Goal: Information Seeking & Learning: Learn about a topic

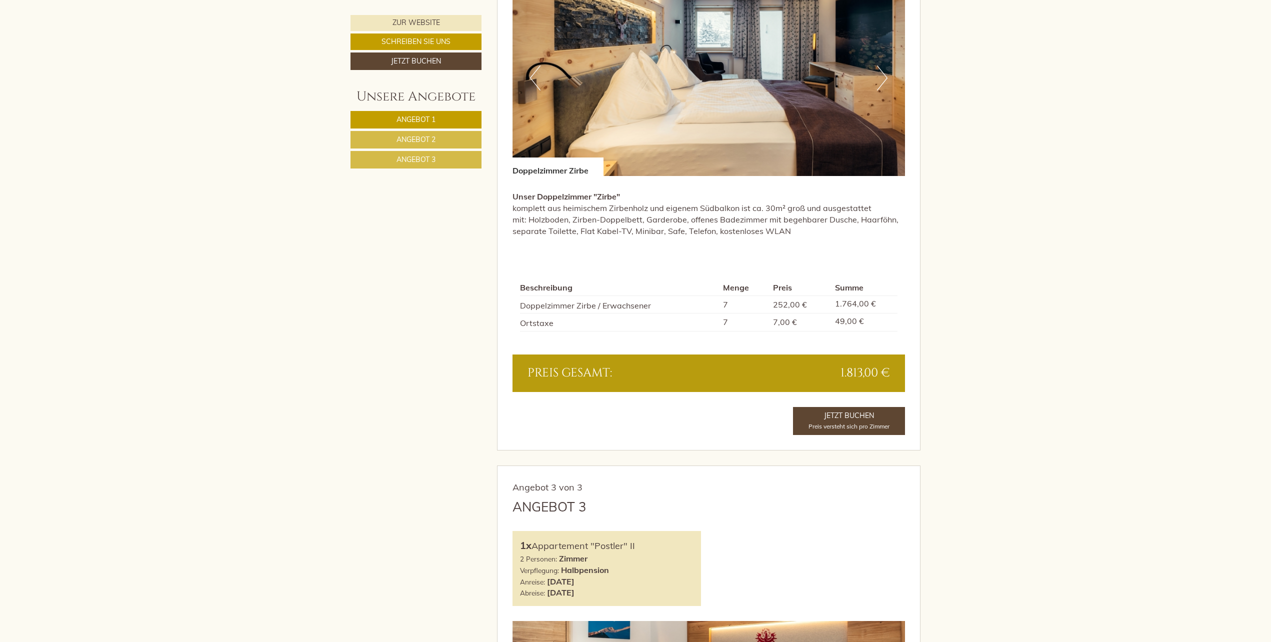
scroll to position [1516, 0]
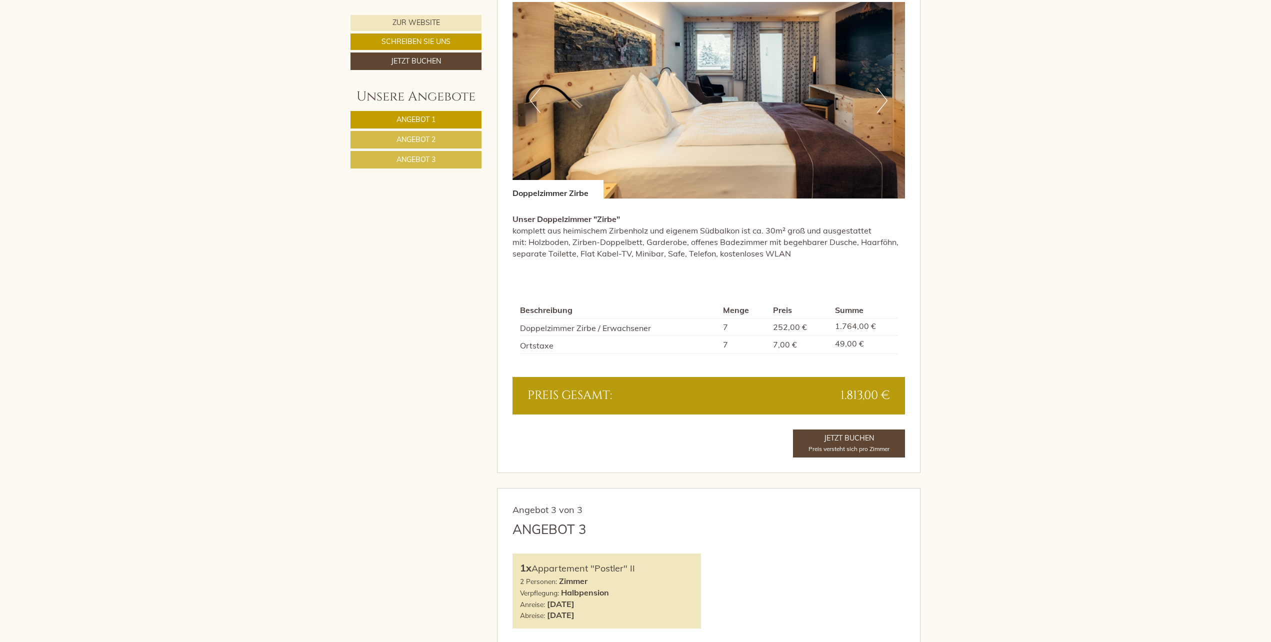
click at [881, 100] on button "Next" at bounding box center [882, 100] width 10 height 25
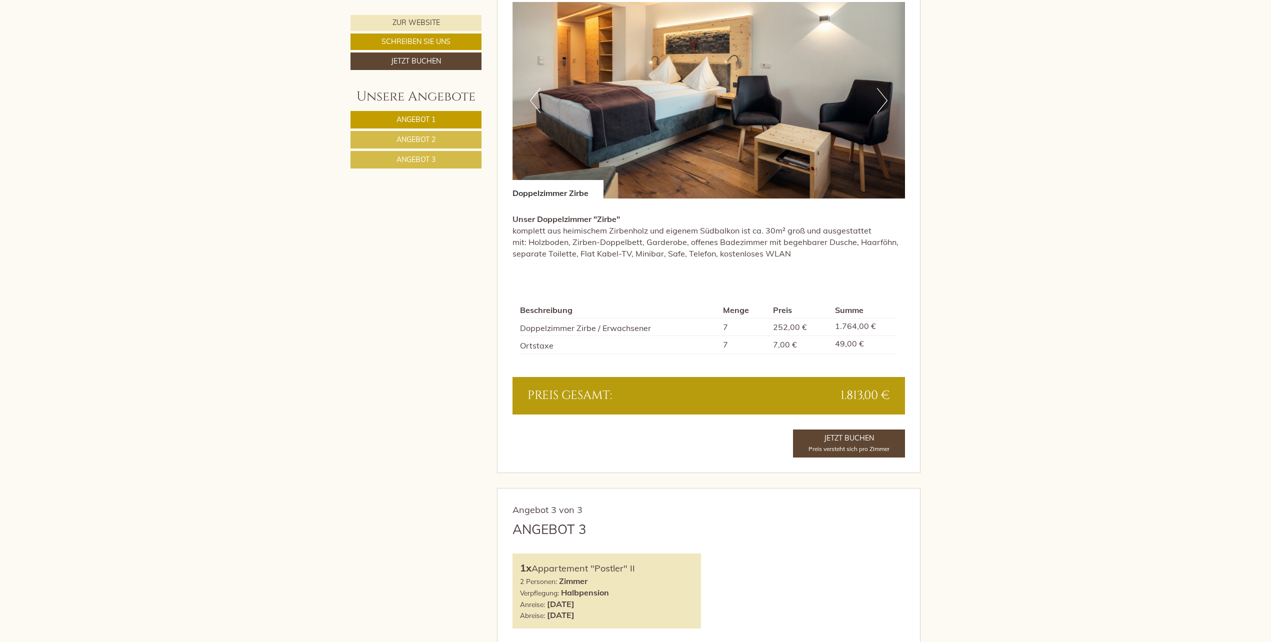
click at [884, 102] on button "Next" at bounding box center [882, 100] width 10 height 25
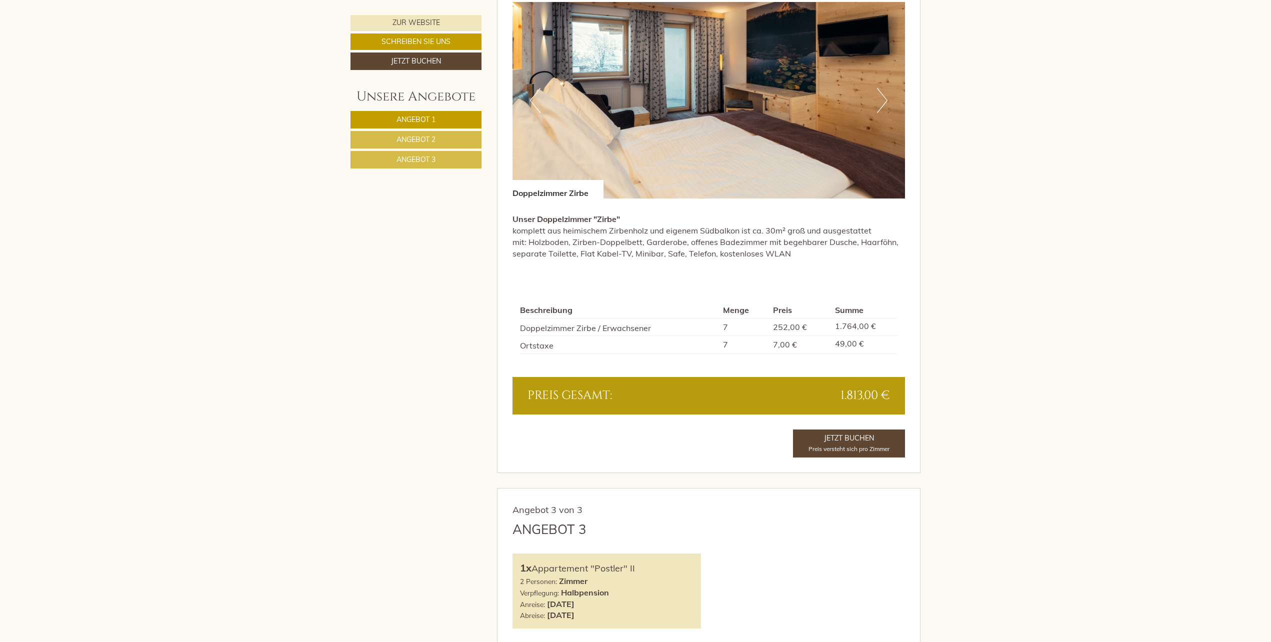
click at [884, 102] on button "Next" at bounding box center [882, 100] width 10 height 25
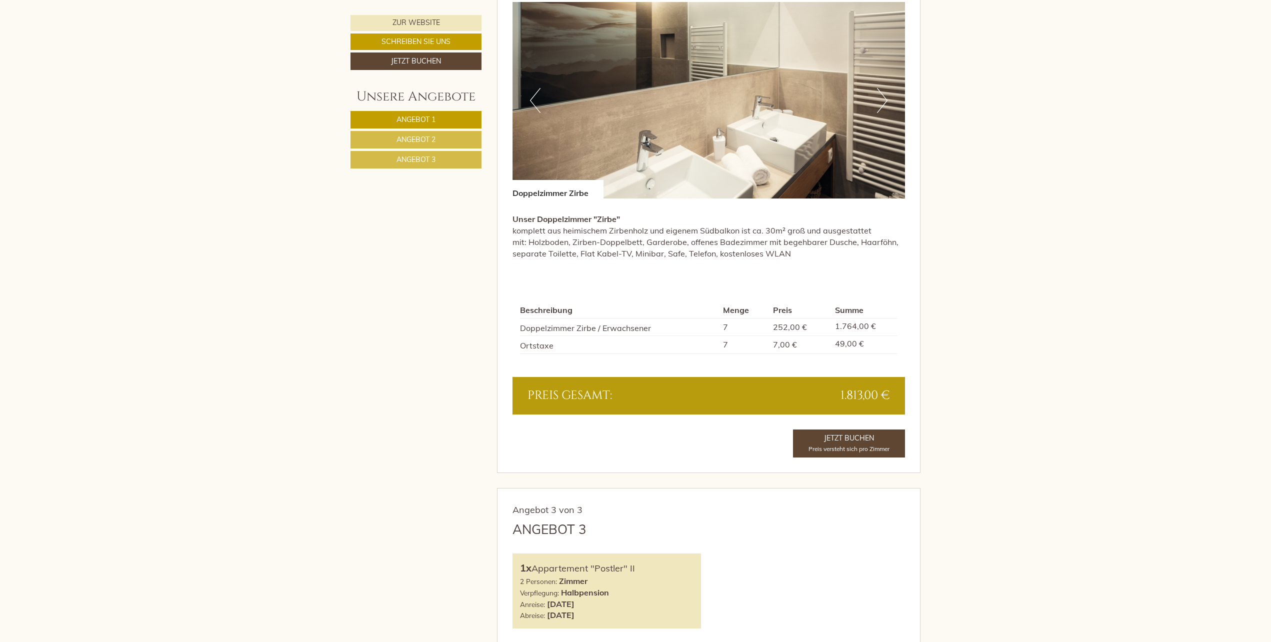
click at [884, 102] on button "Next" at bounding box center [882, 100] width 10 height 25
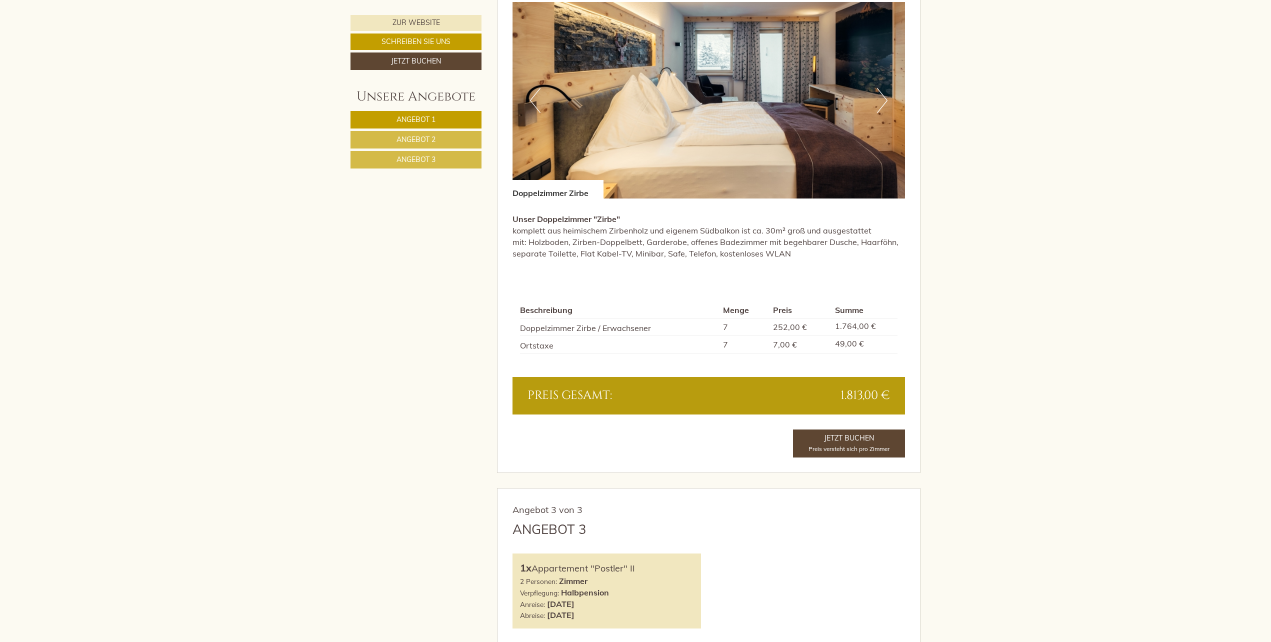
click at [884, 102] on button "Next" at bounding box center [882, 100] width 10 height 25
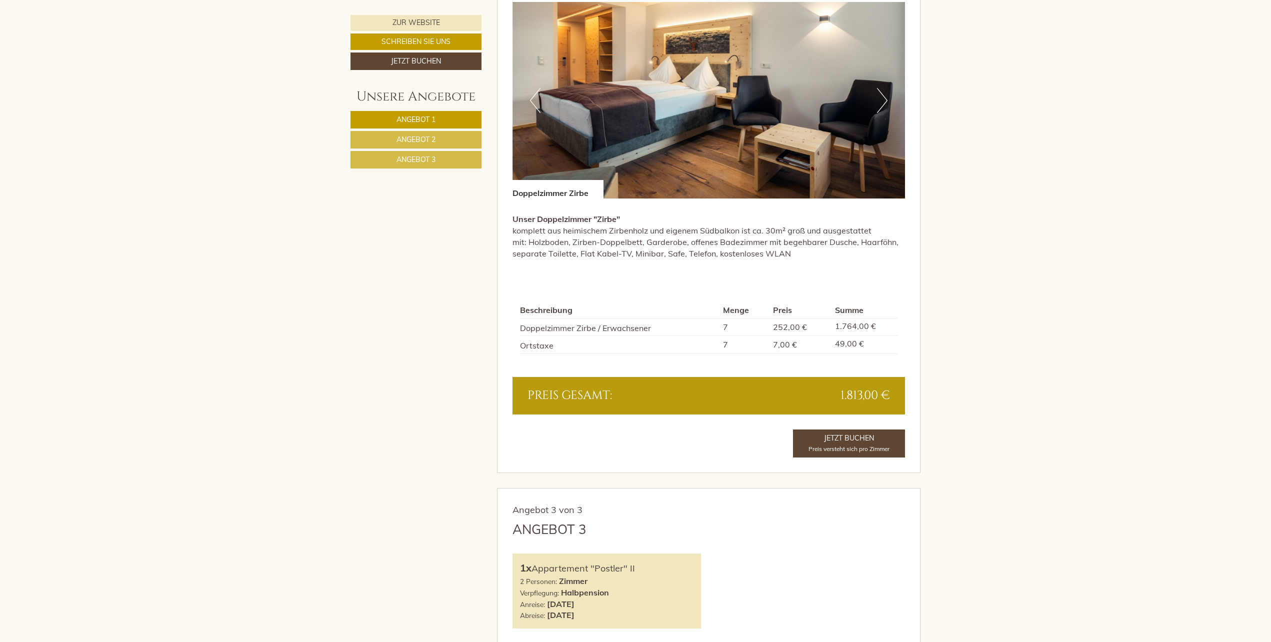
click at [884, 102] on button "Next" at bounding box center [882, 100] width 10 height 25
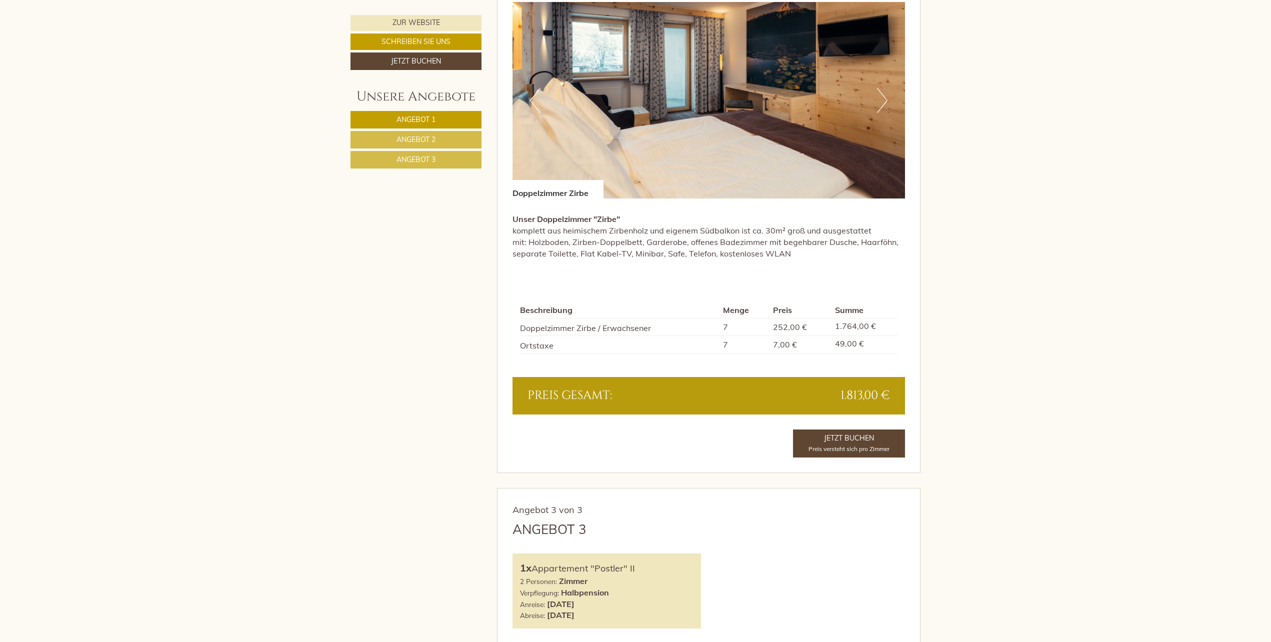
click at [884, 102] on button "Next" at bounding box center [882, 100] width 10 height 25
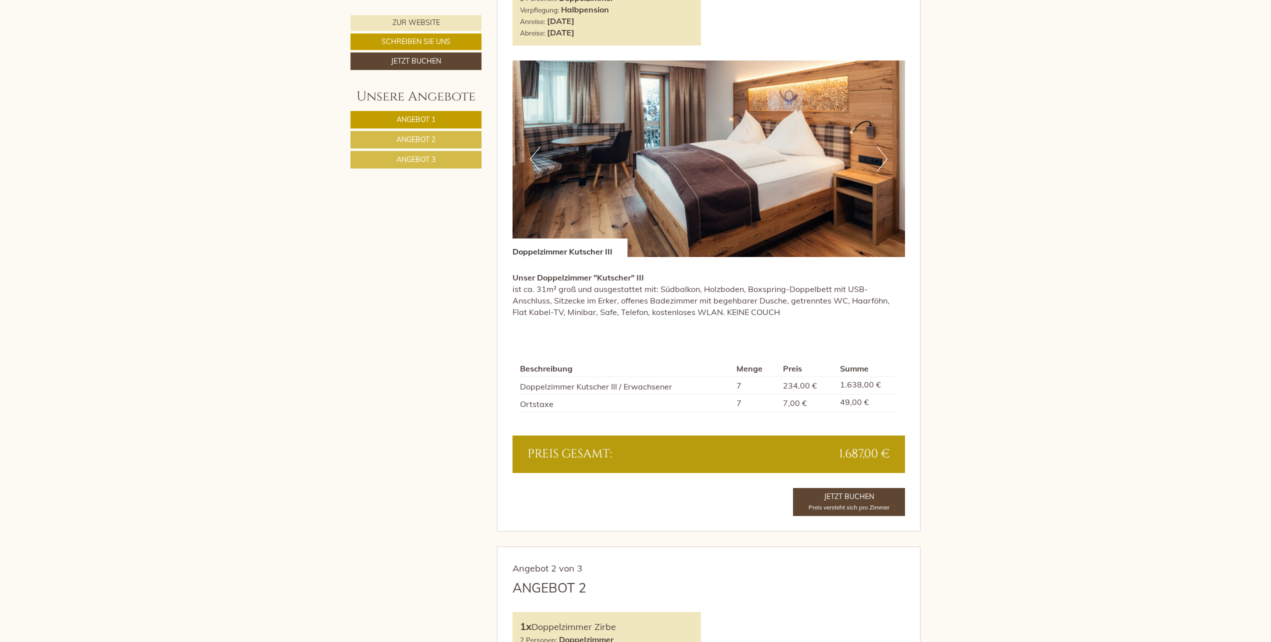
scroll to position [700, 0]
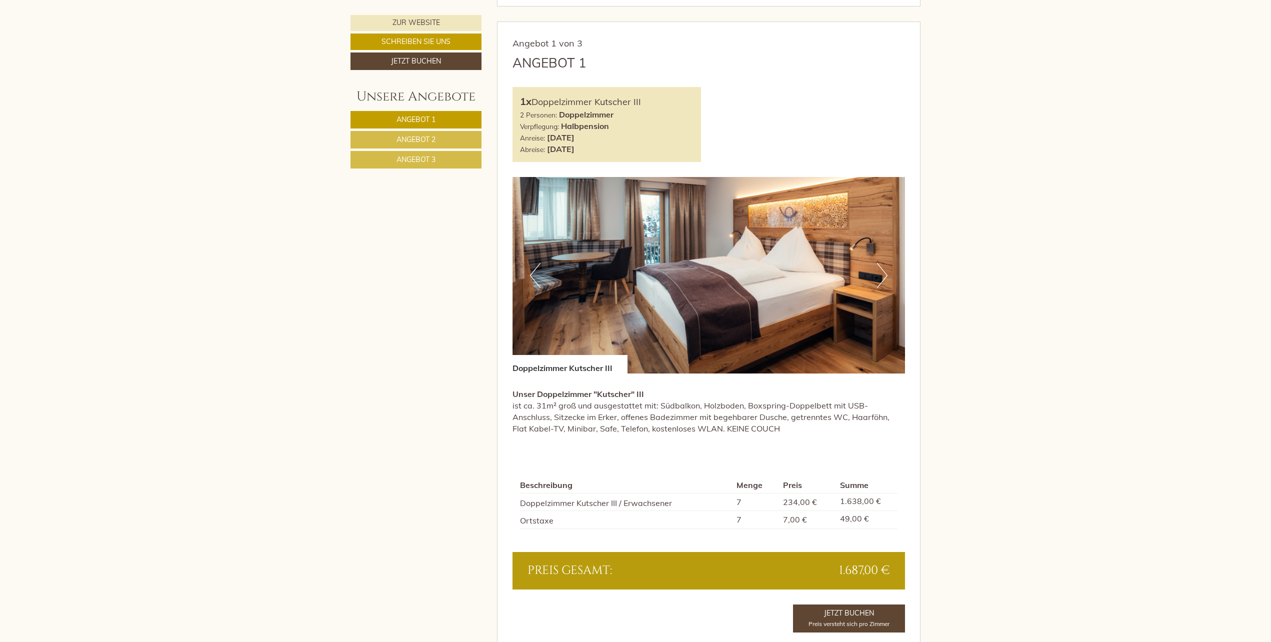
click at [881, 274] on button "Next" at bounding box center [882, 275] width 10 height 25
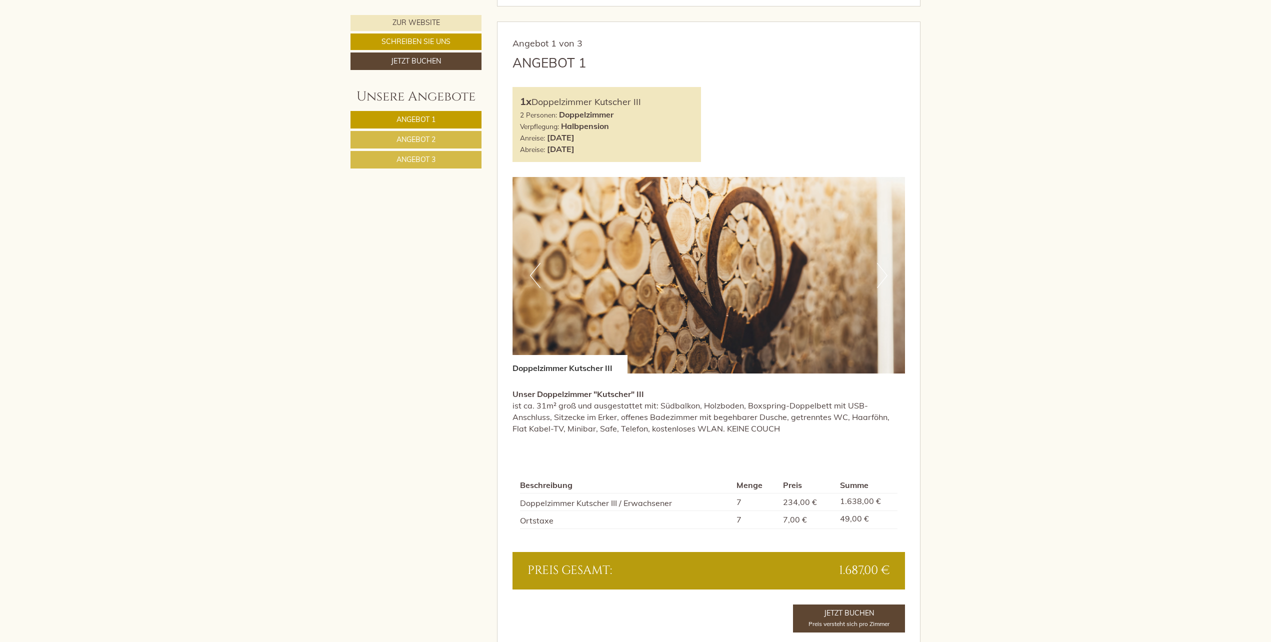
click at [748, 269] on img at bounding box center [708, 275] width 393 height 196
click at [718, 320] on img at bounding box center [708, 275] width 393 height 196
click at [829, 307] on img at bounding box center [708, 275] width 393 height 196
click at [882, 276] on button "Next" at bounding box center [882, 275] width 10 height 25
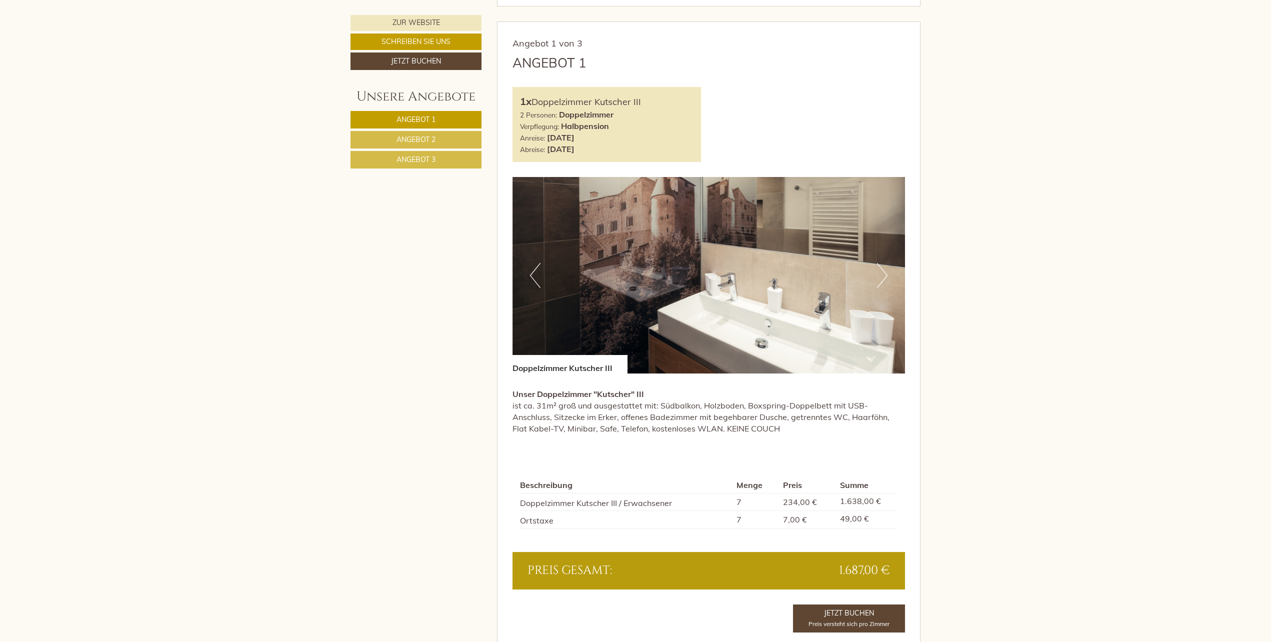
click at [883, 276] on button "Next" at bounding box center [882, 275] width 10 height 25
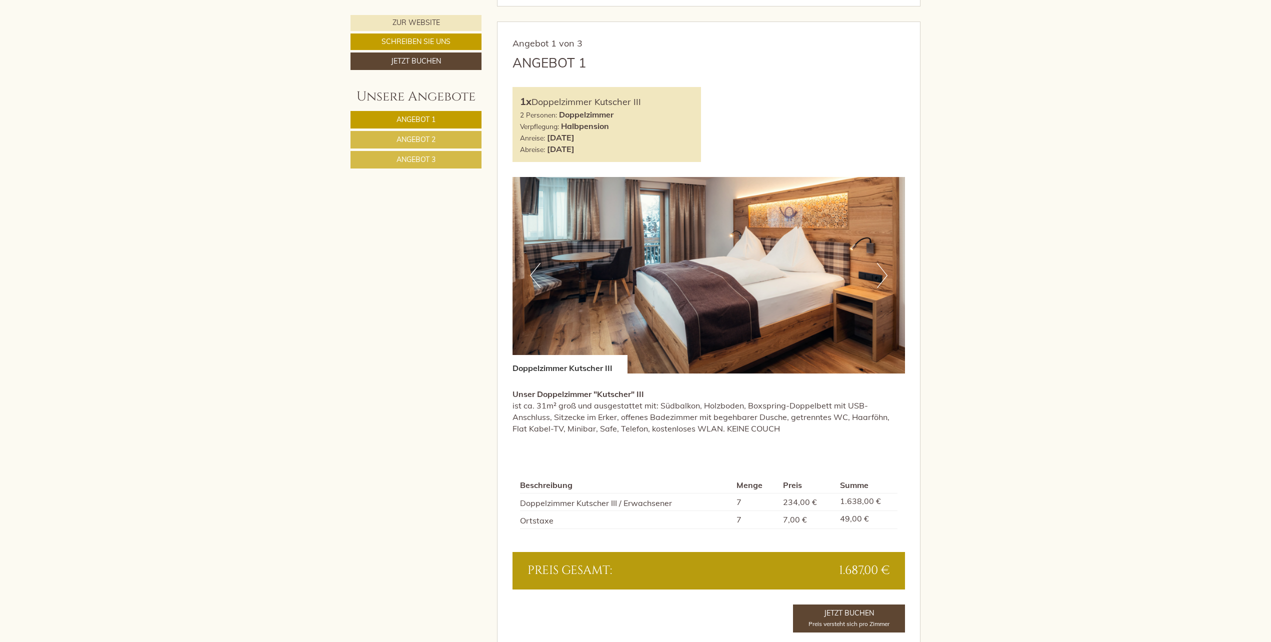
click at [883, 276] on button "Next" at bounding box center [882, 275] width 10 height 25
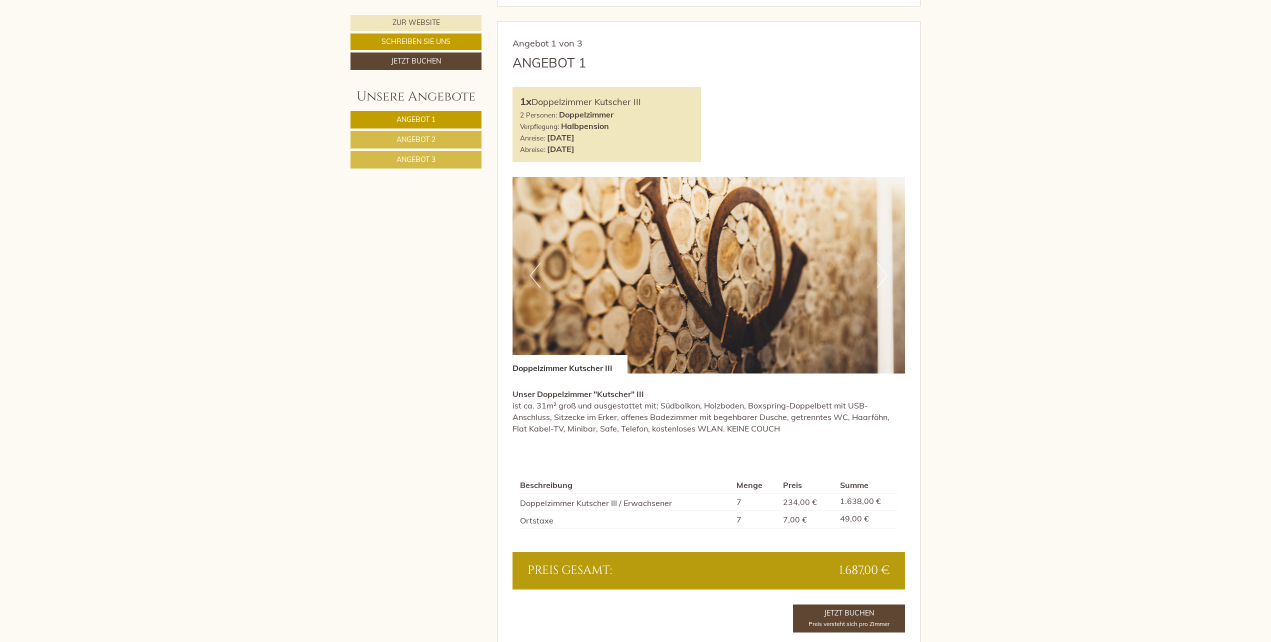
click at [883, 276] on button "Next" at bounding box center [882, 275] width 10 height 25
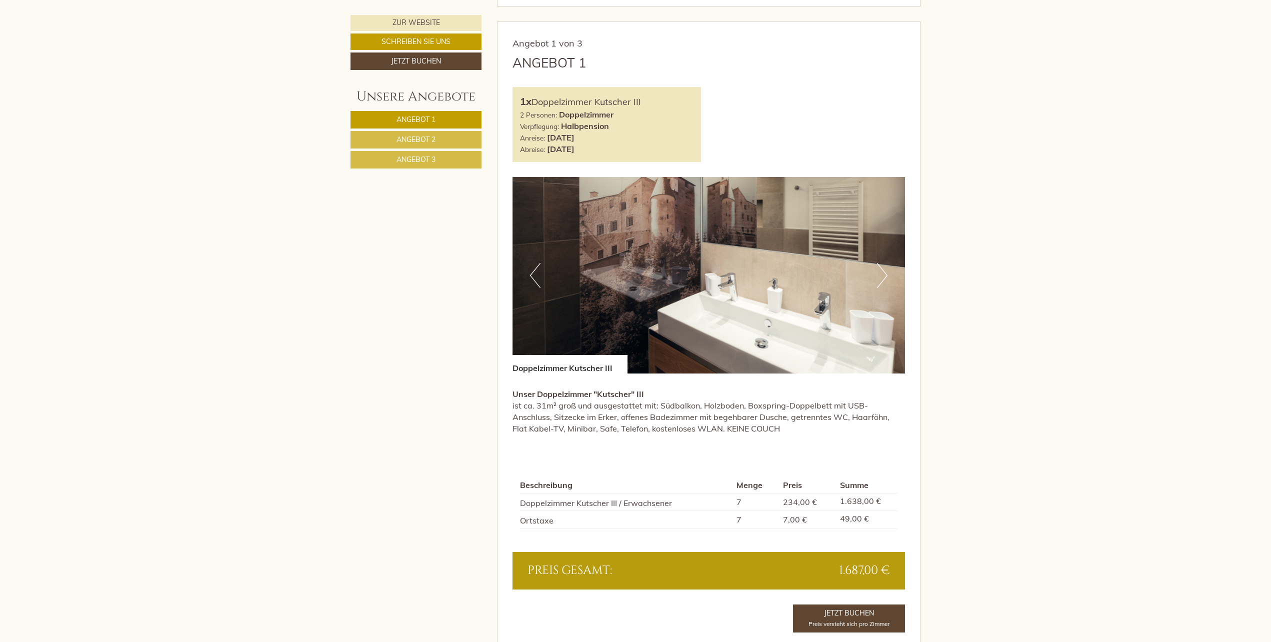
click at [883, 276] on button "Next" at bounding box center [882, 275] width 10 height 25
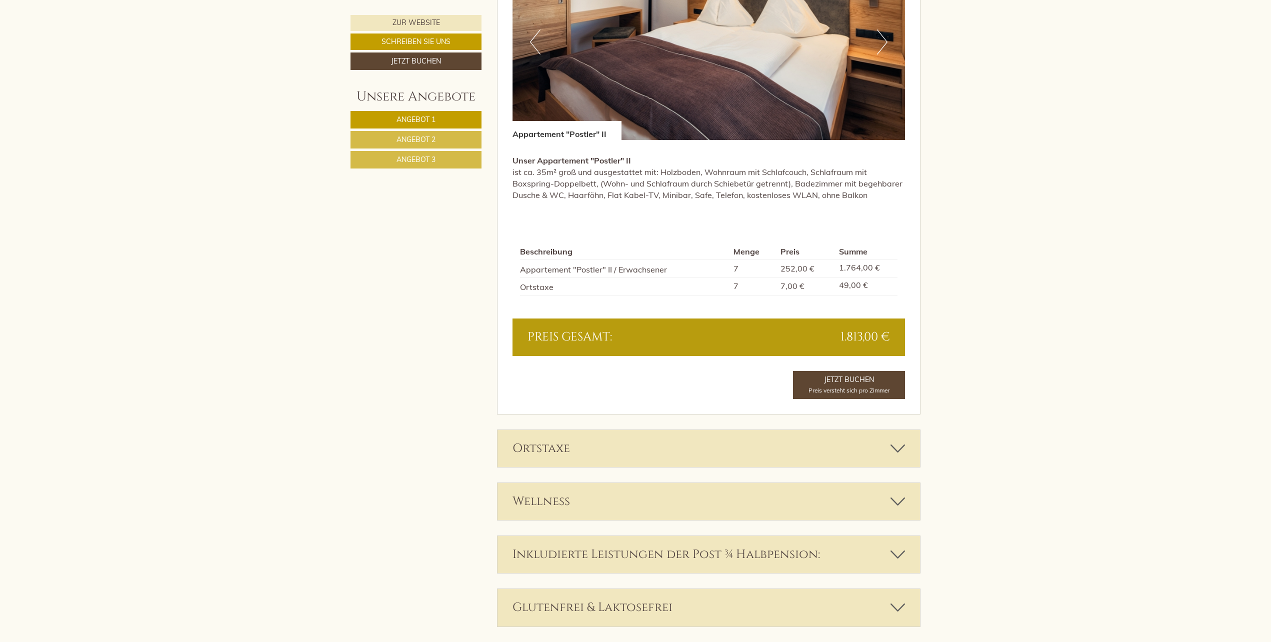
scroll to position [2333, 0]
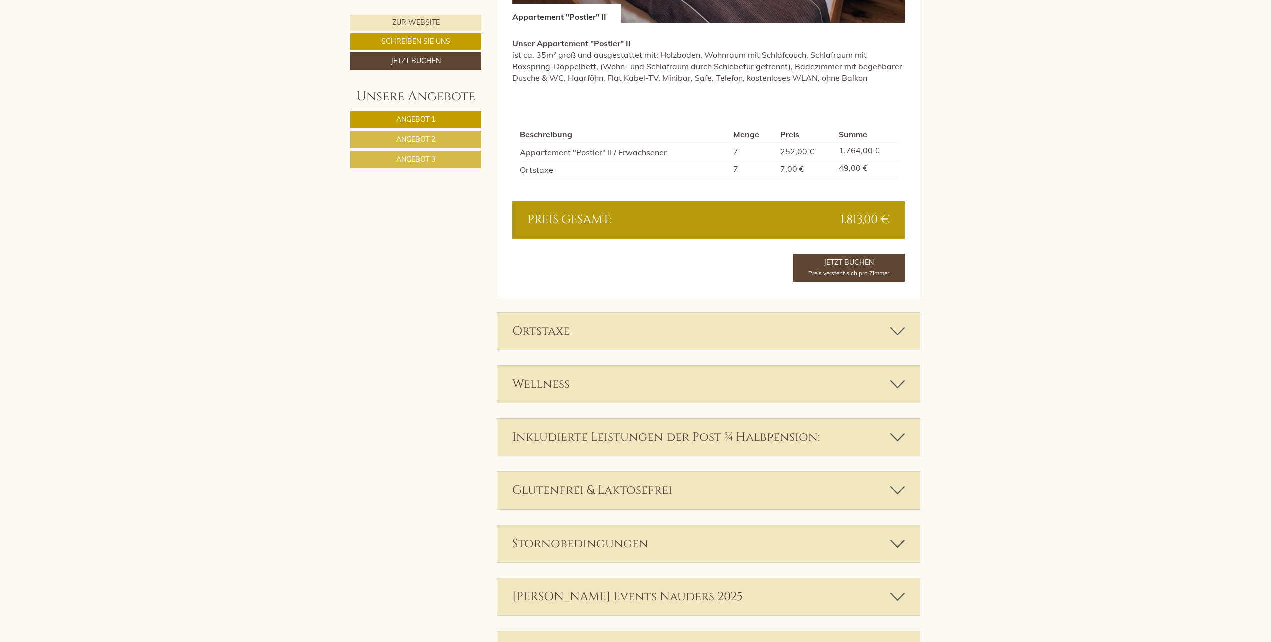
click at [572, 541] on div "Stornobedingungen" at bounding box center [708, 543] width 423 height 37
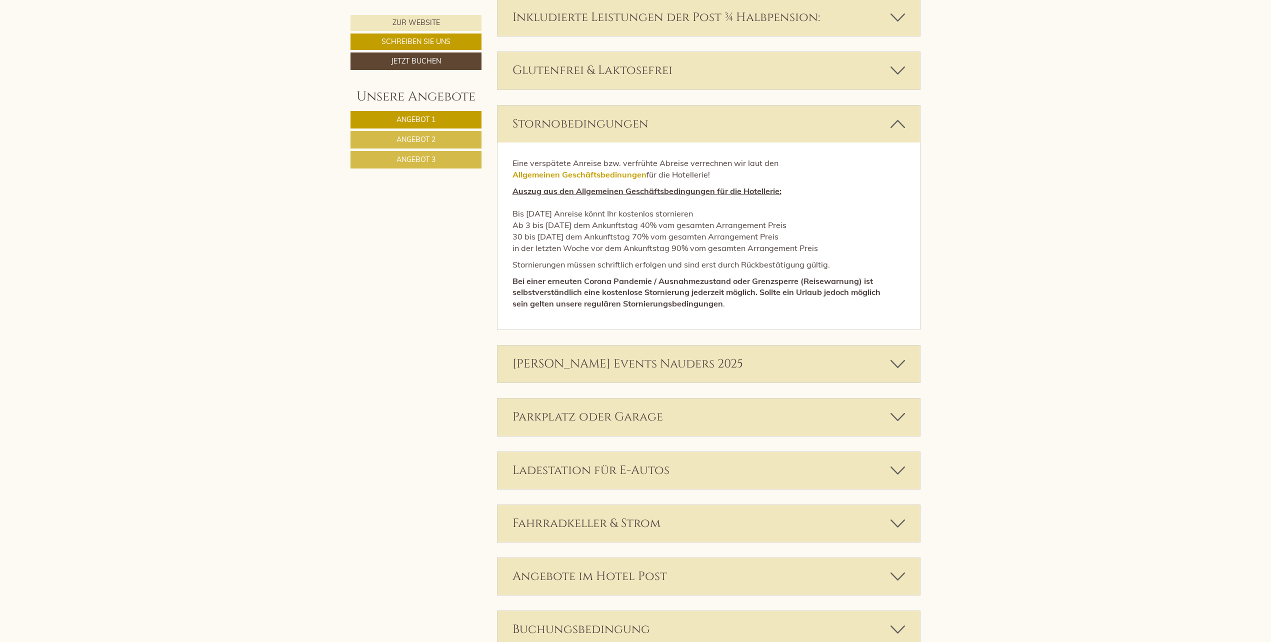
scroll to position [2799, 0]
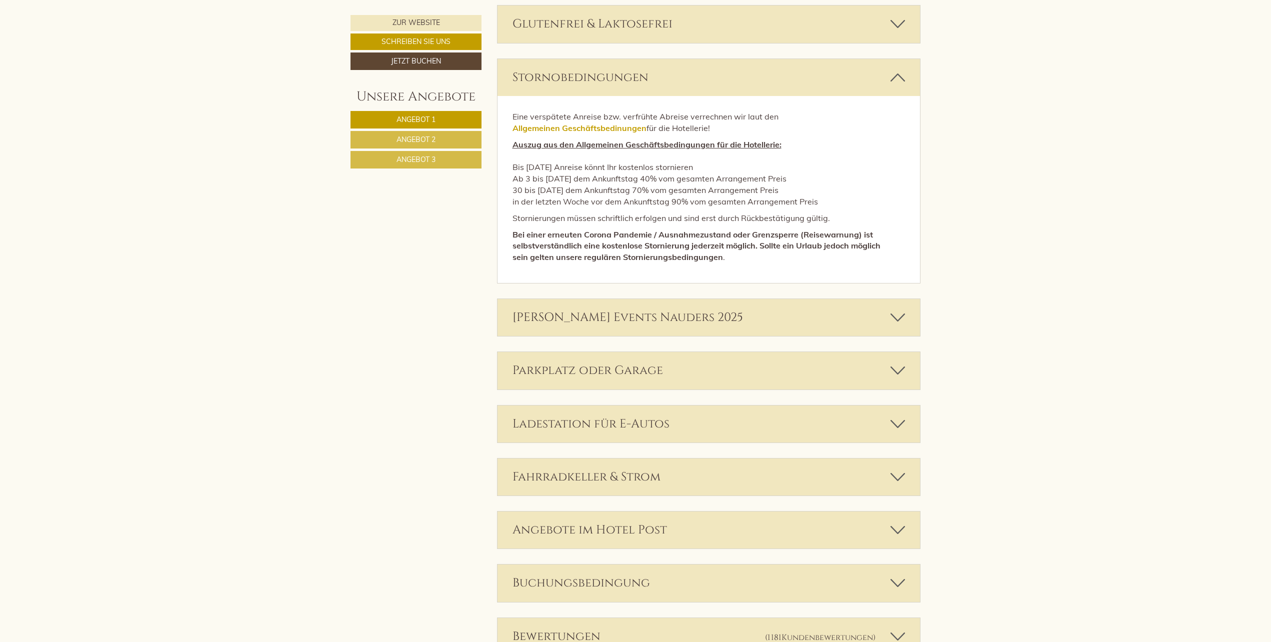
click at [586, 369] on div "Parkplatz oder Garage" at bounding box center [708, 370] width 423 height 37
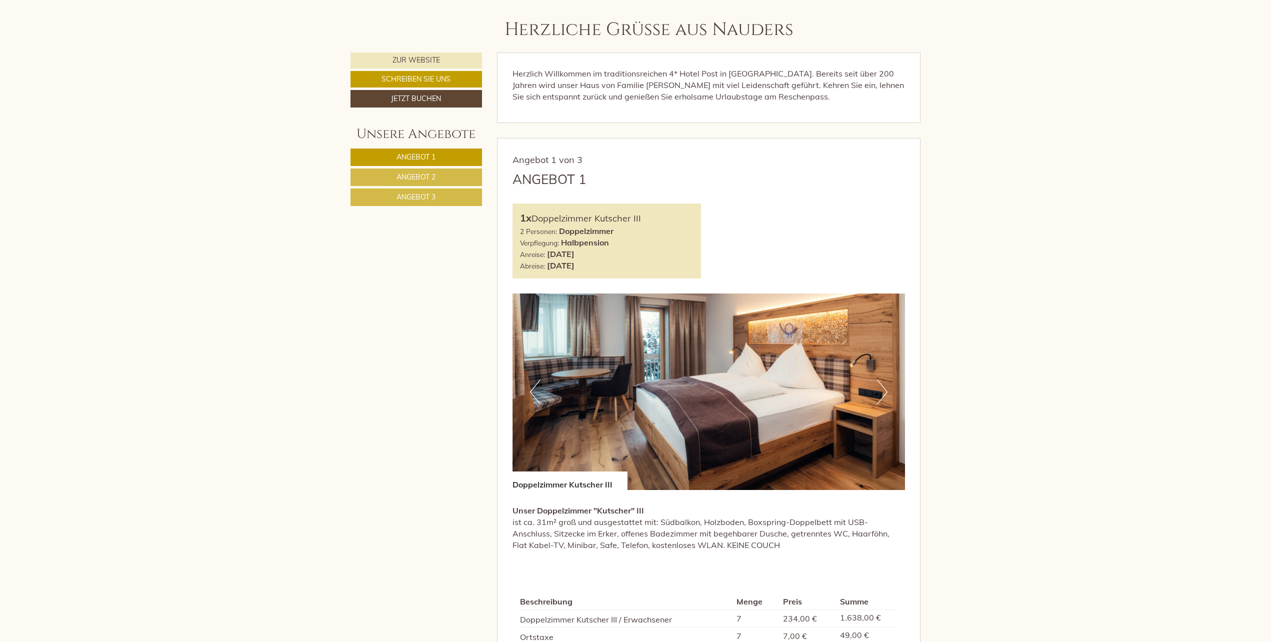
scroll to position [700, 0]
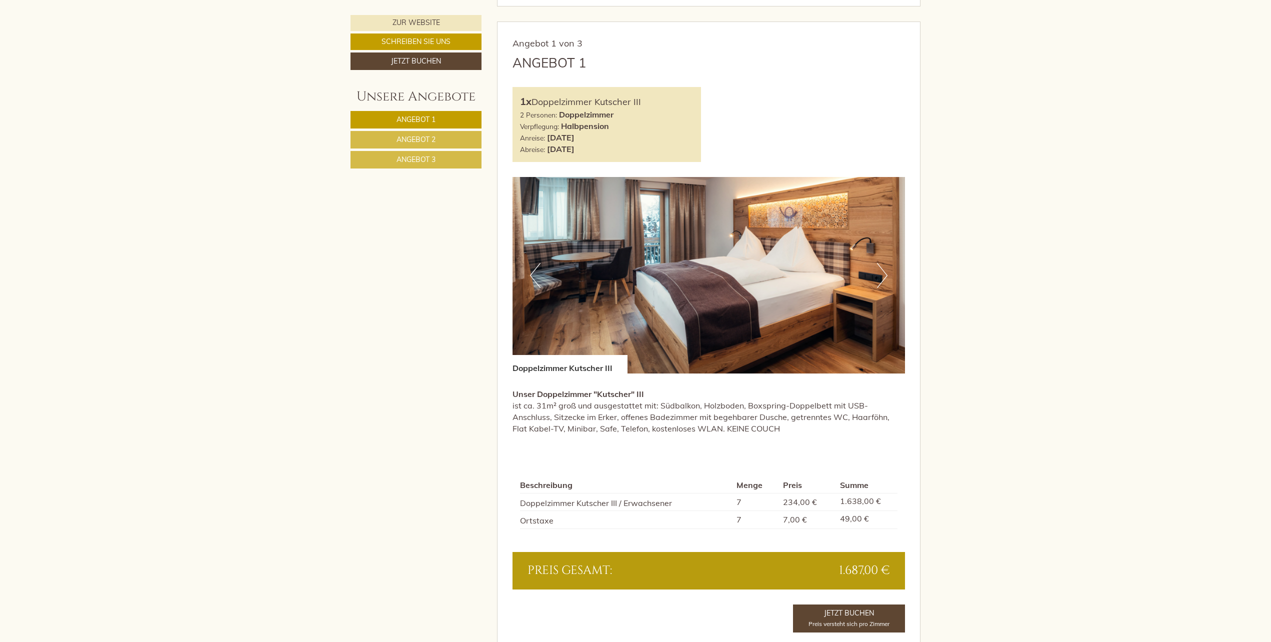
click at [882, 276] on button "Next" at bounding box center [882, 275] width 10 height 25
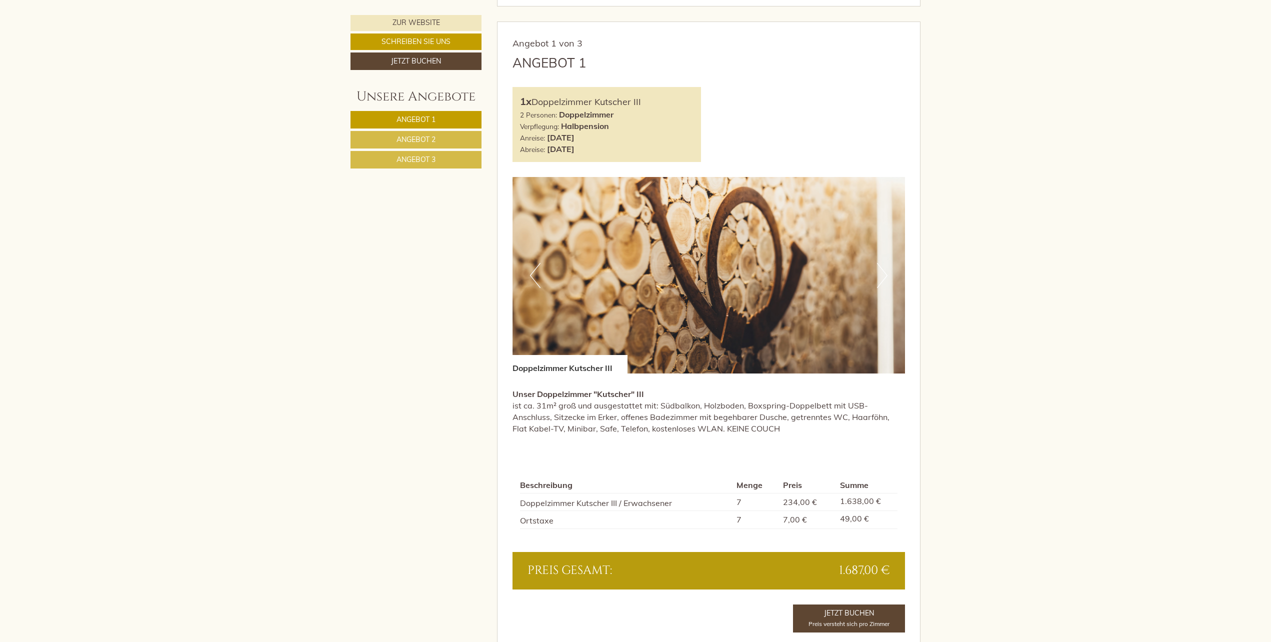
click at [882, 276] on button "Next" at bounding box center [882, 275] width 10 height 25
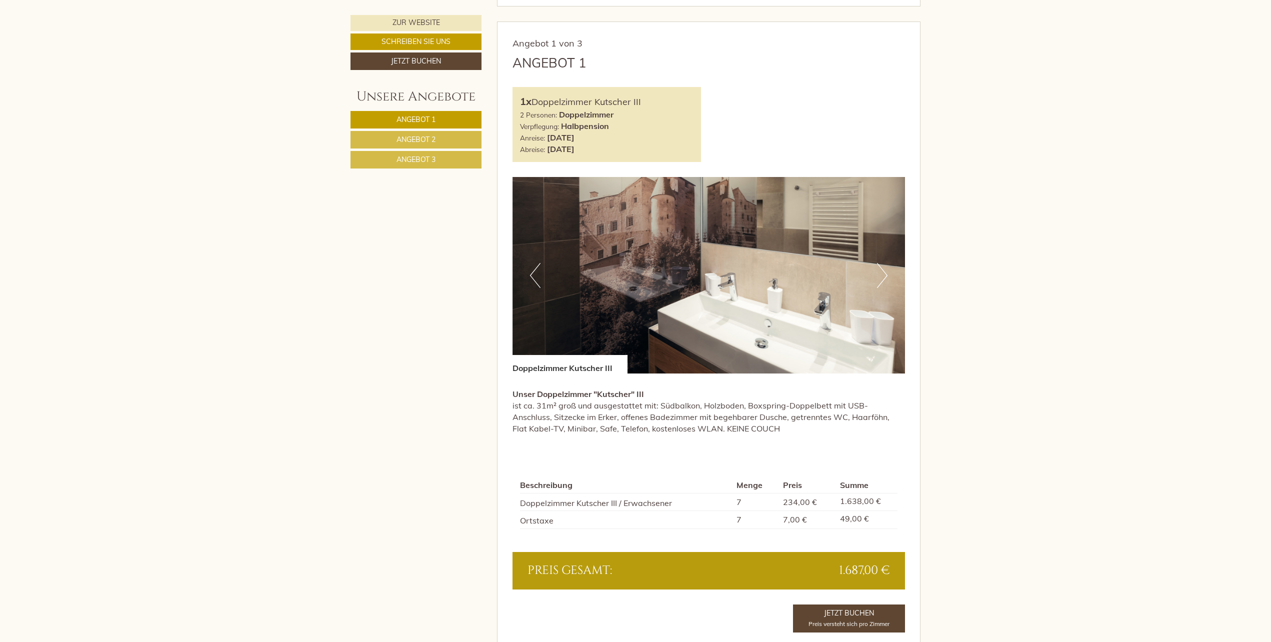
click at [882, 276] on button "Next" at bounding box center [882, 275] width 10 height 25
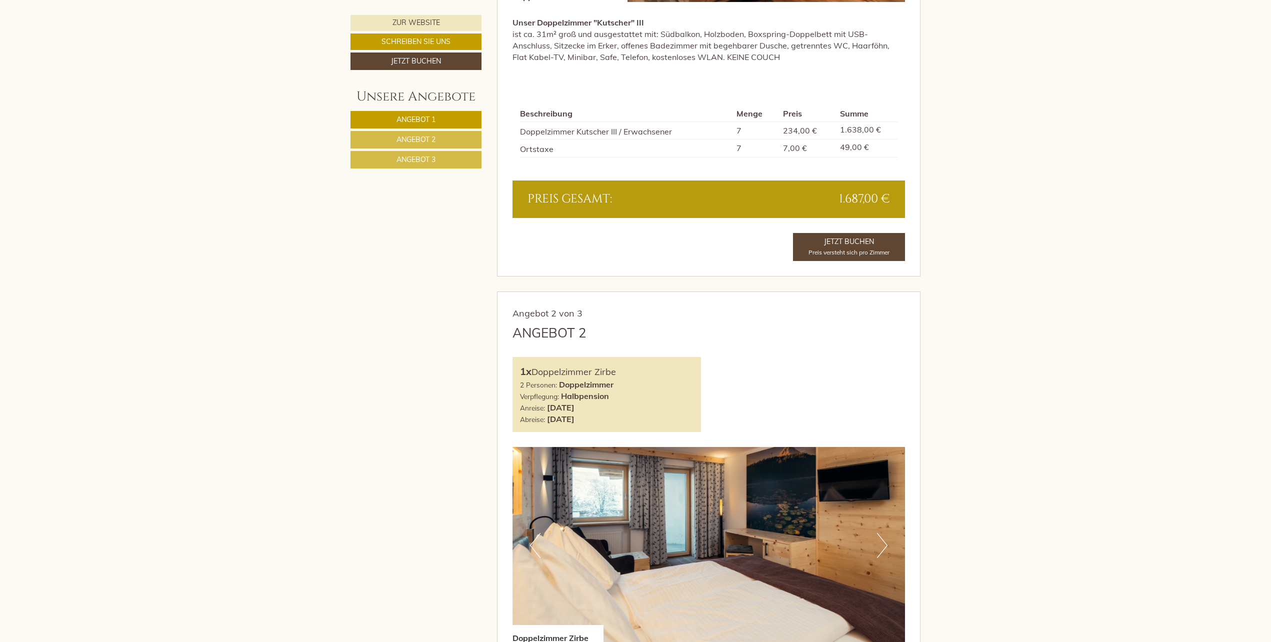
scroll to position [1166, 0]
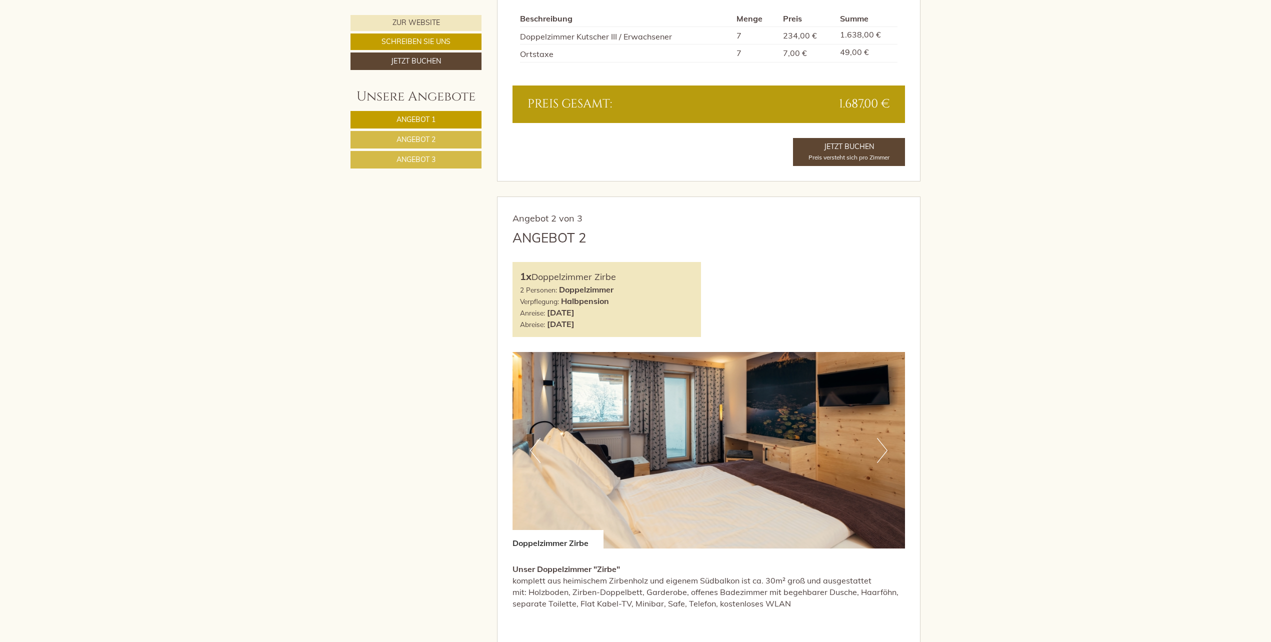
click at [880, 451] on button "Next" at bounding box center [882, 450] width 10 height 25
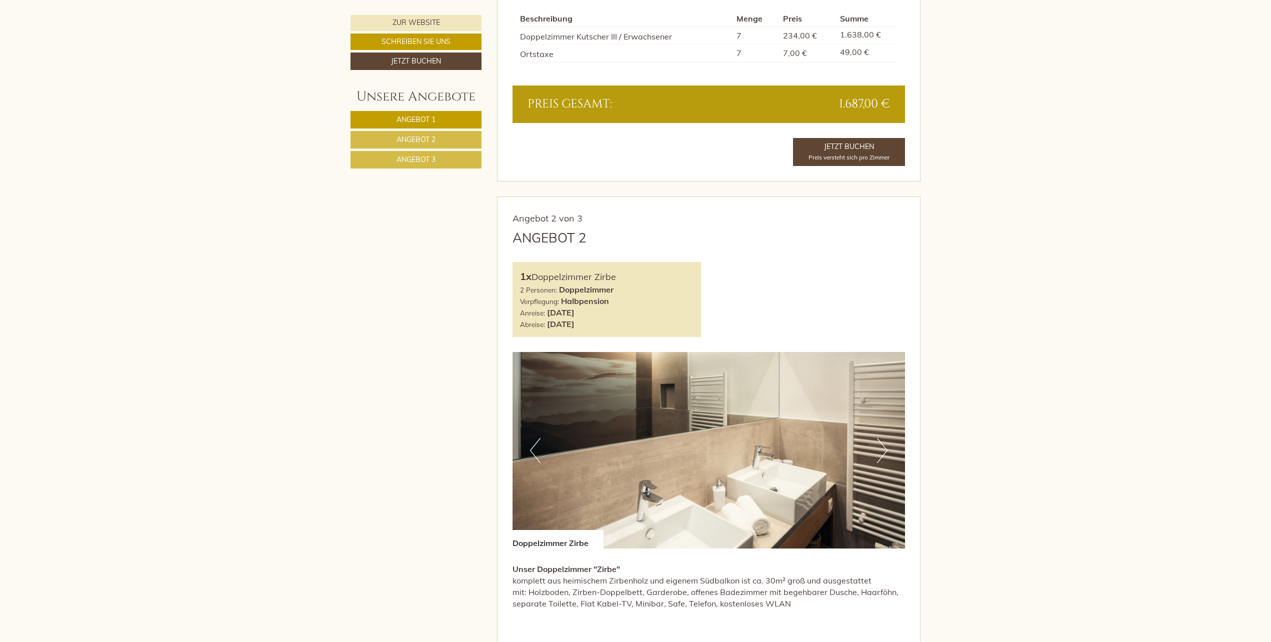
click at [880, 451] on button "Next" at bounding box center [882, 450] width 10 height 25
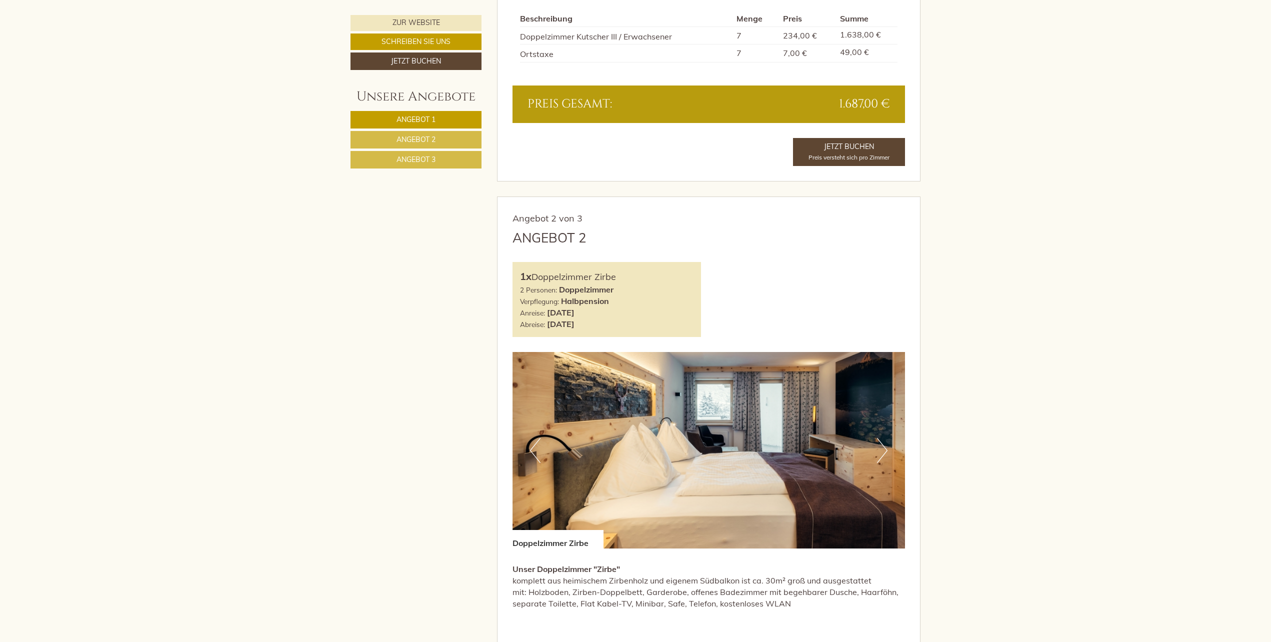
click at [880, 451] on button "Next" at bounding box center [882, 450] width 10 height 25
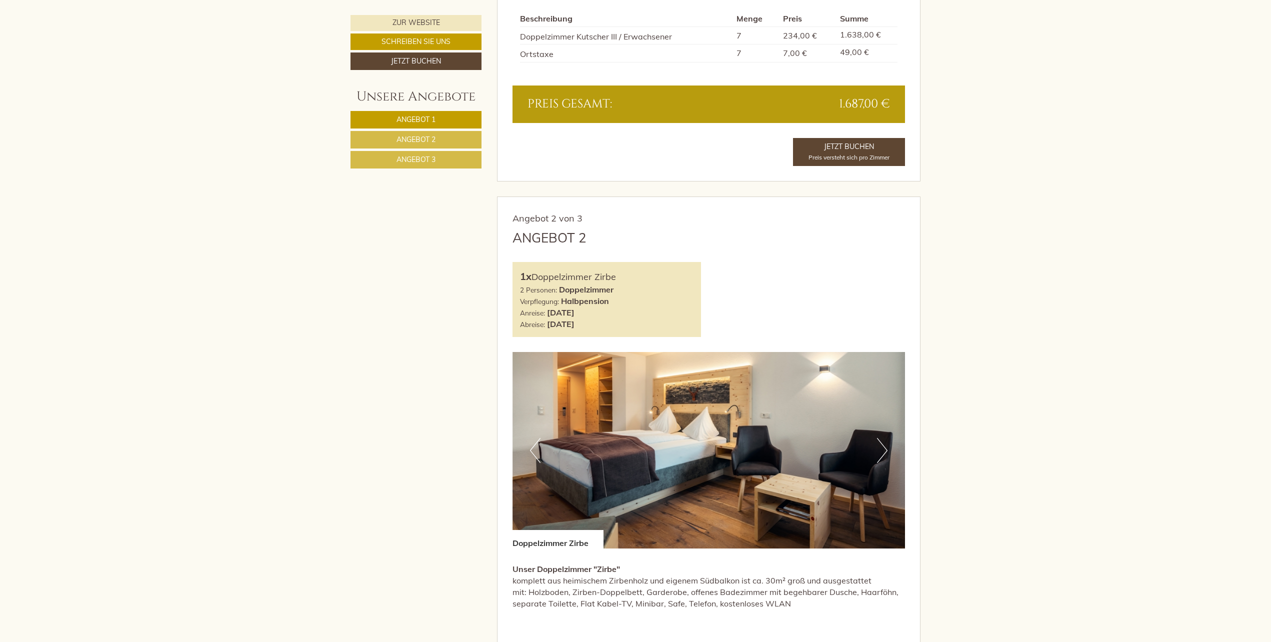
click at [883, 450] on button "Next" at bounding box center [882, 450] width 10 height 25
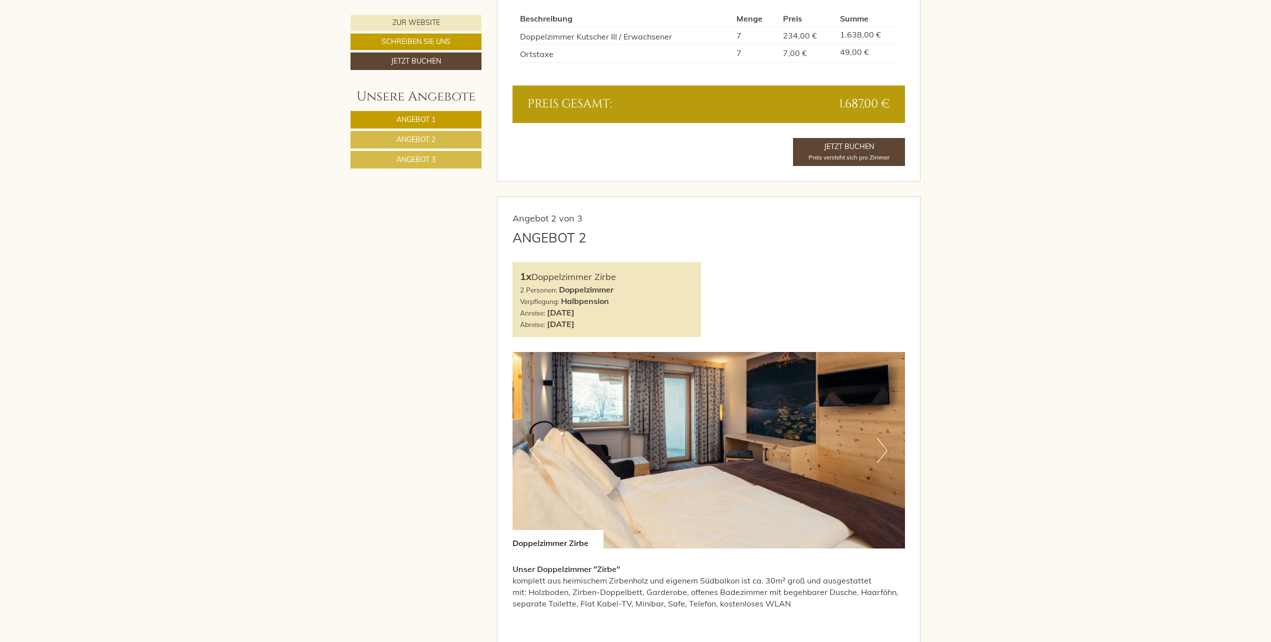
click at [883, 450] on button "Next" at bounding box center [882, 450] width 10 height 25
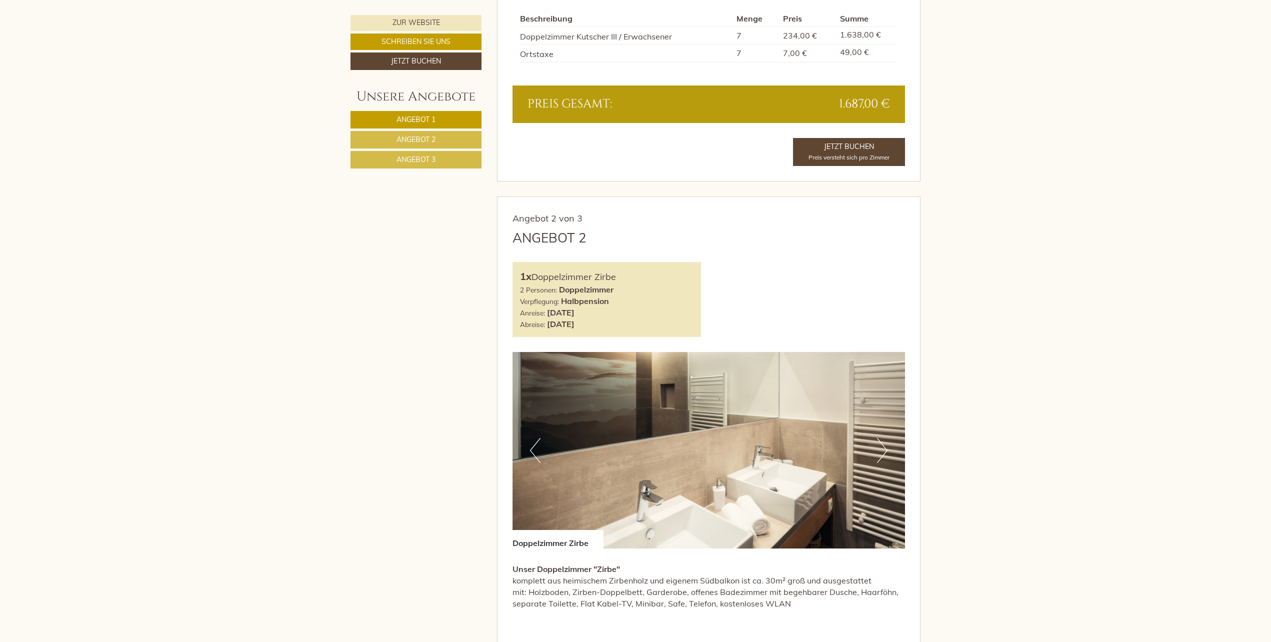
click at [883, 450] on button "Next" at bounding box center [882, 450] width 10 height 25
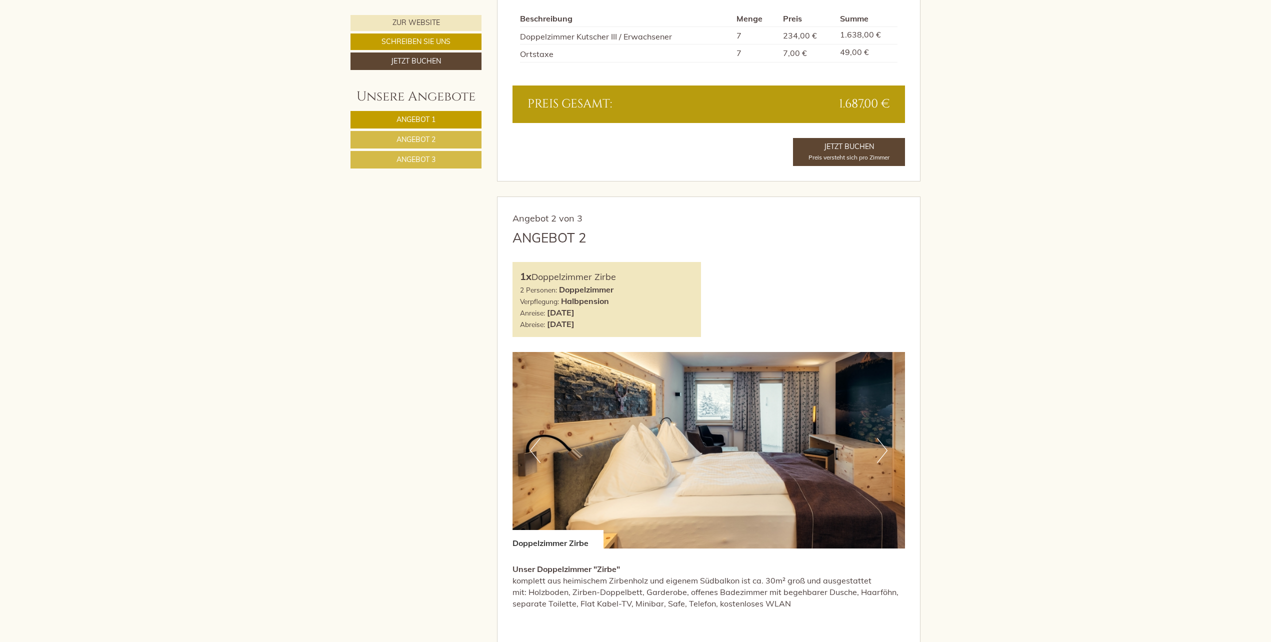
click at [883, 450] on button "Next" at bounding box center [882, 450] width 10 height 25
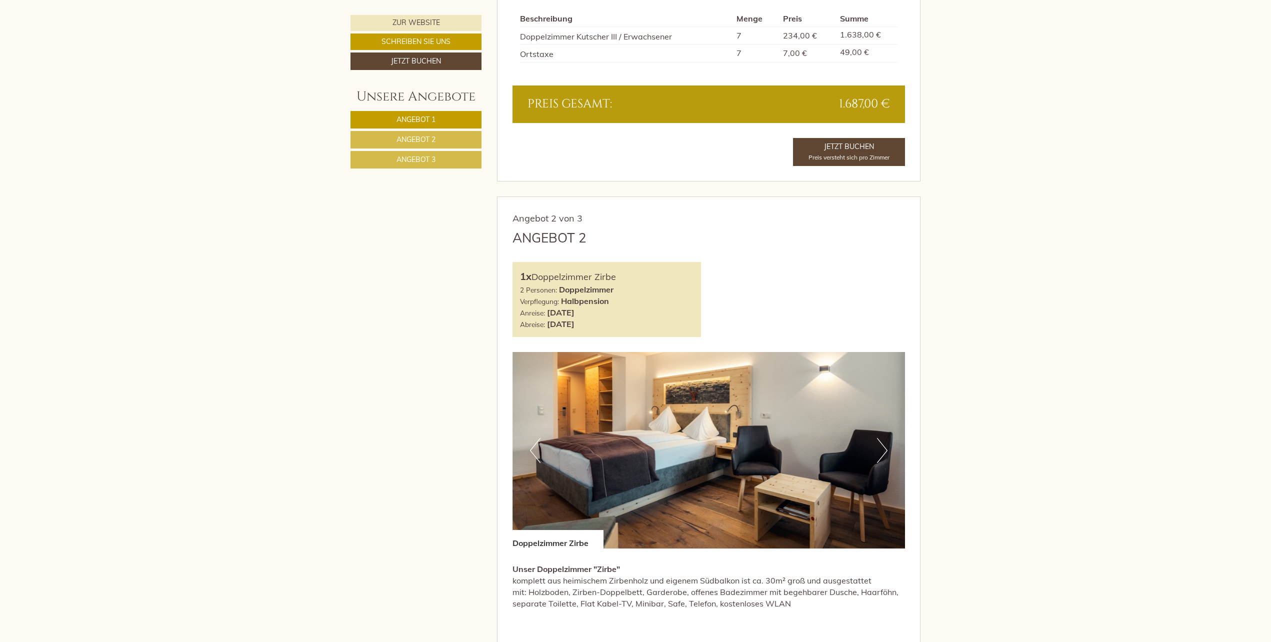
click at [883, 450] on button "Next" at bounding box center [882, 450] width 10 height 25
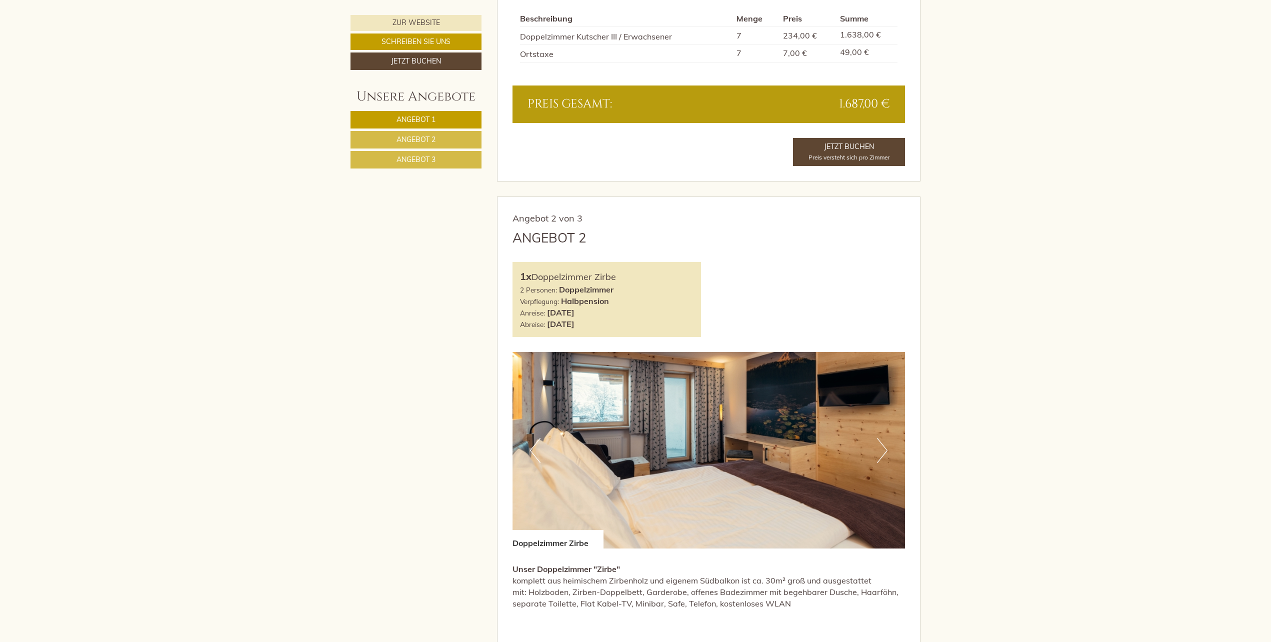
click at [883, 450] on button "Next" at bounding box center [882, 450] width 10 height 25
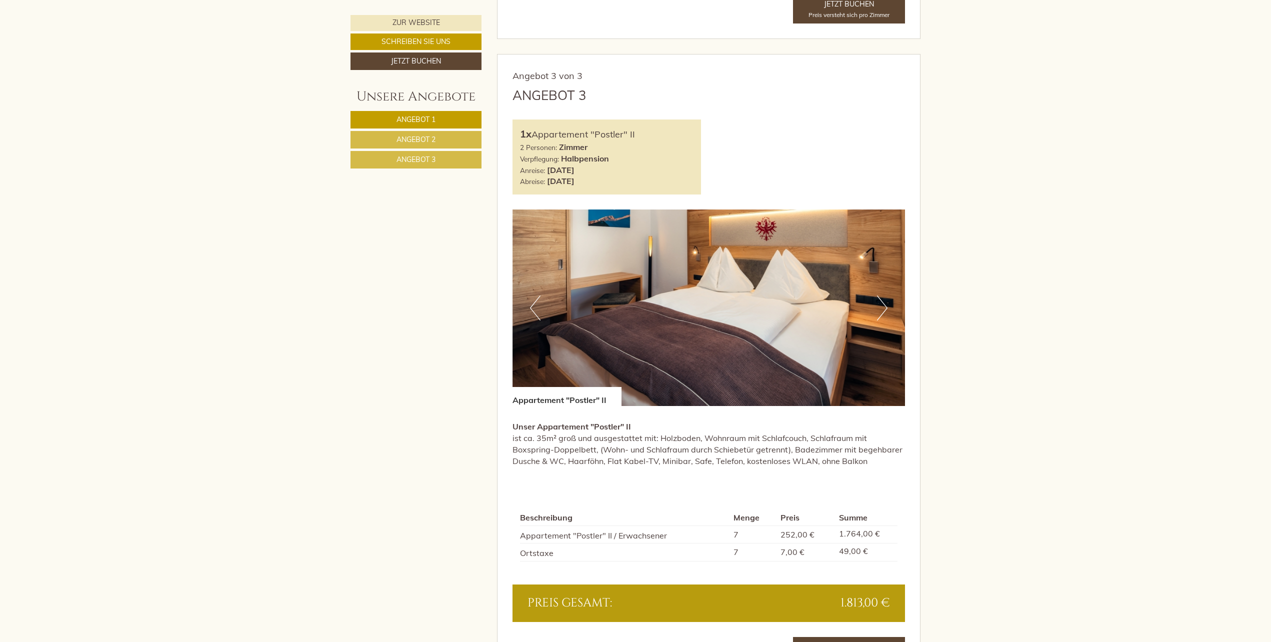
scroll to position [1983, 0]
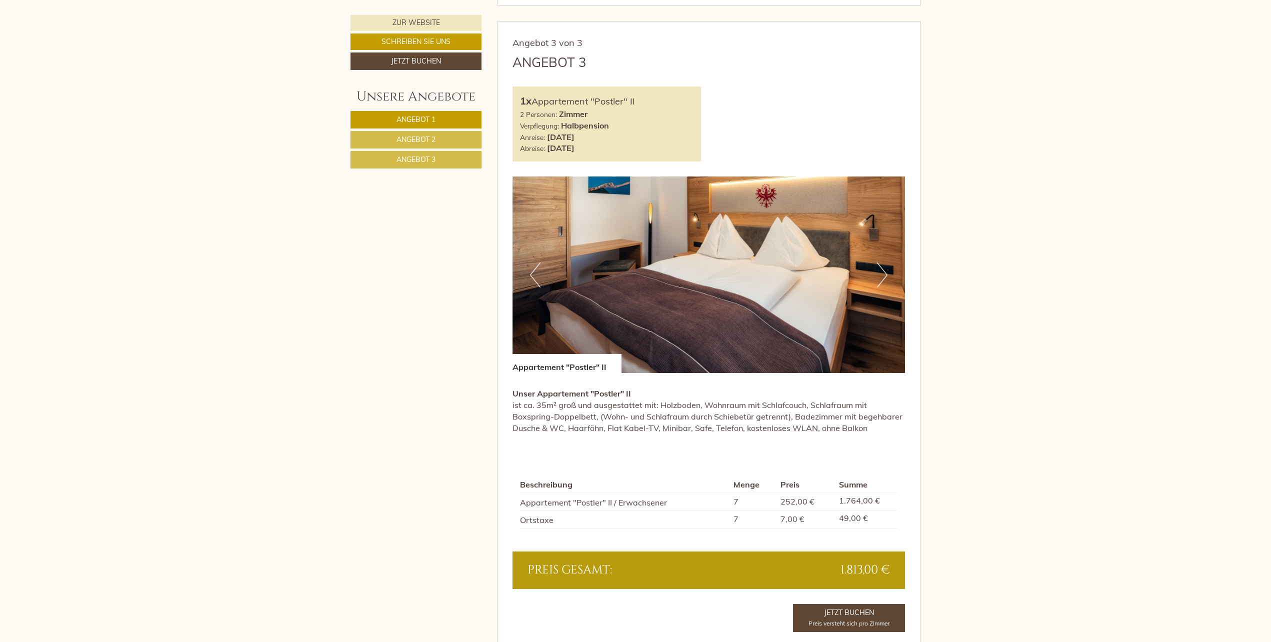
click at [884, 276] on button "Next" at bounding box center [882, 274] width 10 height 25
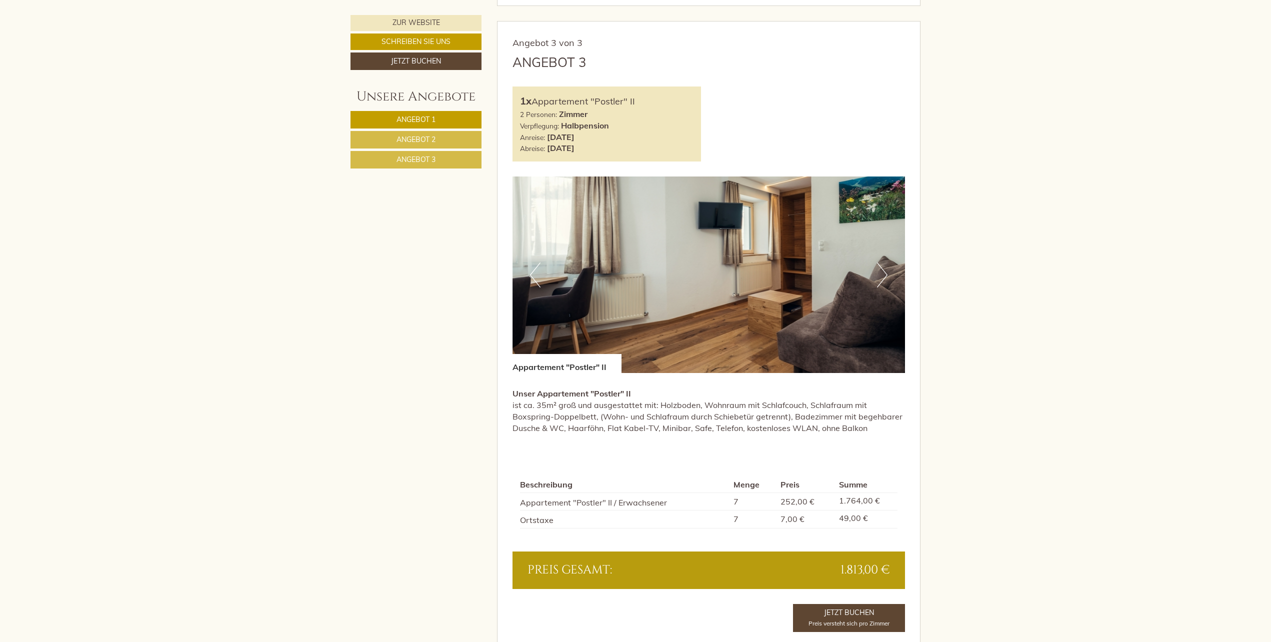
click at [884, 276] on button "Next" at bounding box center [882, 274] width 10 height 25
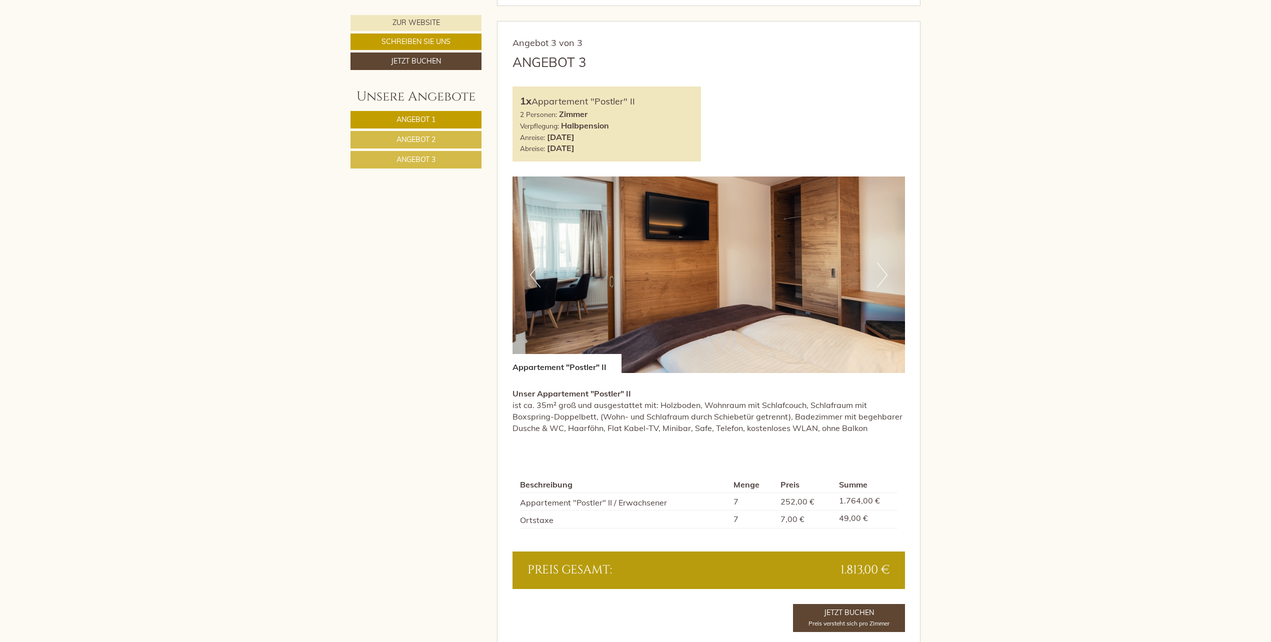
click at [884, 276] on button "Next" at bounding box center [882, 274] width 10 height 25
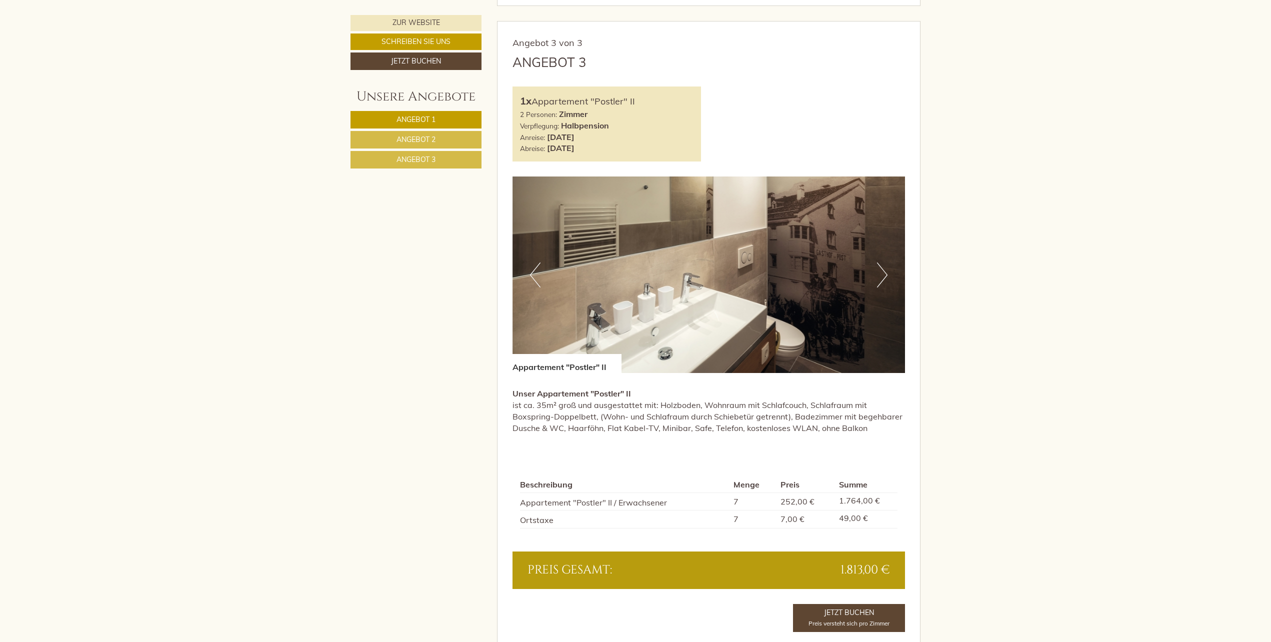
click at [884, 276] on button "Next" at bounding box center [882, 274] width 10 height 25
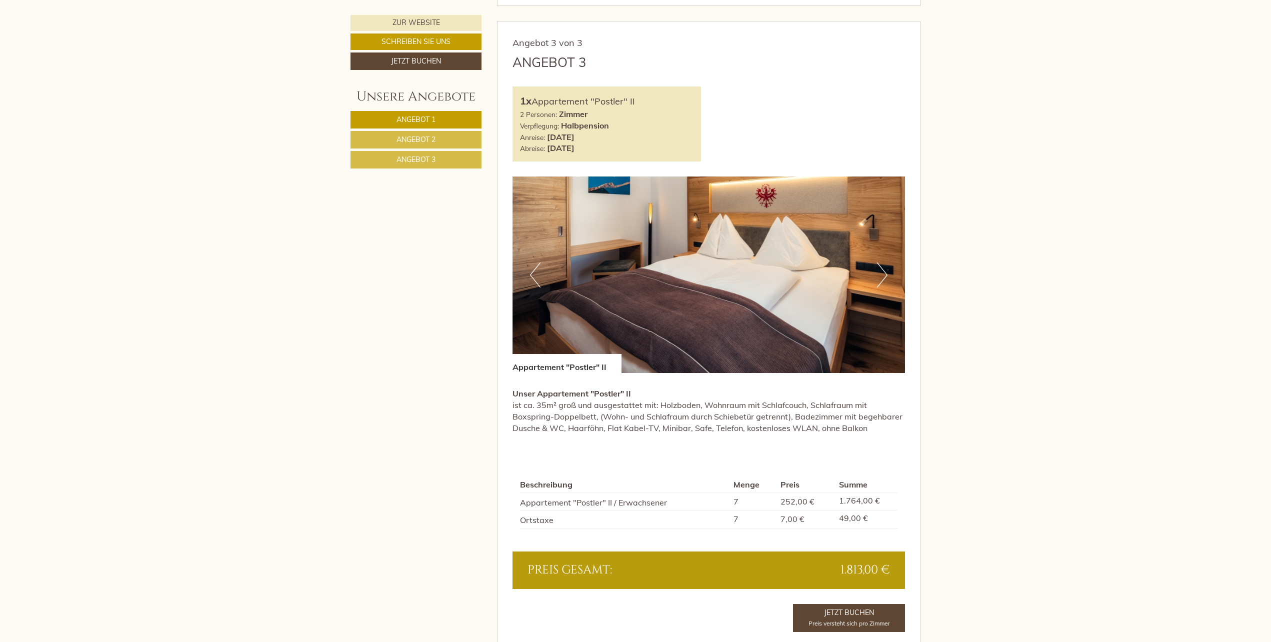
click at [884, 276] on button "Next" at bounding box center [882, 274] width 10 height 25
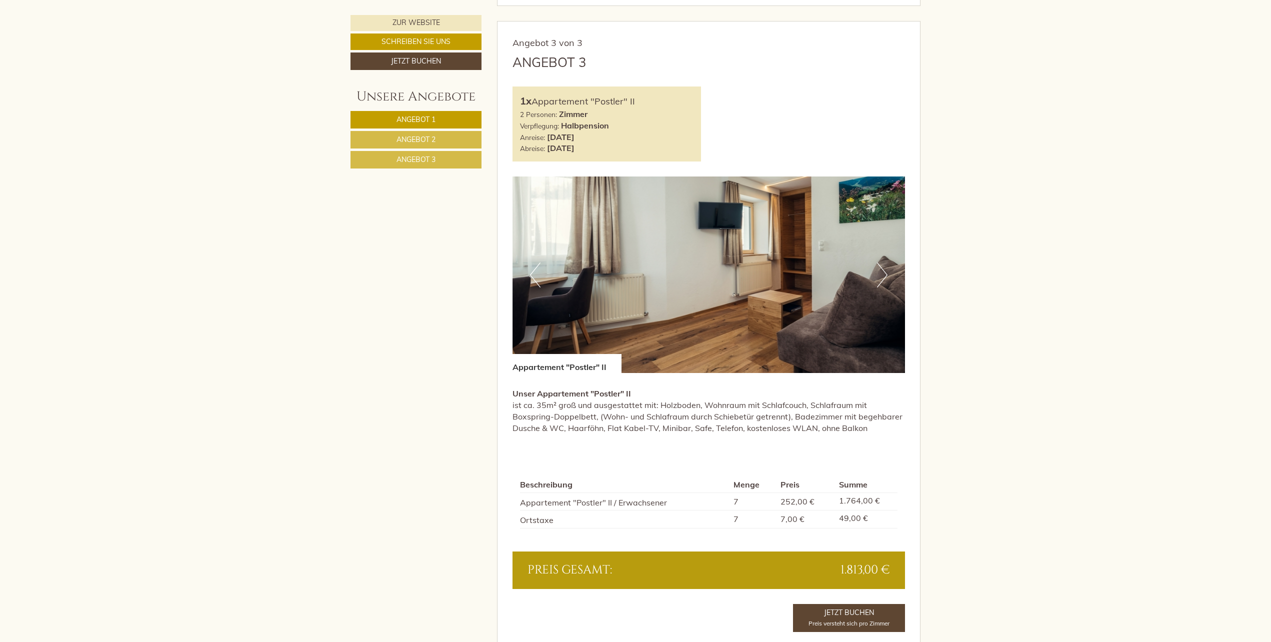
click at [884, 276] on button "Next" at bounding box center [882, 274] width 10 height 25
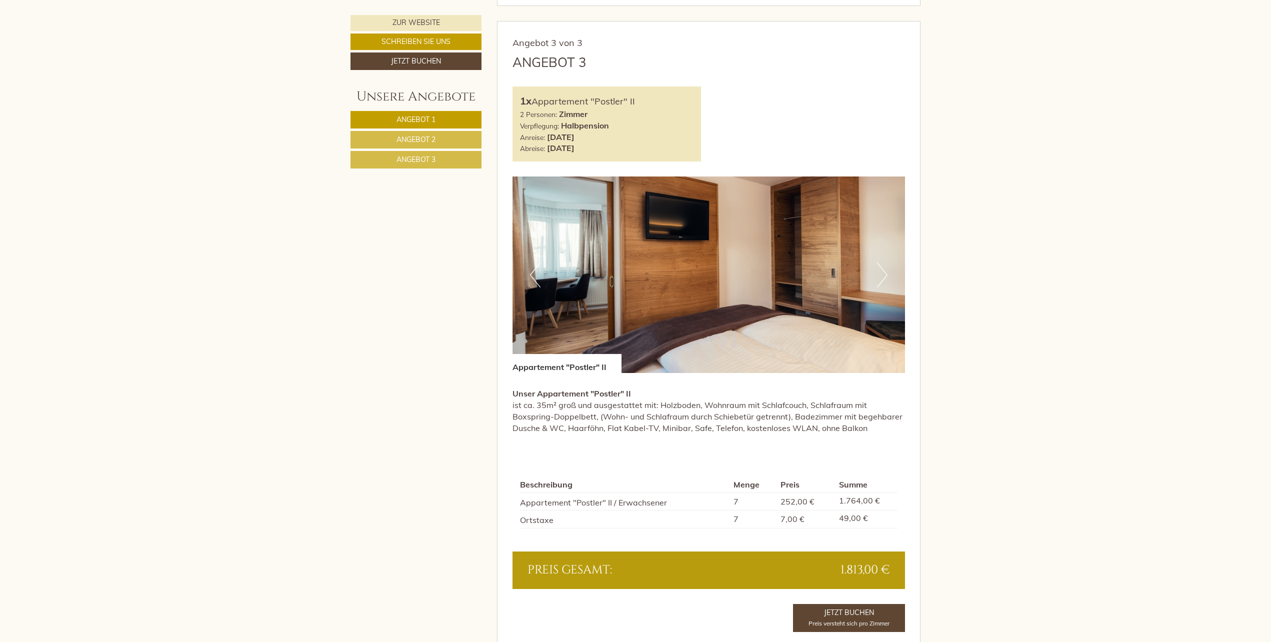
click at [884, 276] on button "Next" at bounding box center [882, 274] width 10 height 25
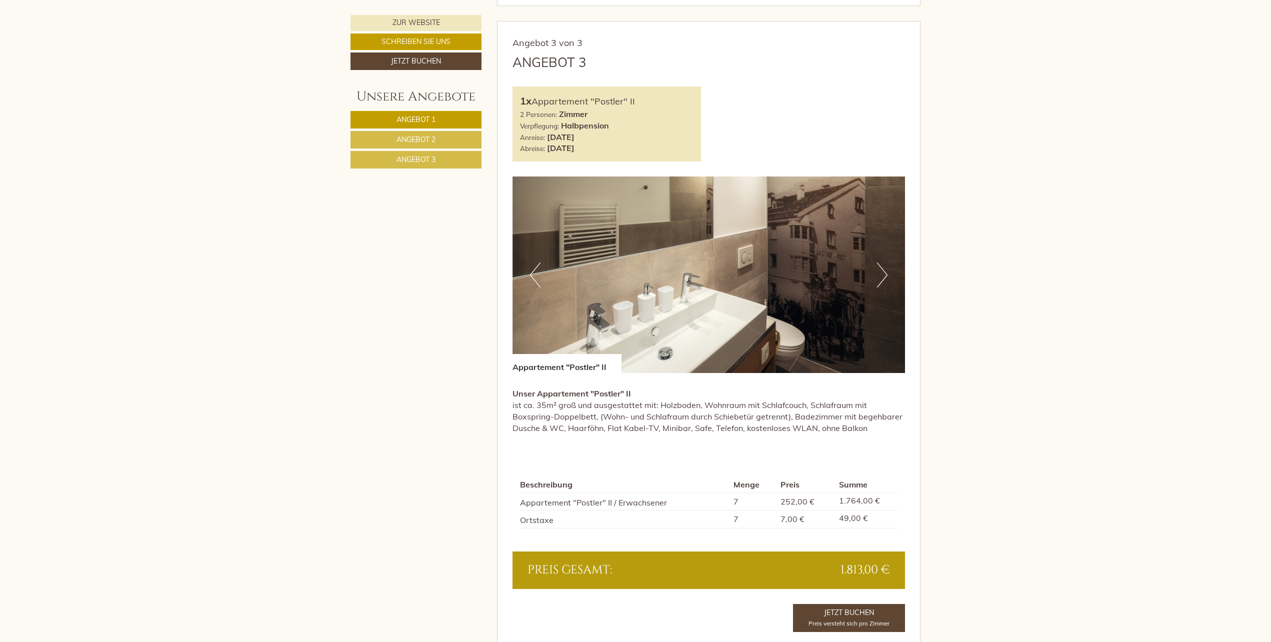
click at [884, 276] on button "Next" at bounding box center [882, 274] width 10 height 25
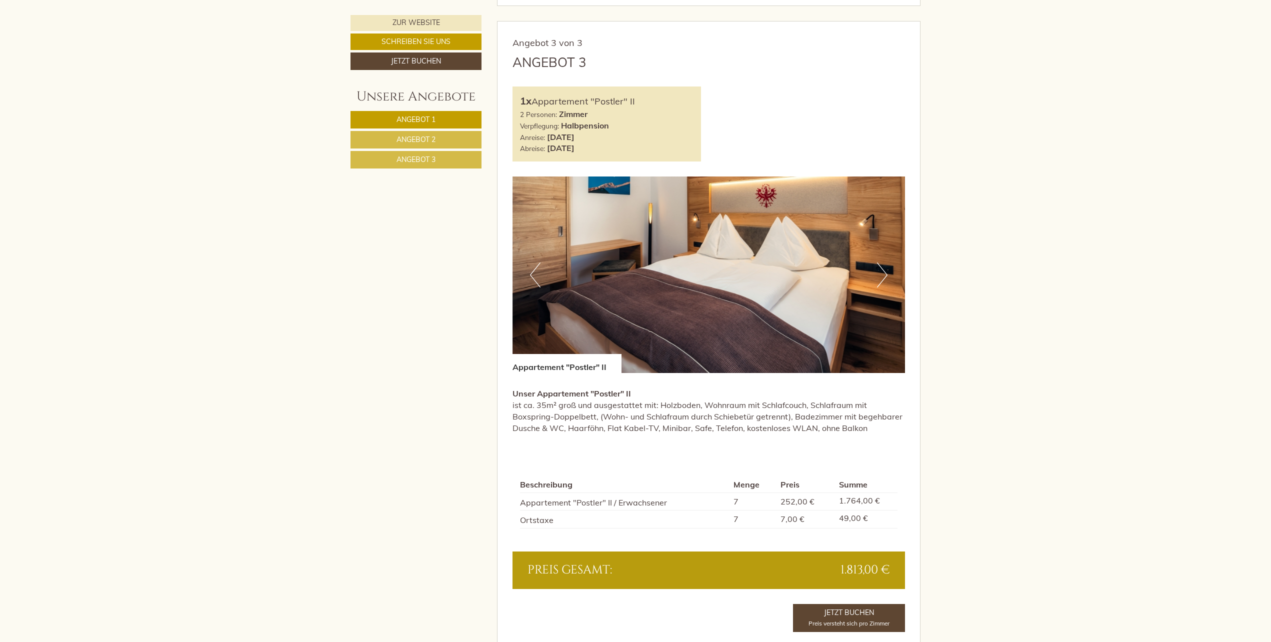
click at [884, 276] on button "Next" at bounding box center [882, 274] width 10 height 25
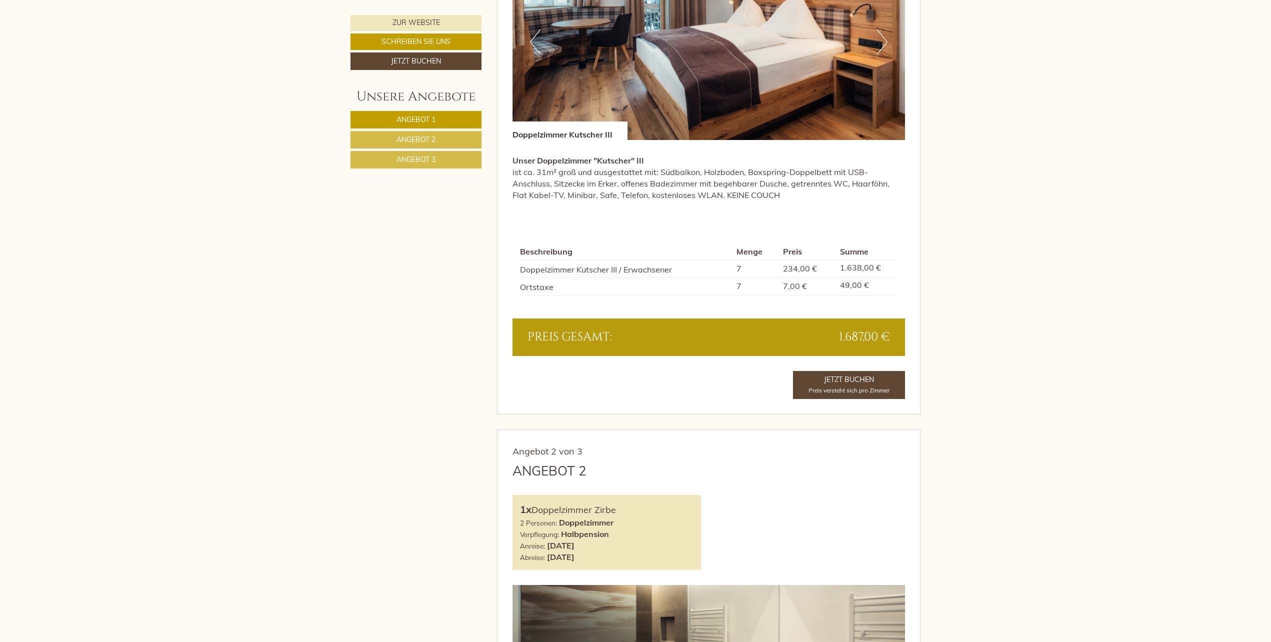
scroll to position [816, 0]
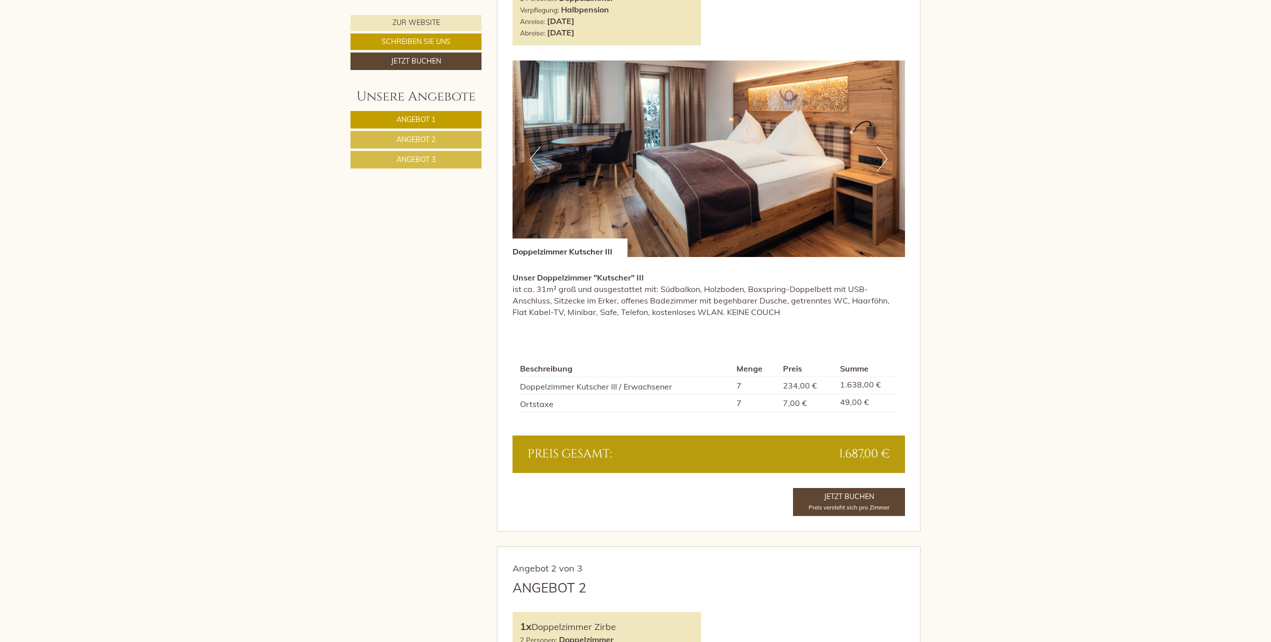
click at [760, 186] on img at bounding box center [708, 158] width 393 height 196
click at [882, 159] on button "Next" at bounding box center [882, 158] width 10 height 25
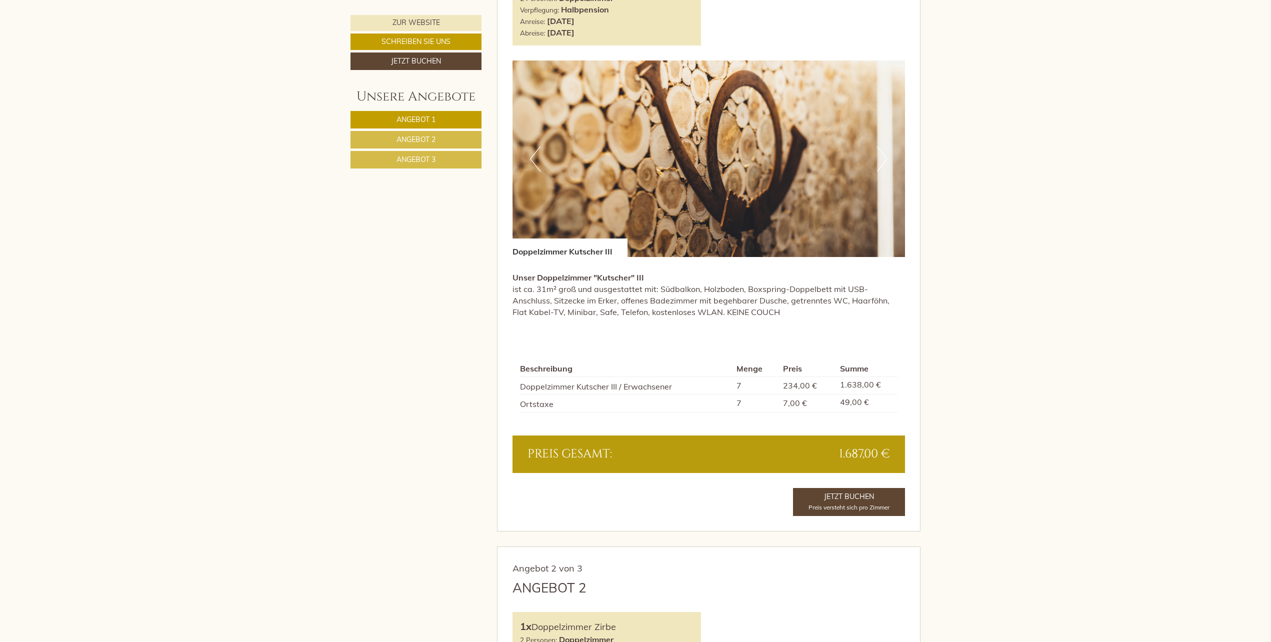
click at [882, 159] on button "Next" at bounding box center [882, 158] width 10 height 25
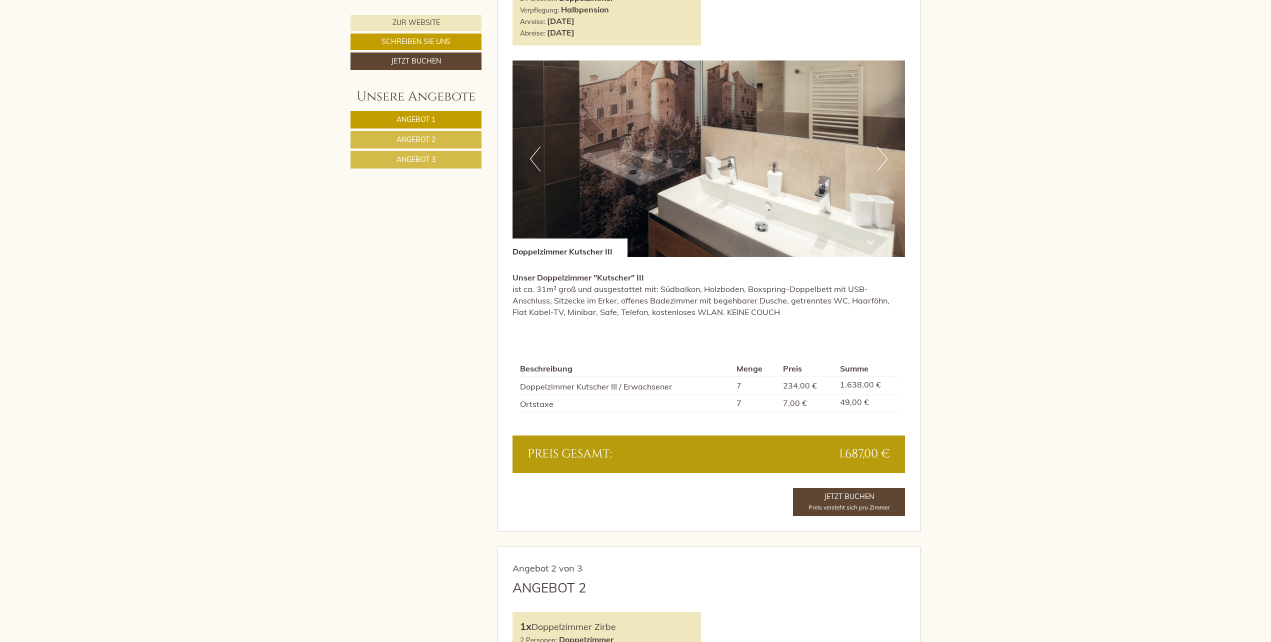
click at [882, 160] on button "Next" at bounding box center [882, 158] width 10 height 25
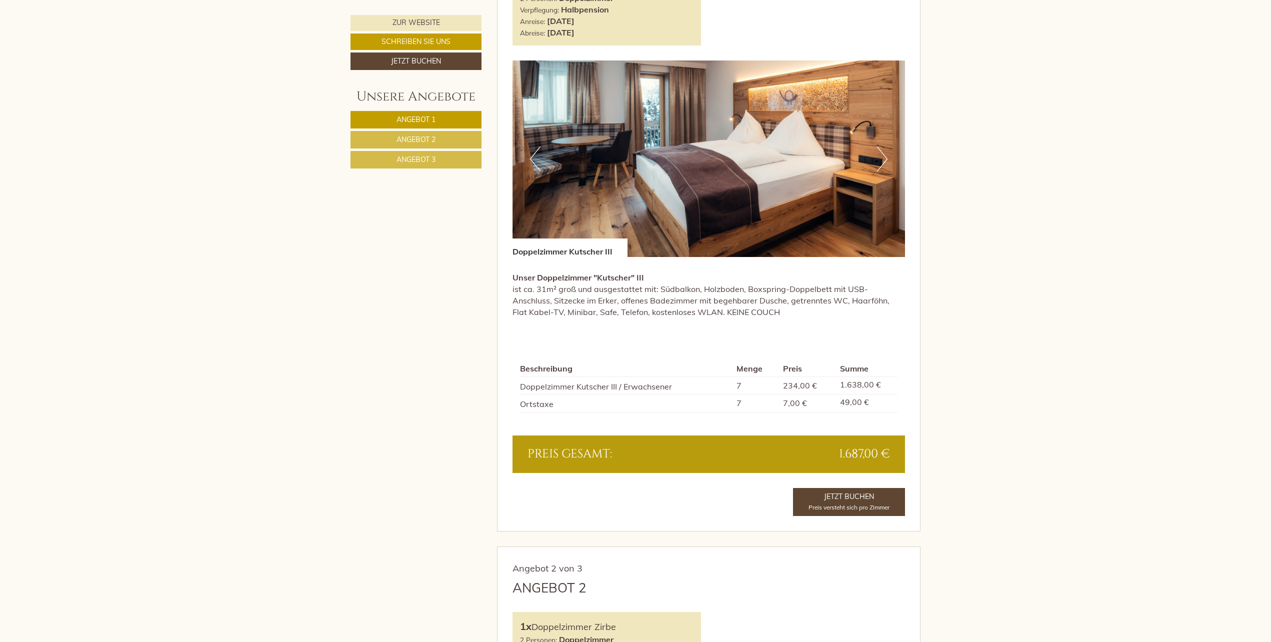
click at [882, 160] on button "Next" at bounding box center [882, 158] width 10 height 25
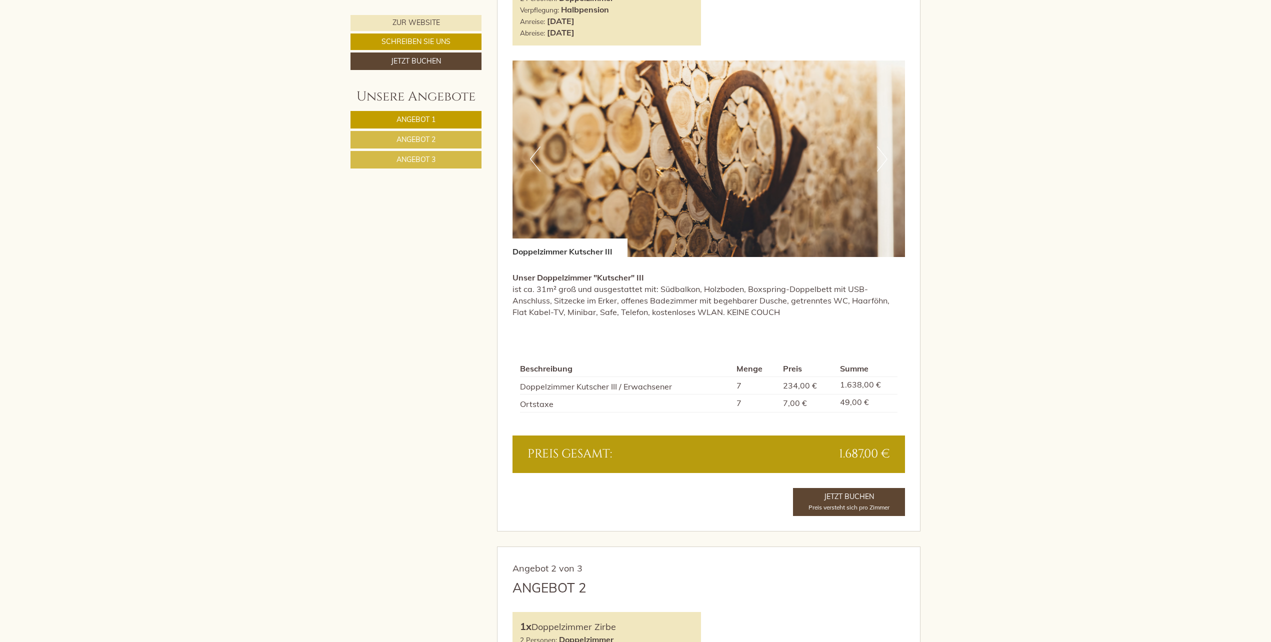
click at [882, 160] on button "Next" at bounding box center [882, 158] width 10 height 25
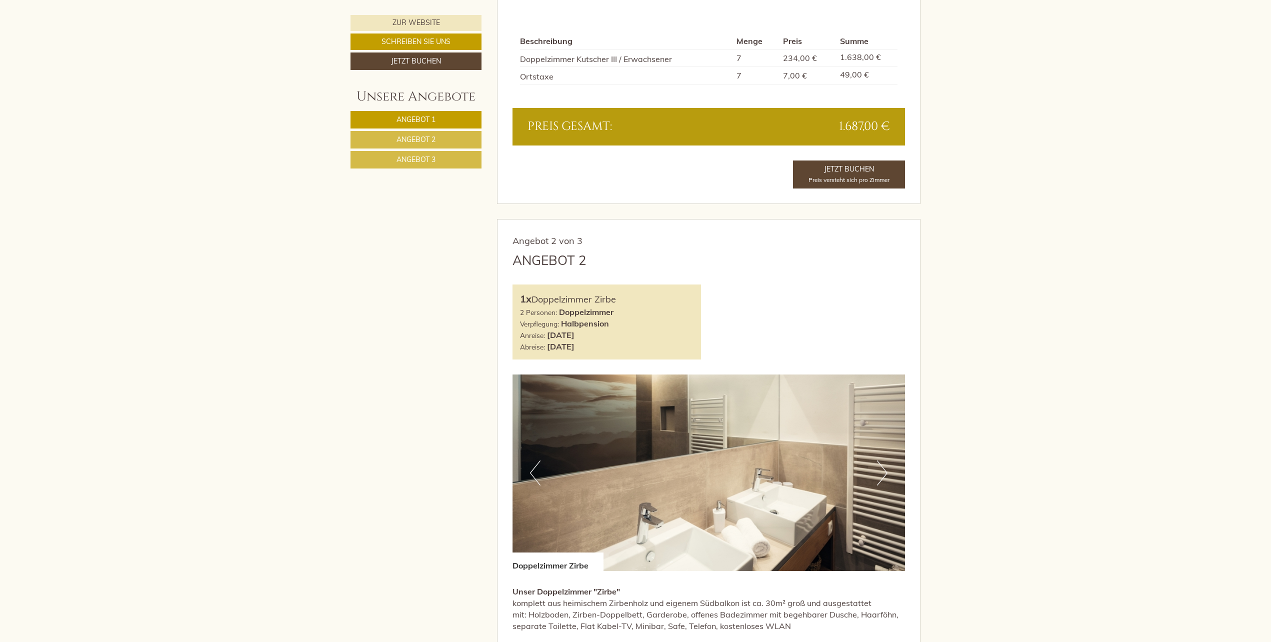
scroll to position [1166, 0]
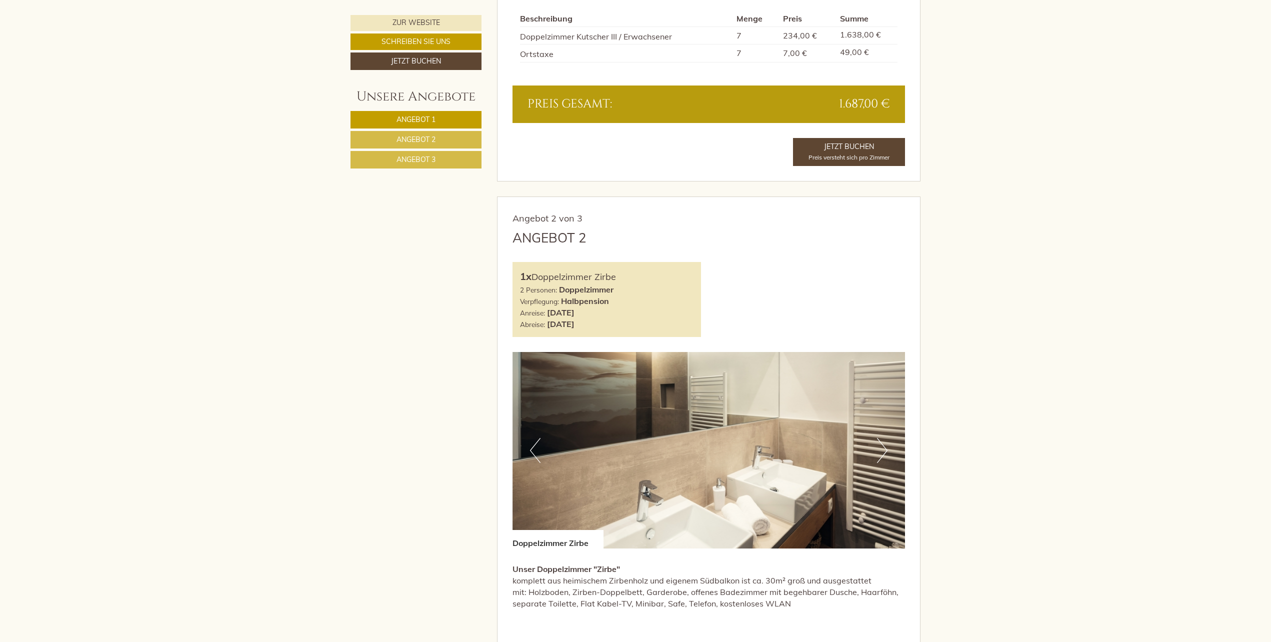
click at [882, 452] on button "Next" at bounding box center [882, 450] width 10 height 25
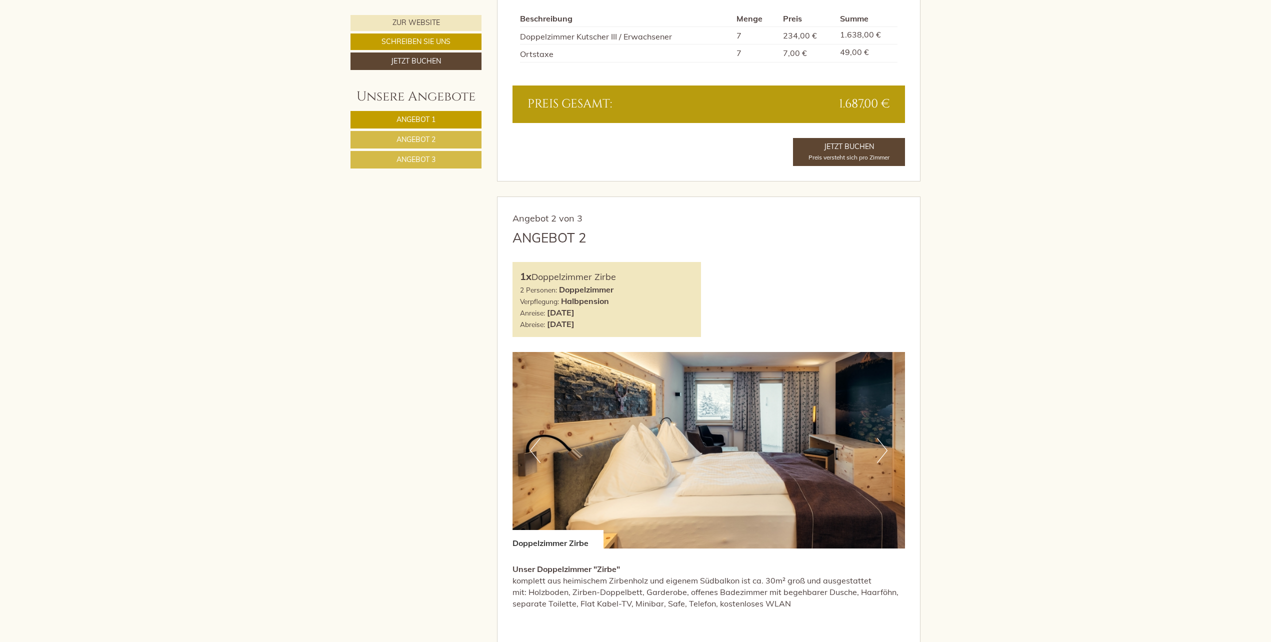
click at [882, 452] on button "Next" at bounding box center [882, 450] width 10 height 25
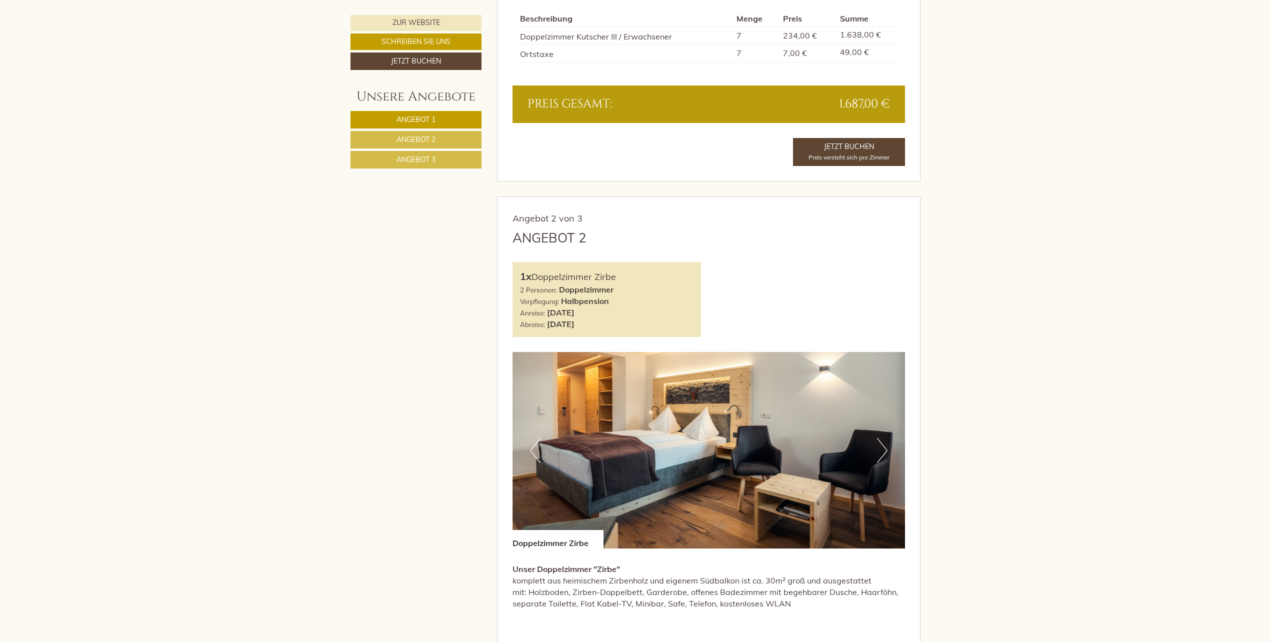
click at [882, 452] on button "Next" at bounding box center [882, 450] width 10 height 25
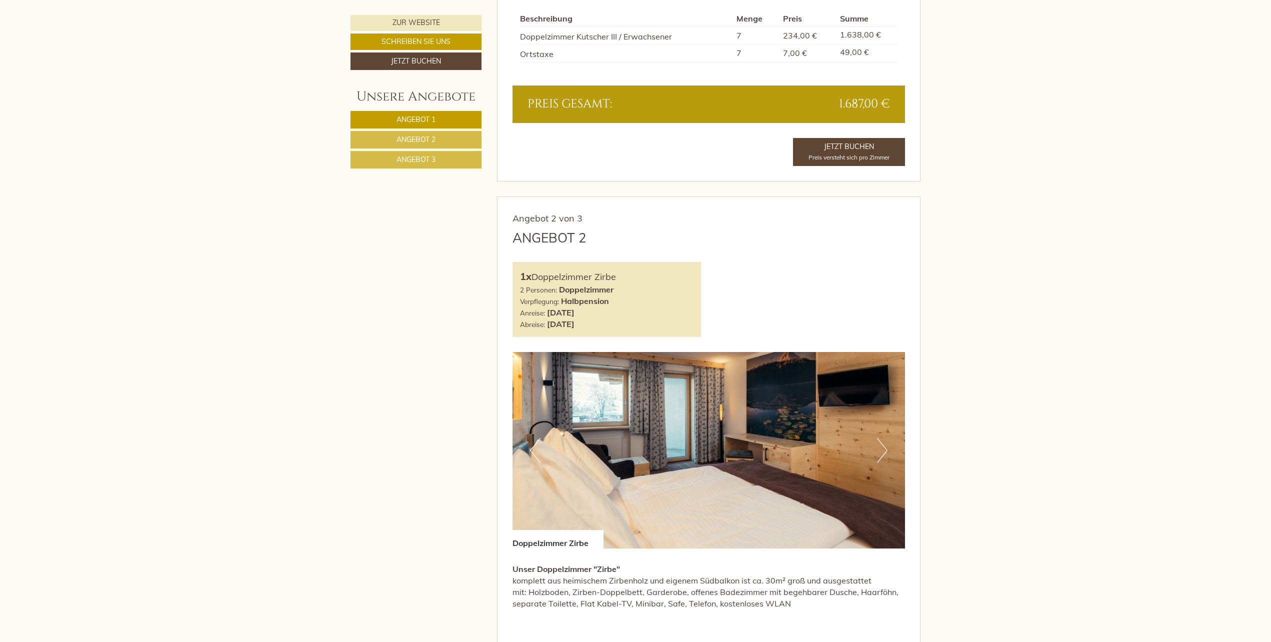
click at [882, 452] on button "Next" at bounding box center [882, 450] width 10 height 25
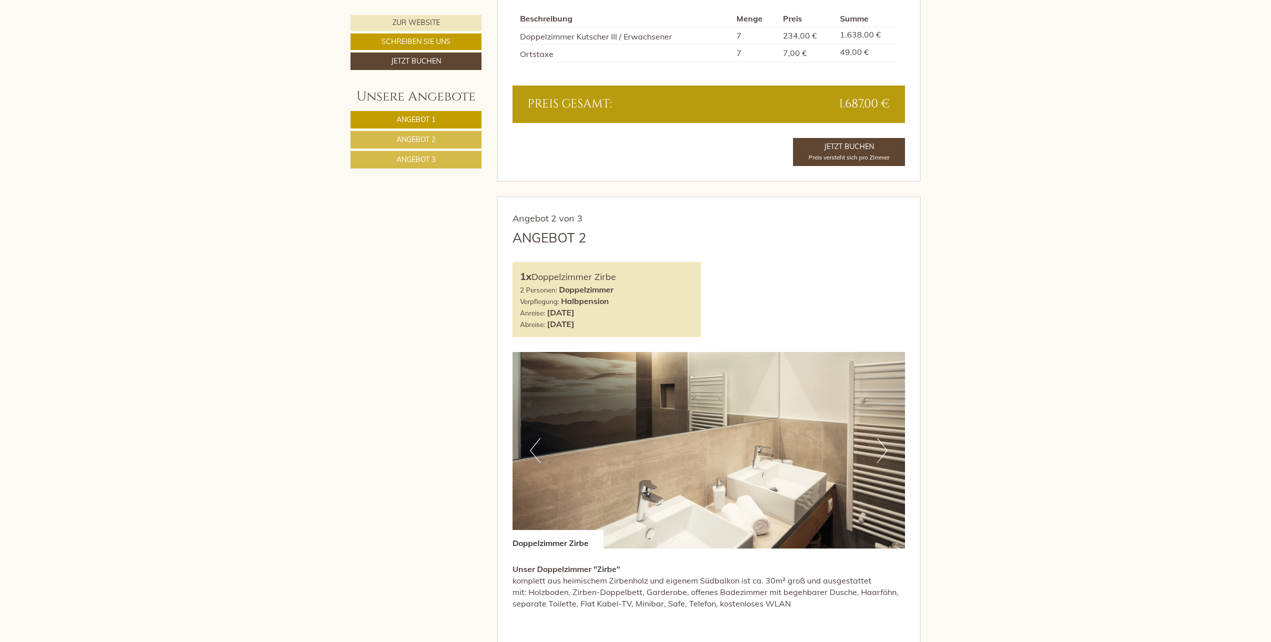
click at [882, 452] on button "Next" at bounding box center [882, 450] width 10 height 25
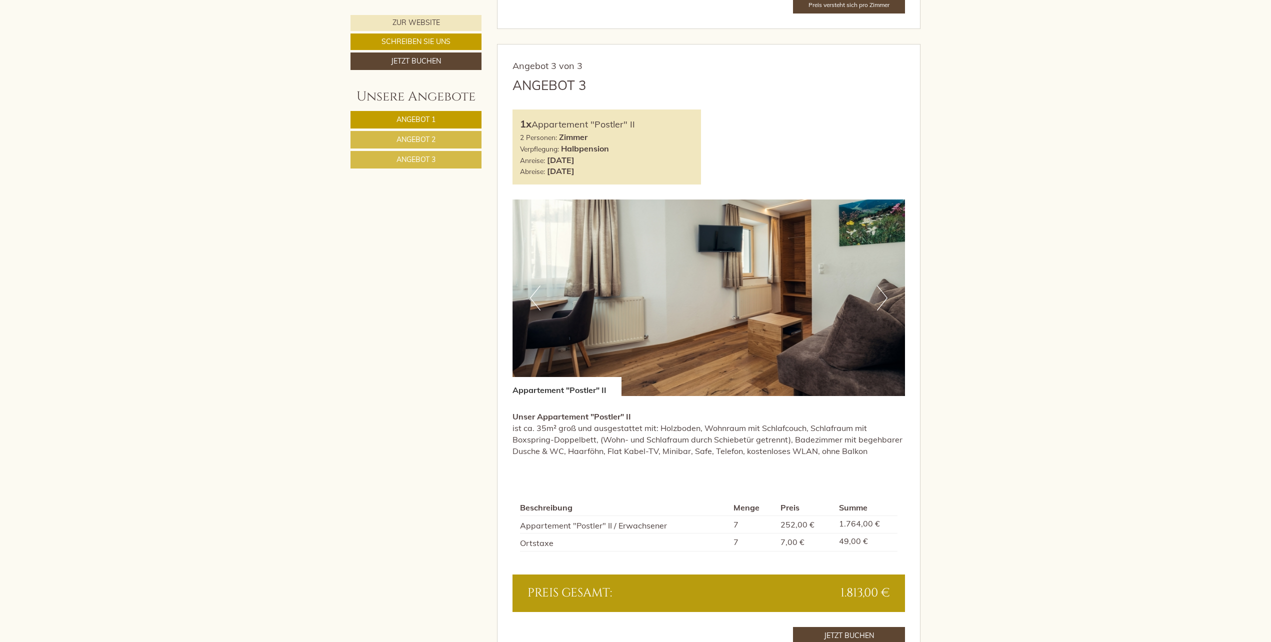
scroll to position [1983, 0]
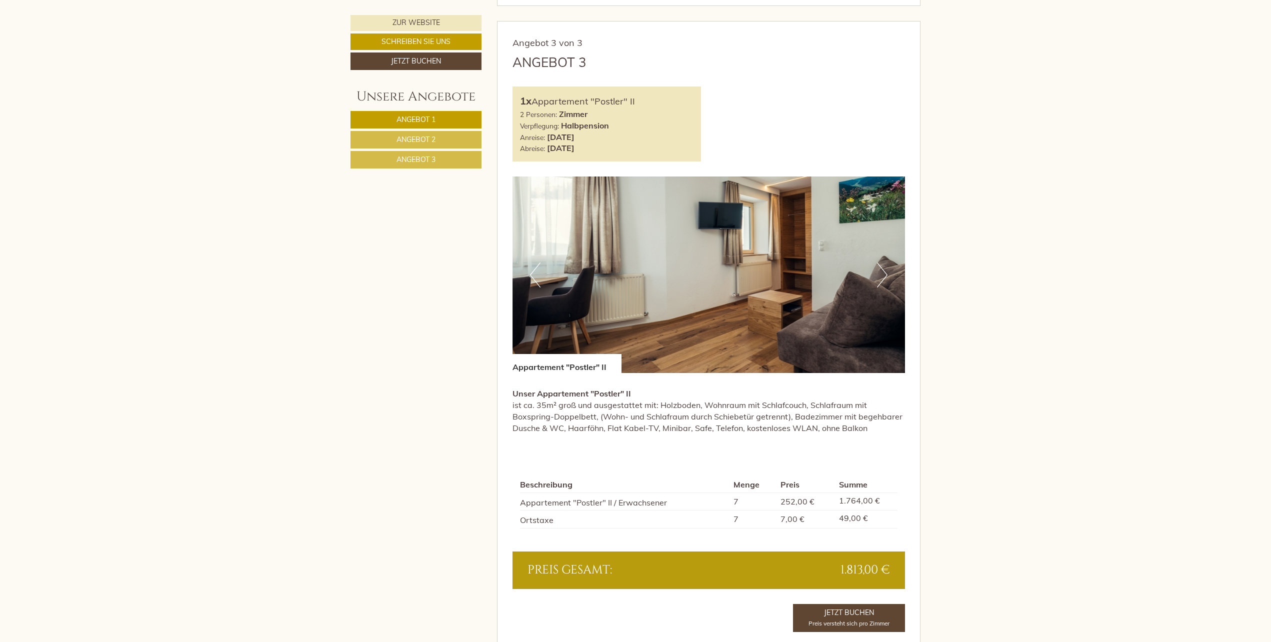
click at [886, 278] on button "Next" at bounding box center [882, 274] width 10 height 25
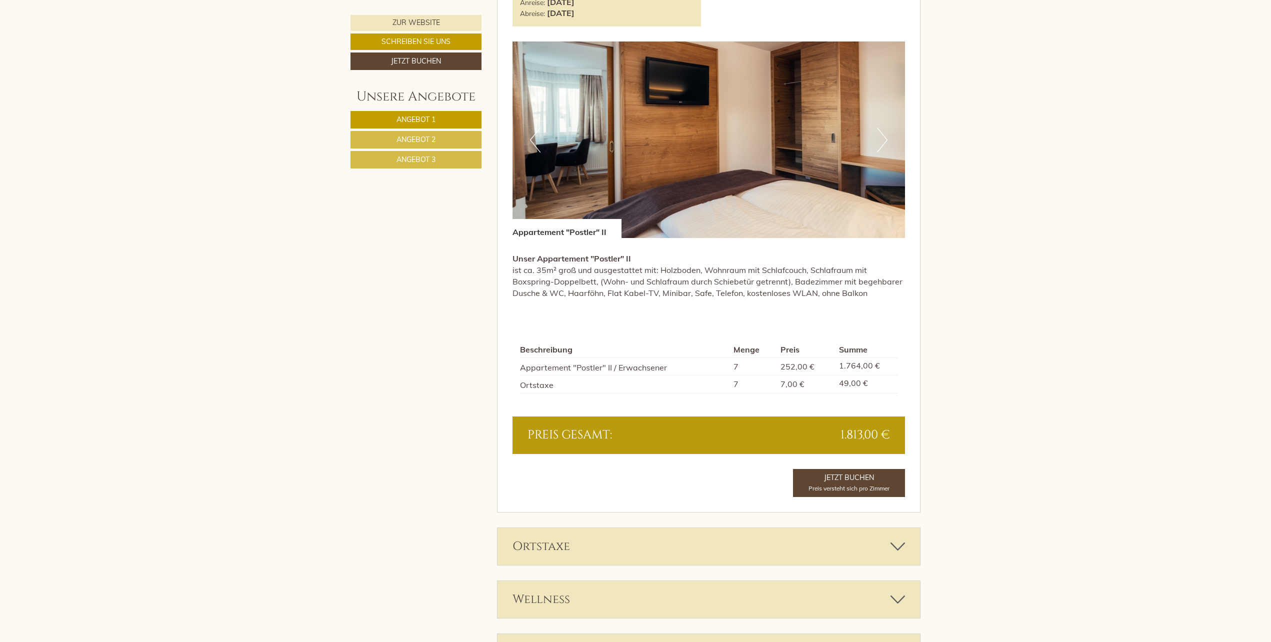
scroll to position [2099, 0]
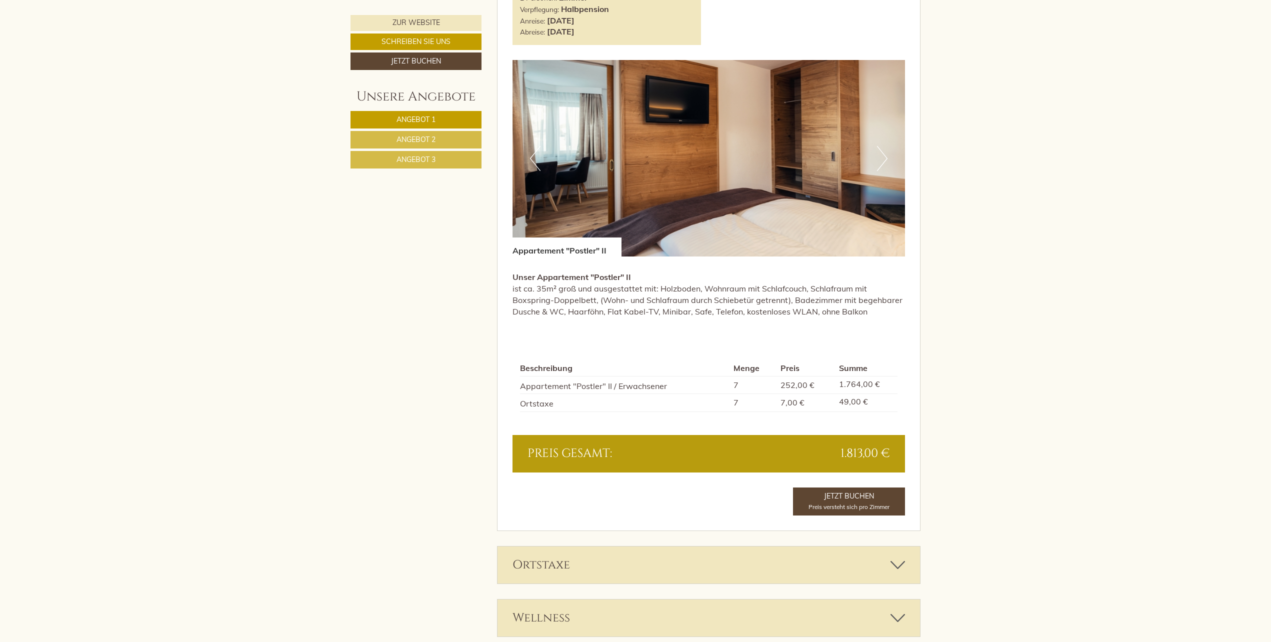
click at [885, 160] on button "Next" at bounding box center [882, 158] width 10 height 25
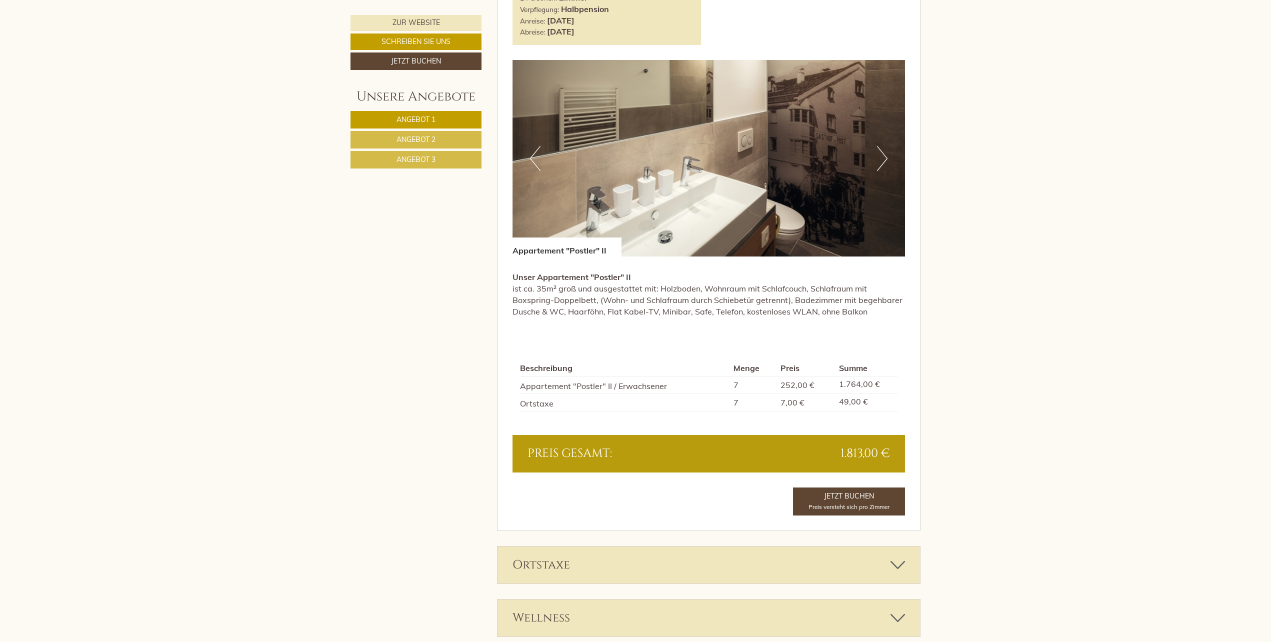
click at [885, 157] on button "Next" at bounding box center [882, 158] width 10 height 25
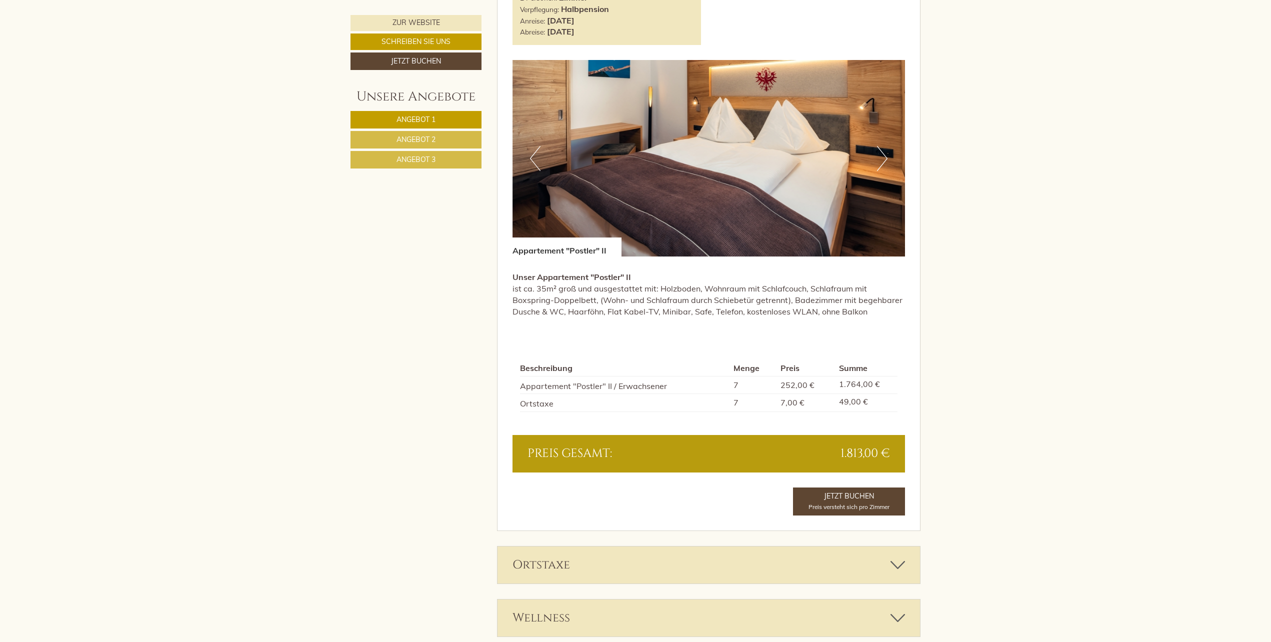
click at [885, 157] on button "Next" at bounding box center [882, 158] width 10 height 25
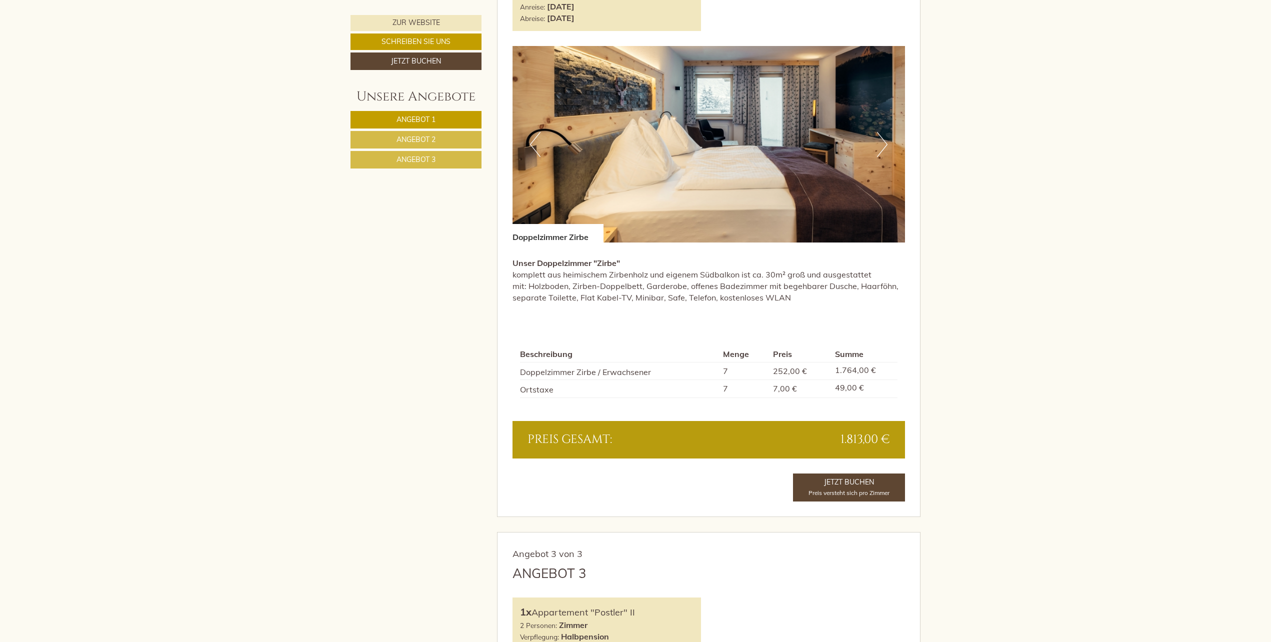
scroll to position [1400, 0]
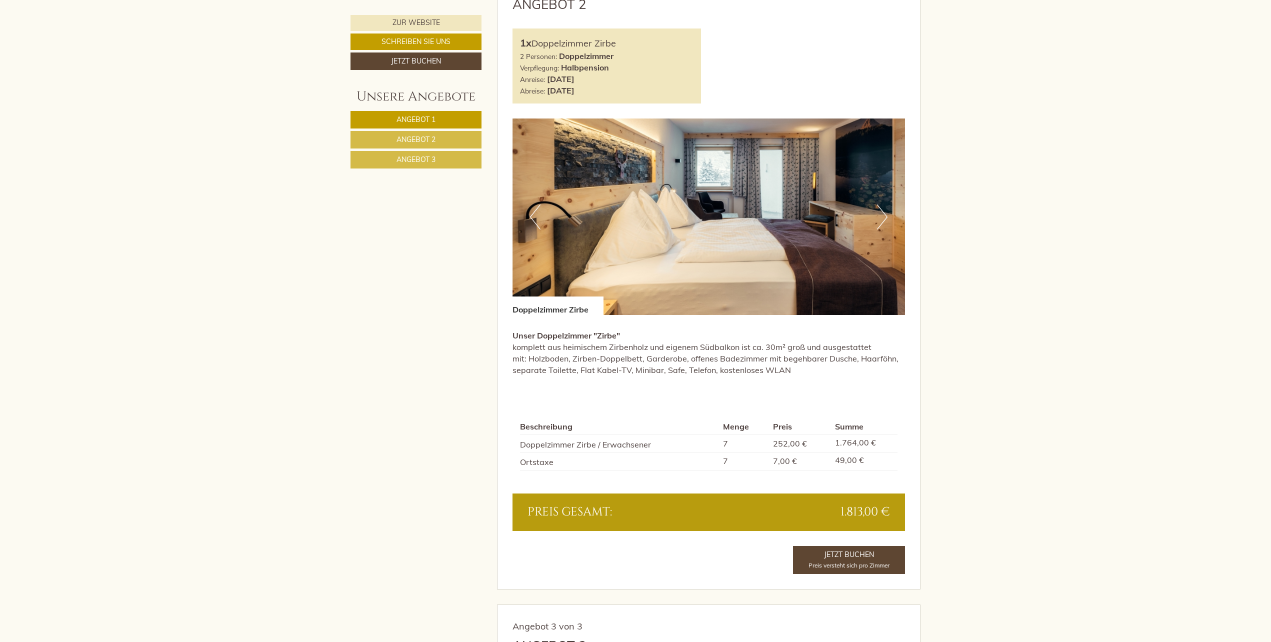
click at [884, 220] on button "Next" at bounding box center [882, 216] width 10 height 25
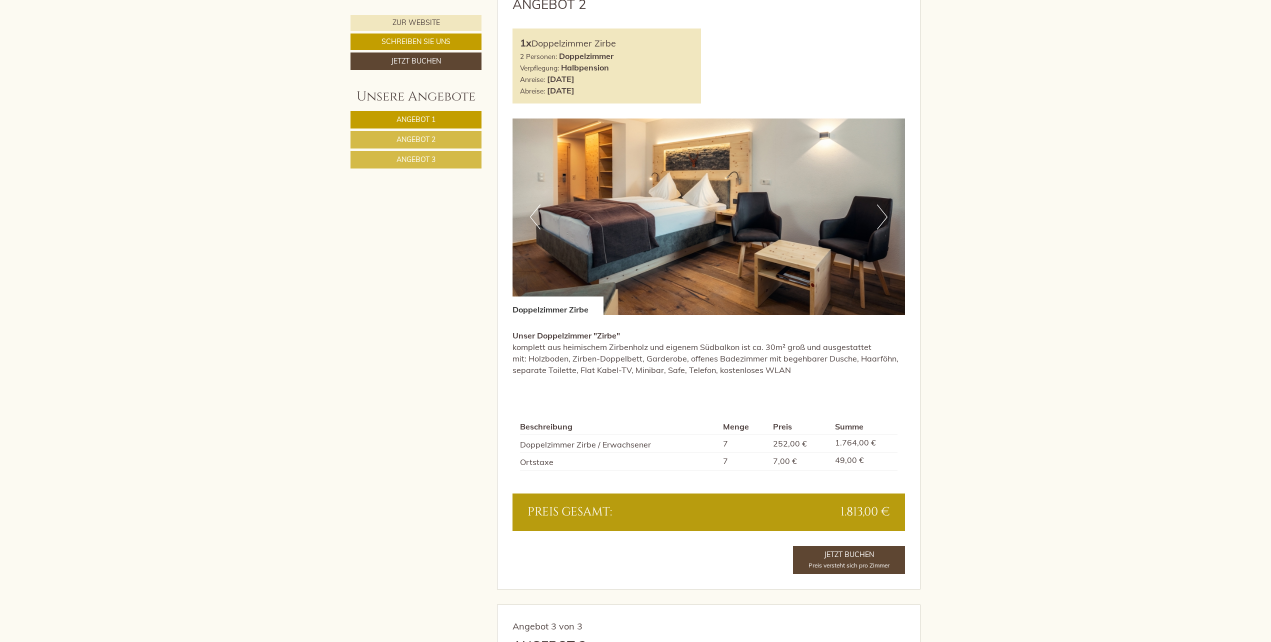
click at [884, 220] on button "Next" at bounding box center [882, 216] width 10 height 25
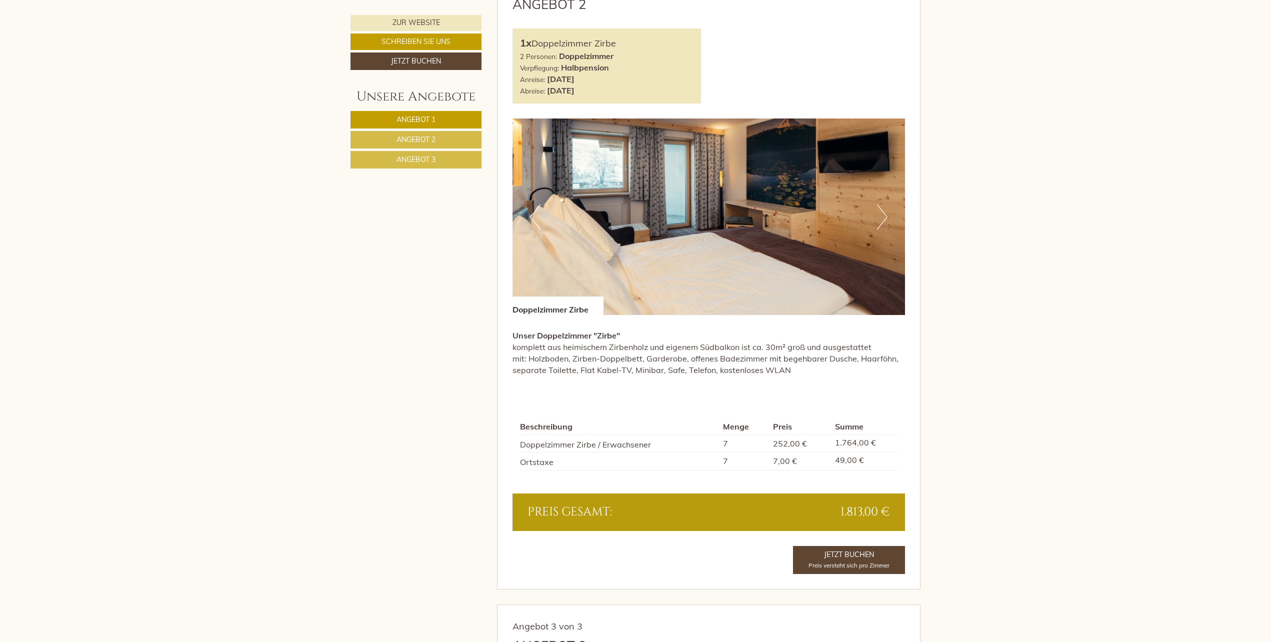
click at [884, 220] on button "Next" at bounding box center [882, 216] width 10 height 25
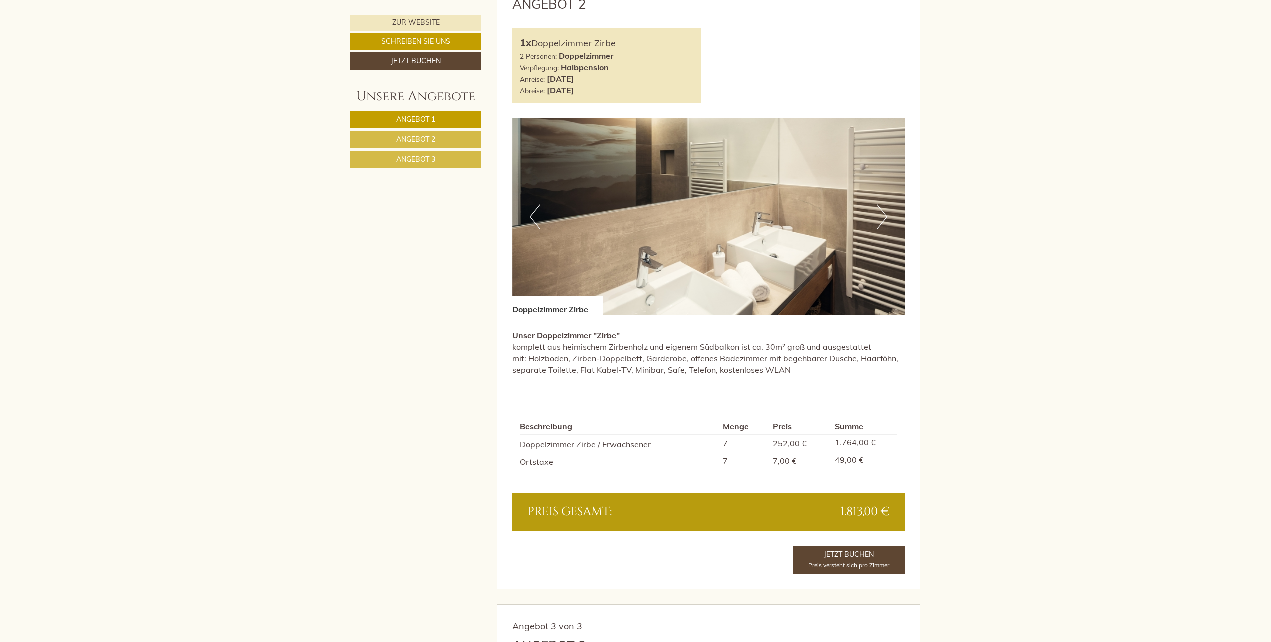
click at [884, 220] on button "Next" at bounding box center [882, 216] width 10 height 25
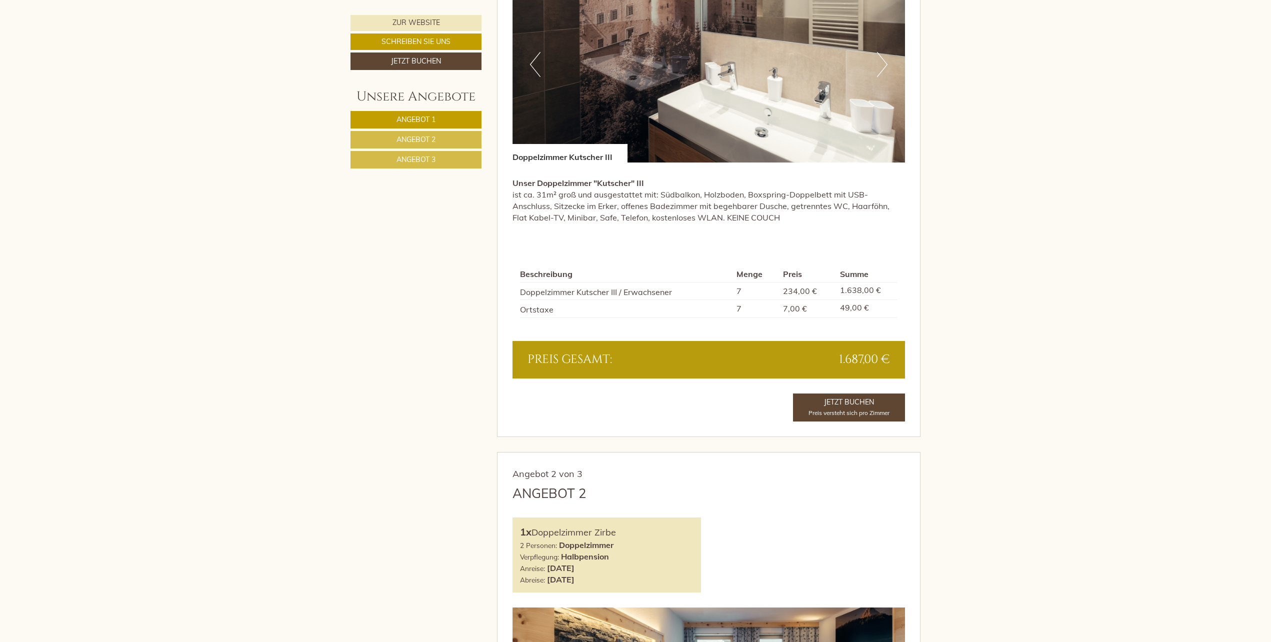
scroll to position [816, 0]
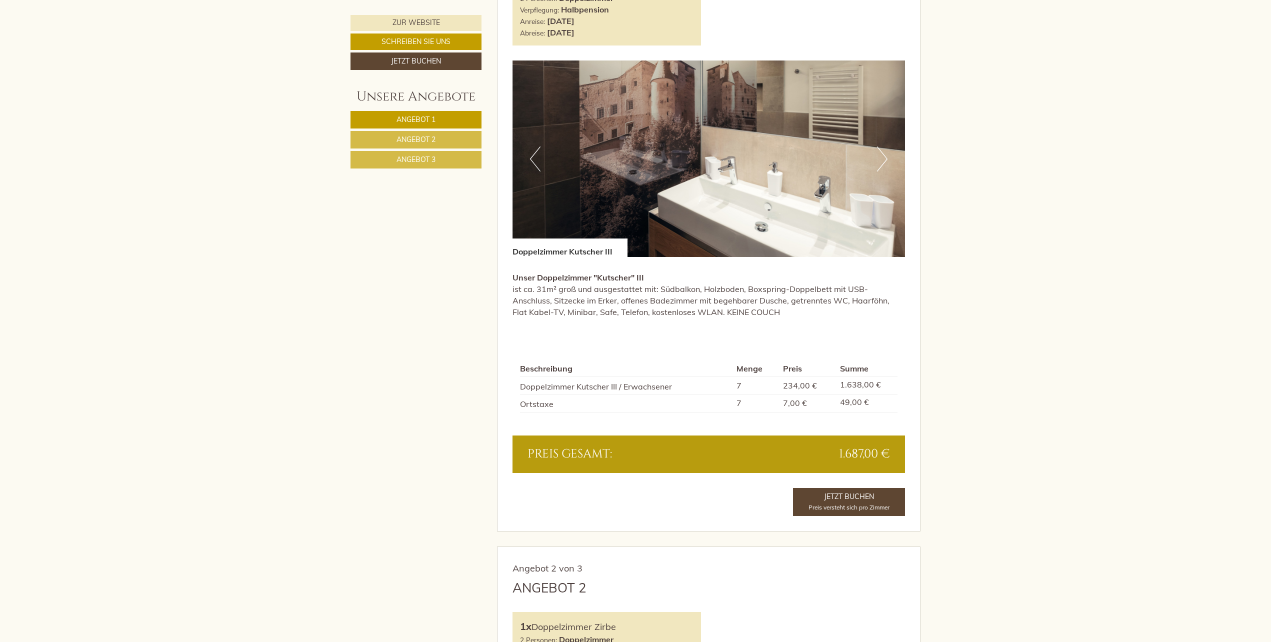
click at [884, 156] on button "Next" at bounding box center [882, 158] width 10 height 25
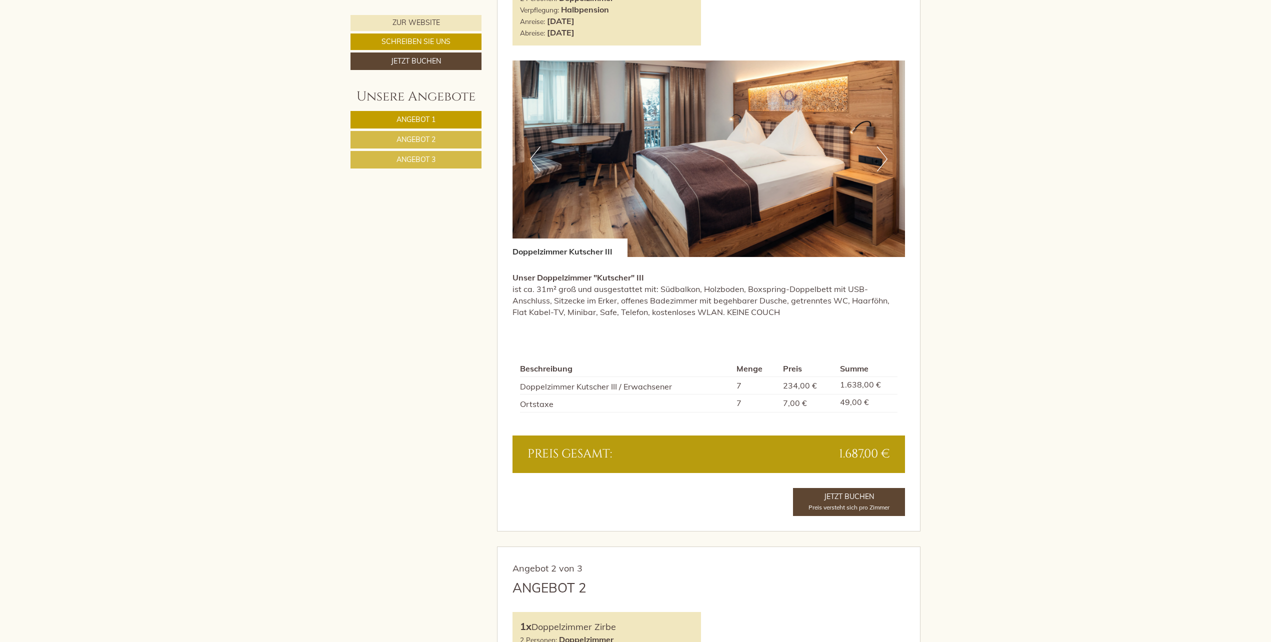
click at [884, 156] on button "Next" at bounding box center [882, 158] width 10 height 25
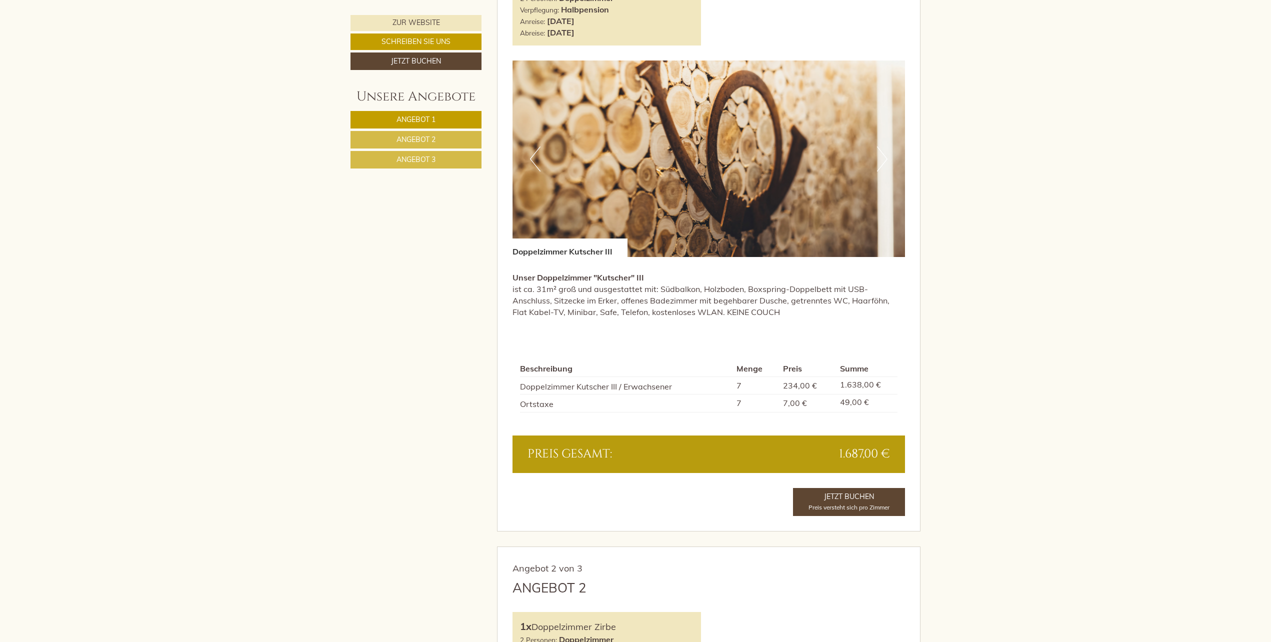
click at [884, 156] on button "Next" at bounding box center [882, 158] width 10 height 25
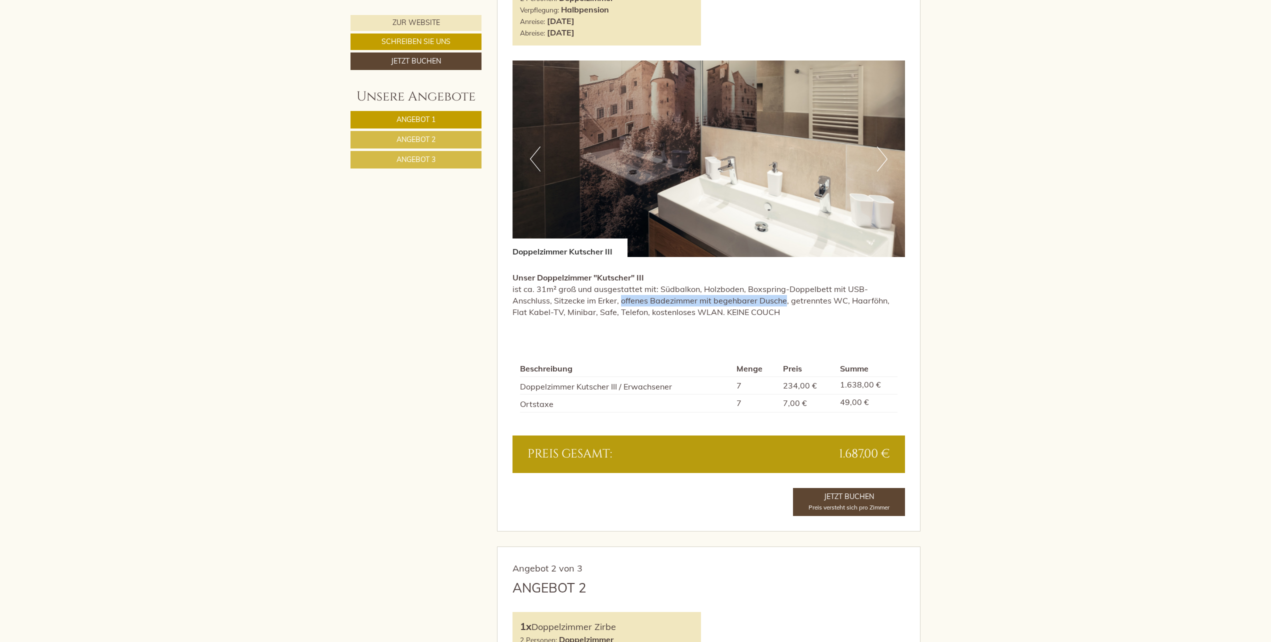
drag, startPoint x: 579, startPoint y: 302, endPoint x: 743, endPoint y: 298, distance: 164.0
click at [743, 298] on p "Unser Doppelzimmer "Kutscher" III ist ca. 31m² groß und ausgestattet mit: Südba…" at bounding box center [708, 294] width 393 height 45
click at [745, 300] on p "Unser Doppelzimmer "Kutscher" III ist ca. 31m² groß und ausgestattet mit: Südba…" at bounding box center [708, 294] width 393 height 45
drag, startPoint x: 741, startPoint y: 300, endPoint x: 579, endPoint y: 300, distance: 162.0
click at [579, 300] on p "Unser Doppelzimmer "Kutscher" III ist ca. 31m² groß und ausgestattet mit: Südba…" at bounding box center [708, 294] width 393 height 45
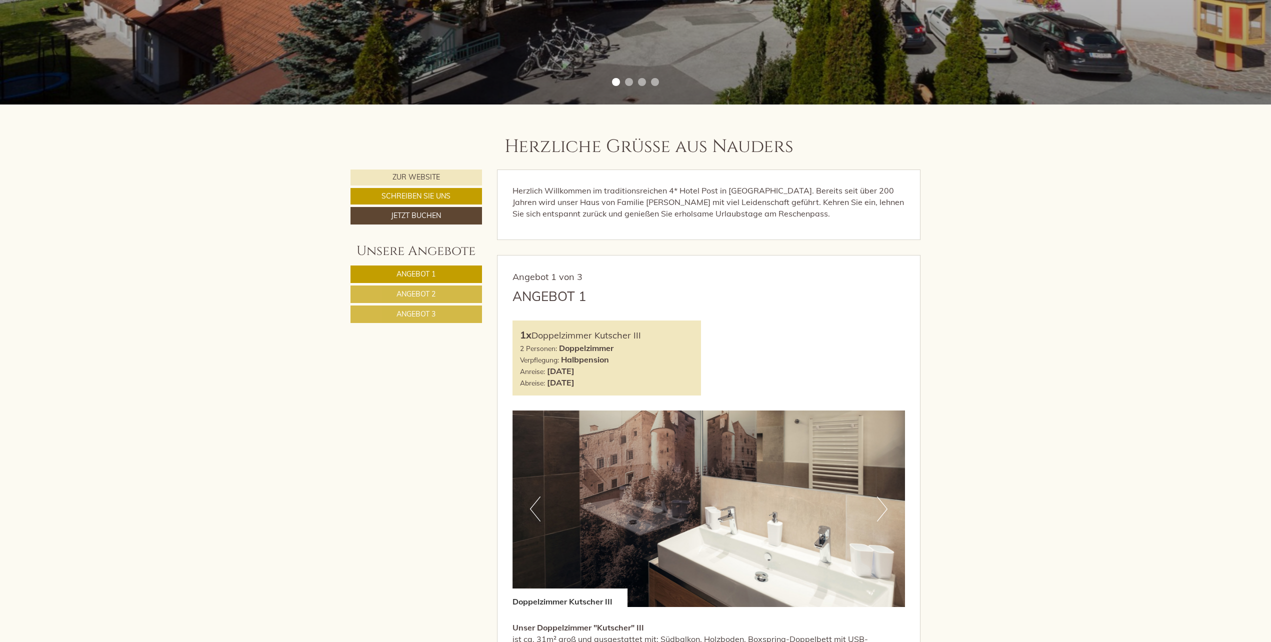
scroll to position [583, 0]
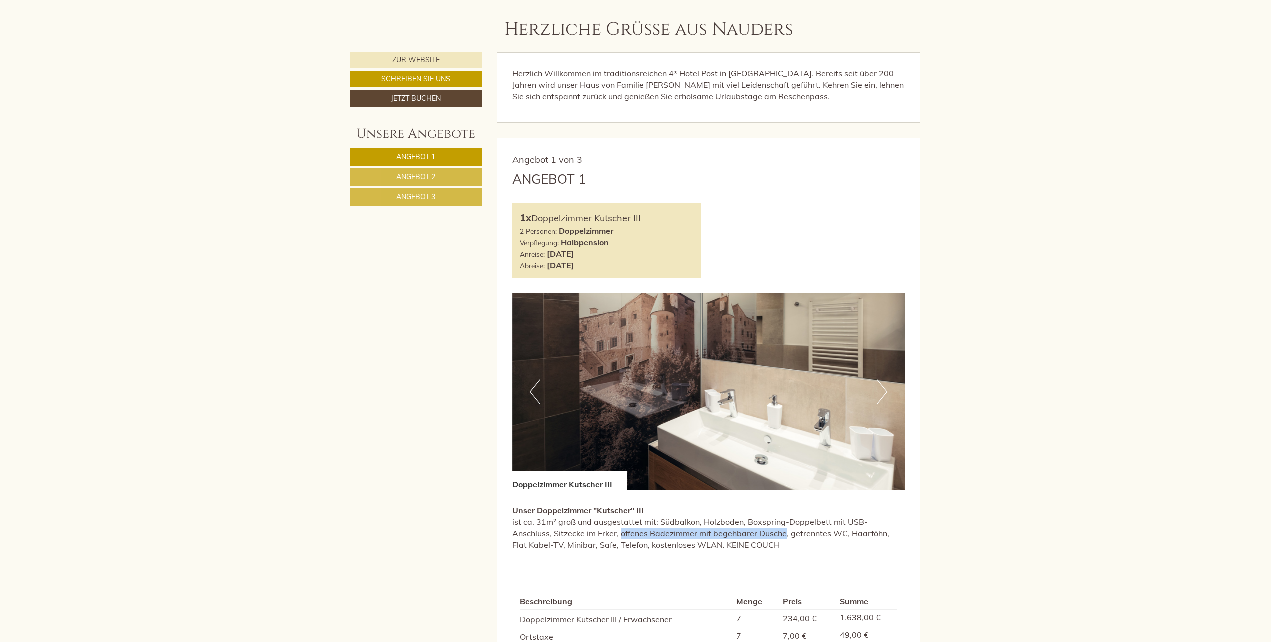
click at [533, 390] on button "Previous" at bounding box center [535, 391] width 10 height 25
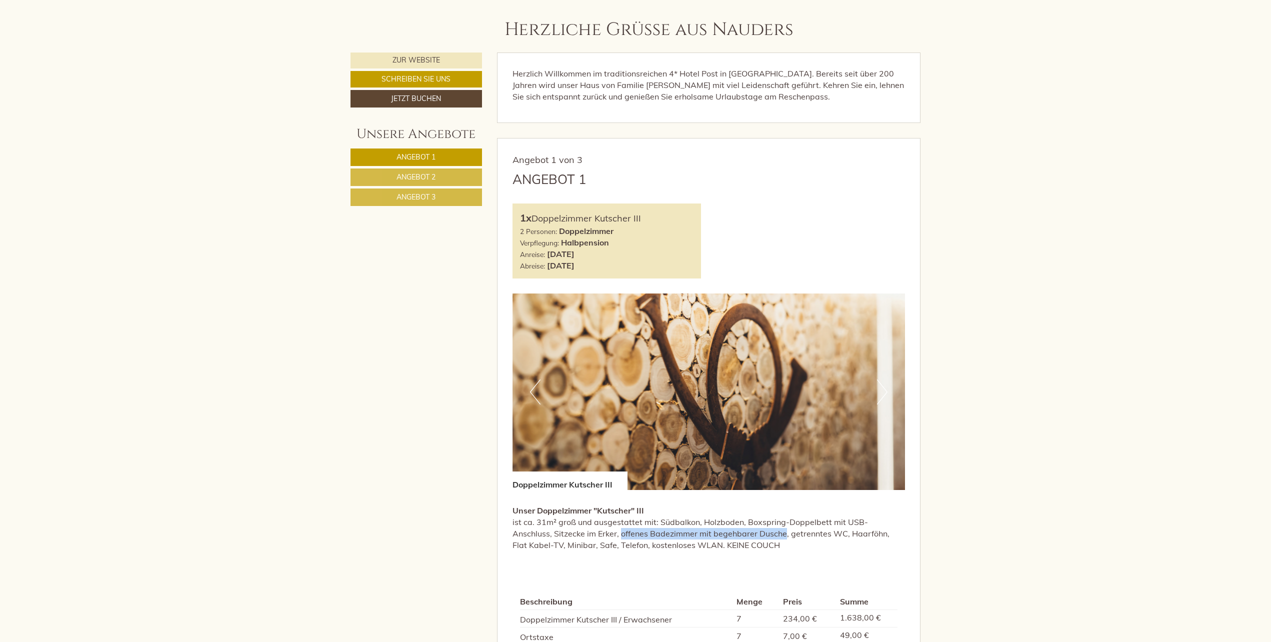
click at [533, 390] on button "Previous" at bounding box center [535, 391] width 10 height 25
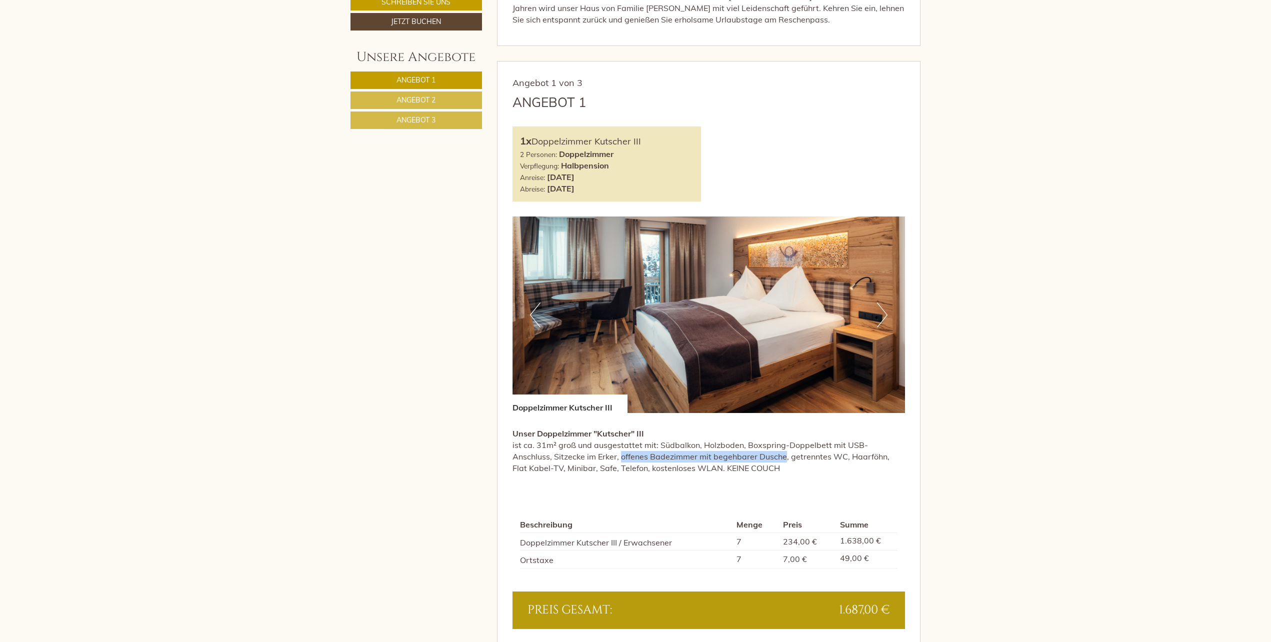
scroll to position [700, 0]
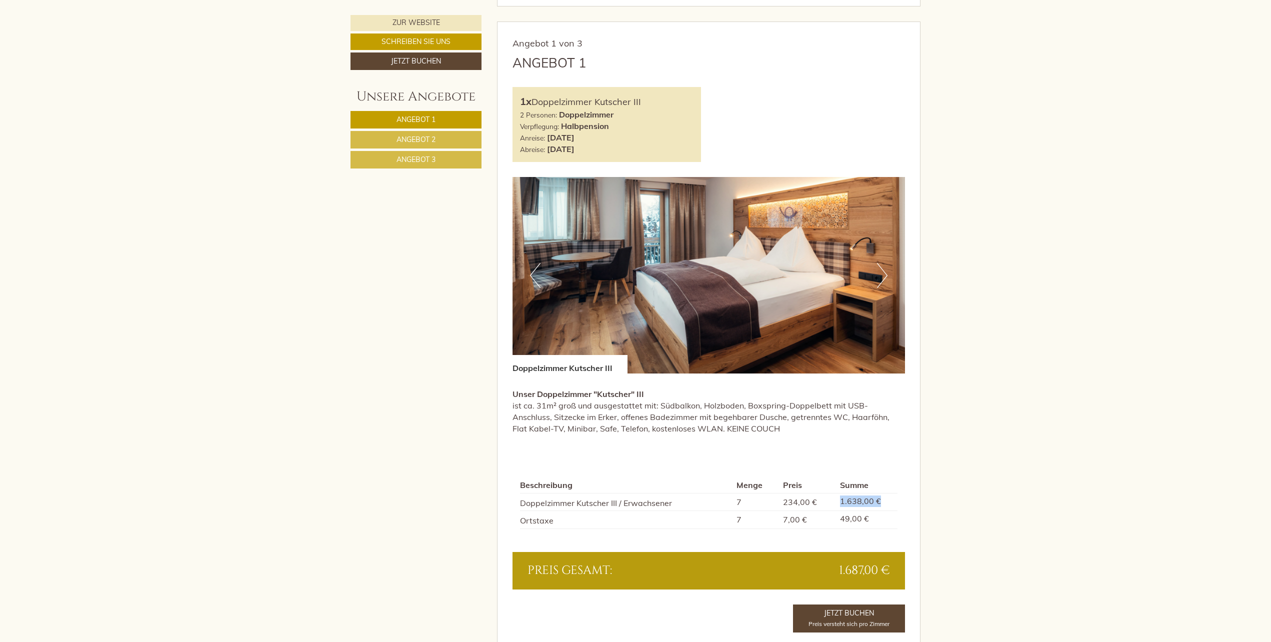
drag, startPoint x: 841, startPoint y: 501, endPoint x: 881, endPoint y: 501, distance: 40.0
click at [881, 501] on td "1.638,00 €" at bounding box center [866, 502] width 61 height 18
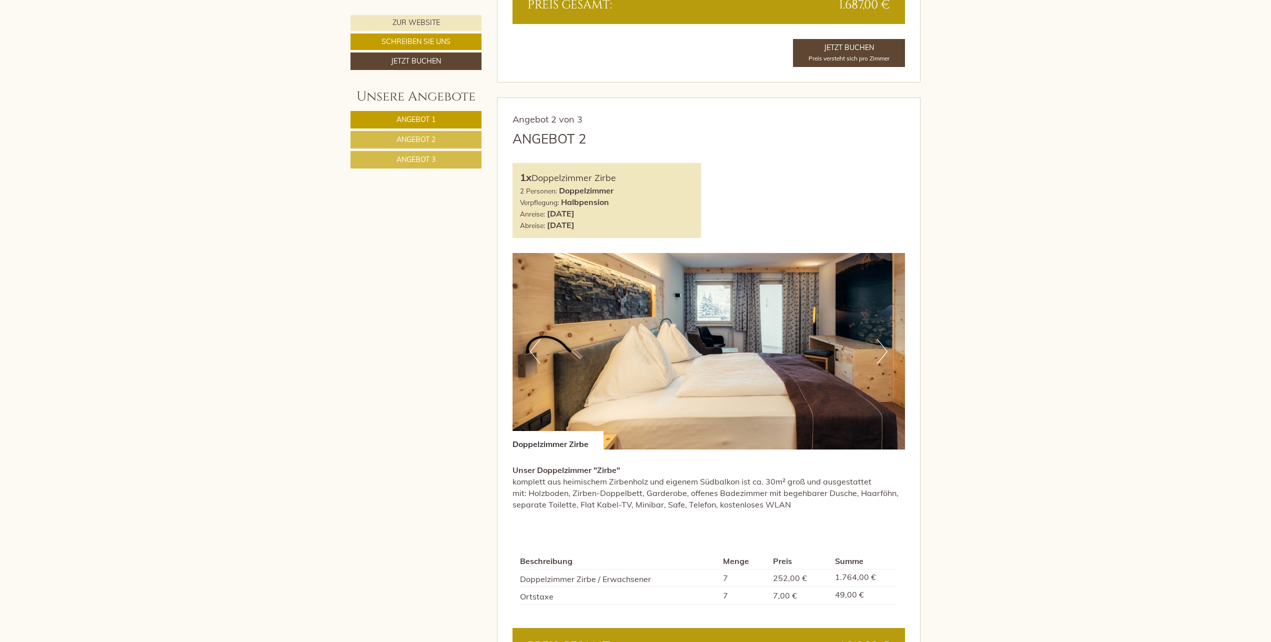
scroll to position [1283, 0]
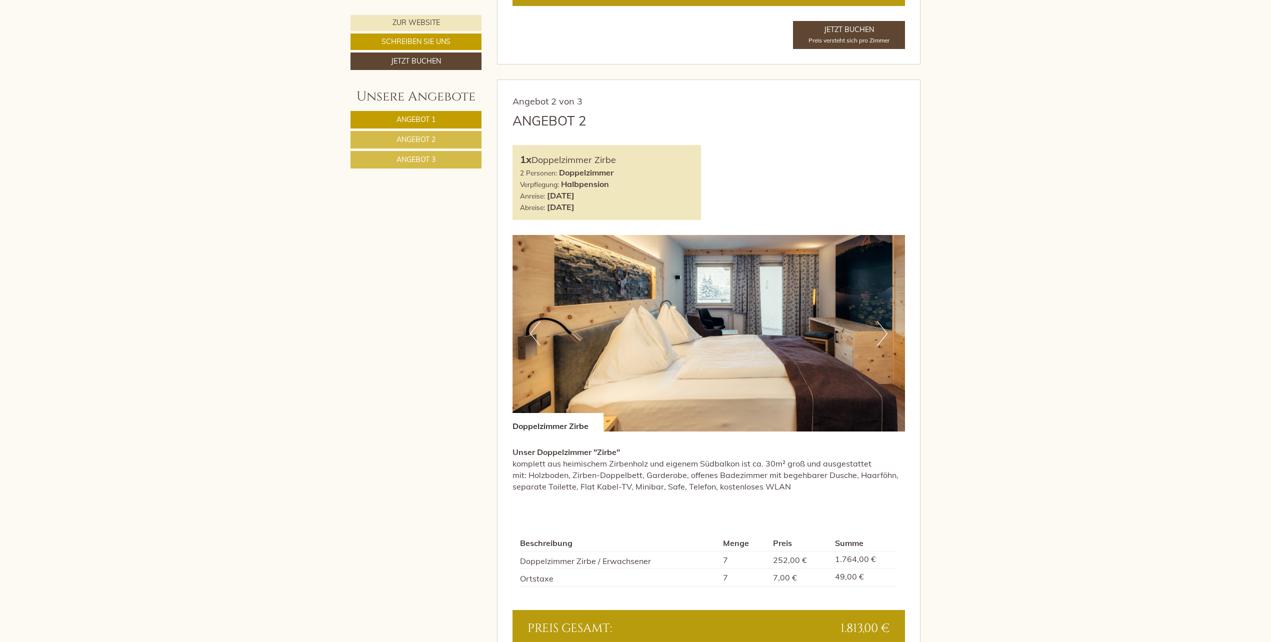
click at [883, 331] on button "Next" at bounding box center [882, 333] width 10 height 25
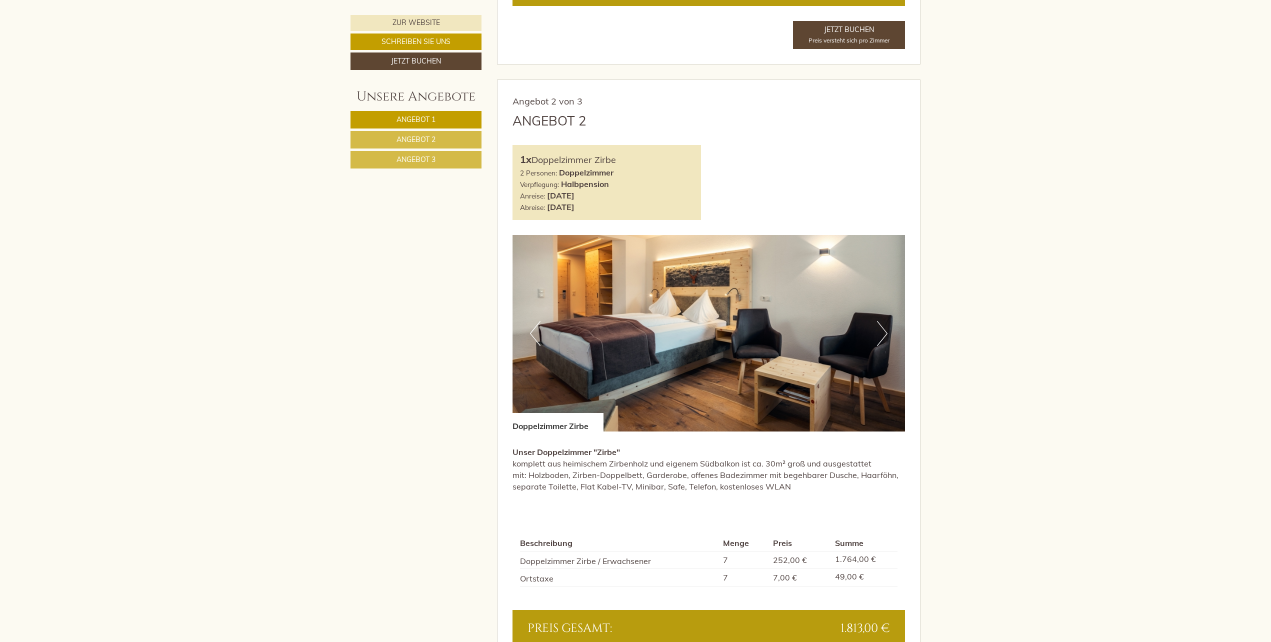
click at [881, 335] on button "Next" at bounding box center [882, 333] width 10 height 25
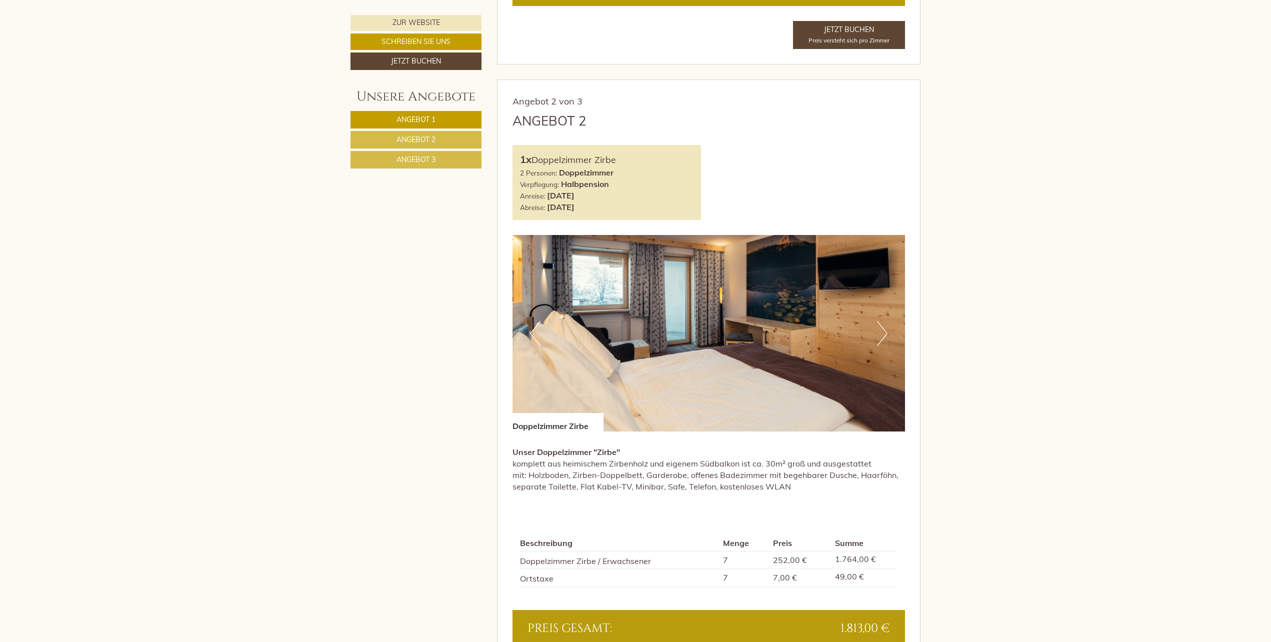
click at [882, 333] on button "Next" at bounding box center [882, 333] width 10 height 25
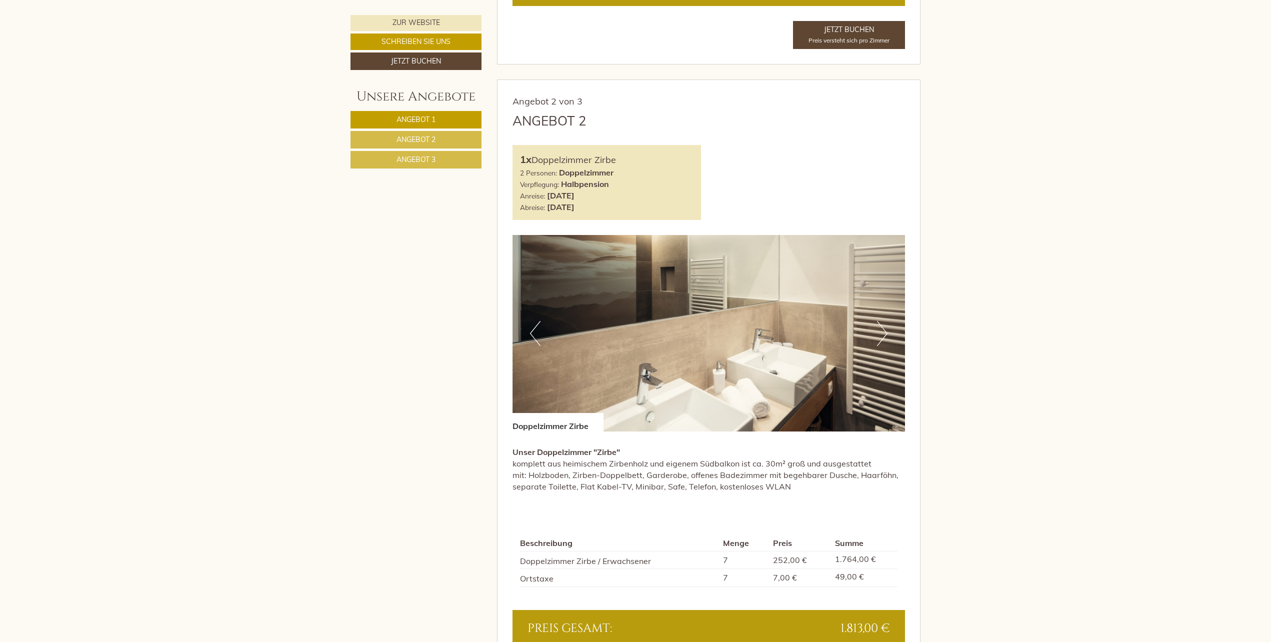
click at [882, 333] on button "Next" at bounding box center [882, 333] width 10 height 25
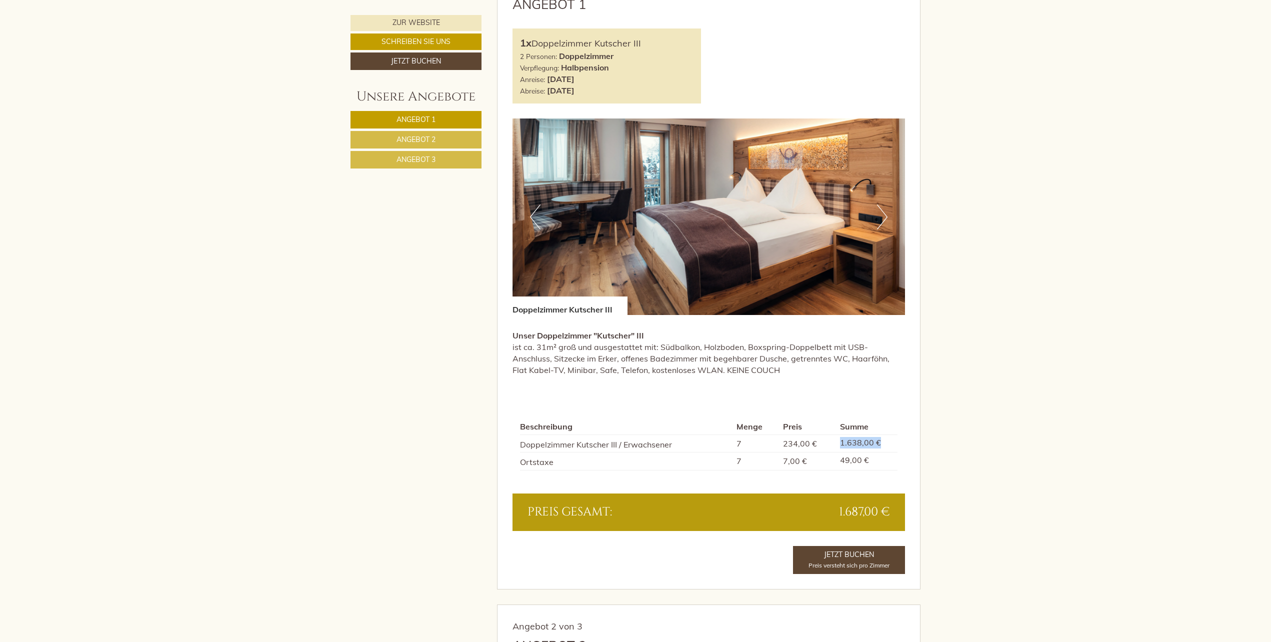
scroll to position [752, 0]
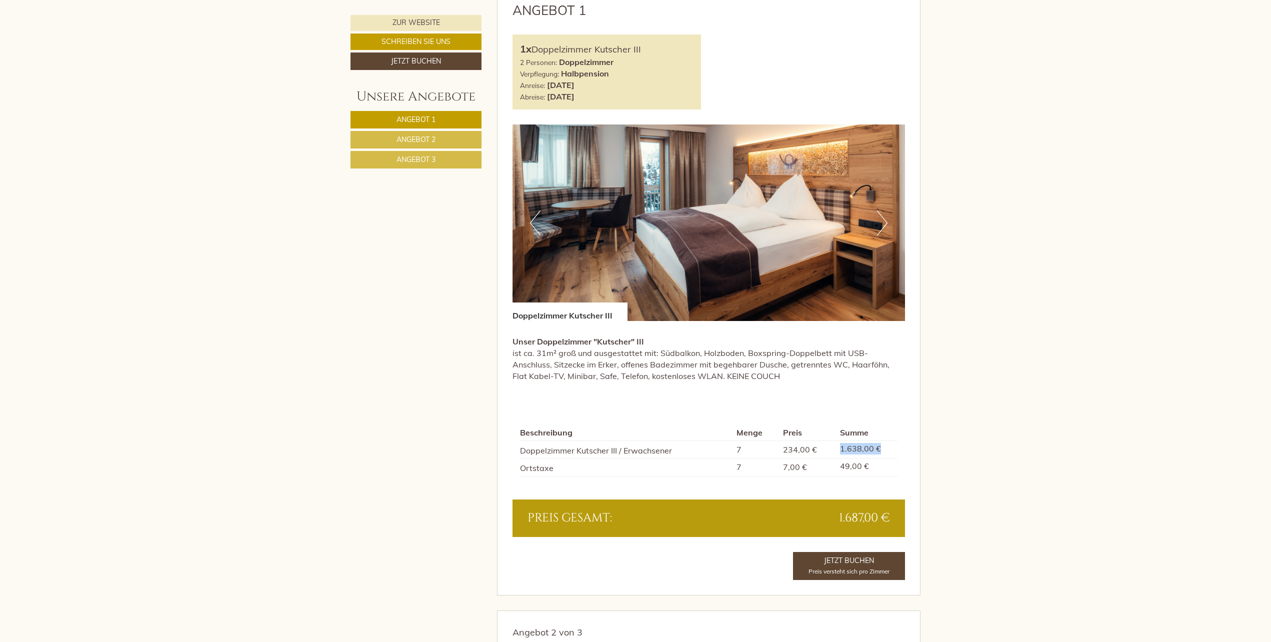
click at [885, 219] on button "Next" at bounding box center [882, 222] width 10 height 25
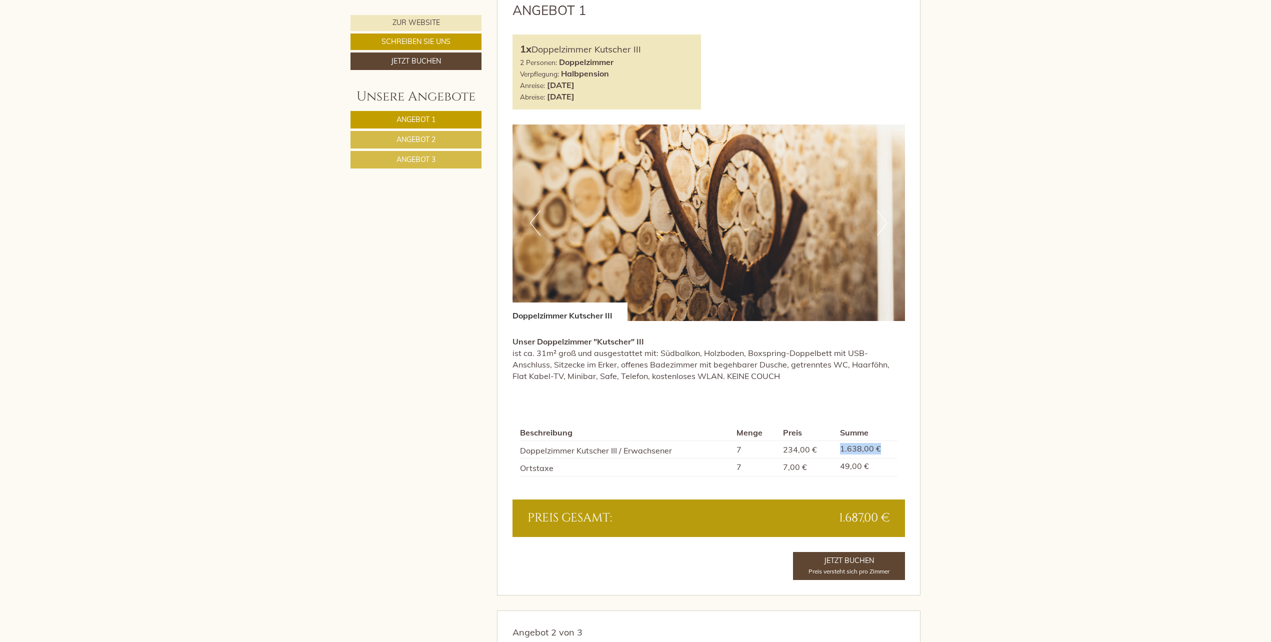
click at [885, 219] on button "Next" at bounding box center [882, 222] width 10 height 25
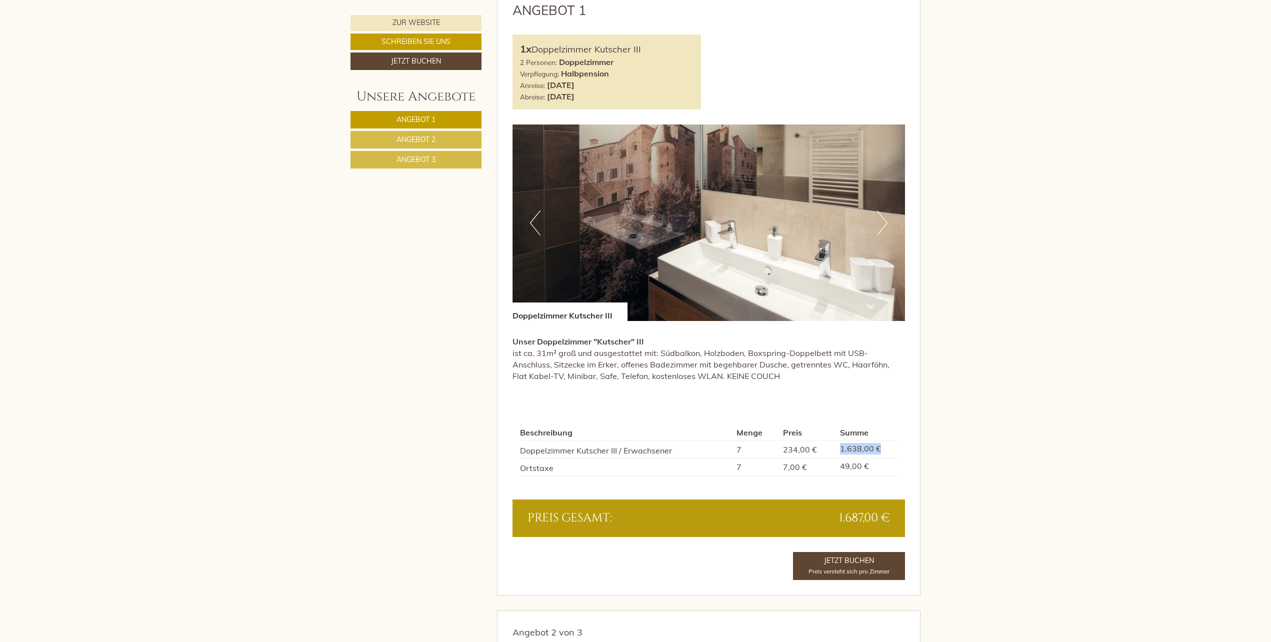
click at [885, 219] on button "Next" at bounding box center [882, 222] width 10 height 25
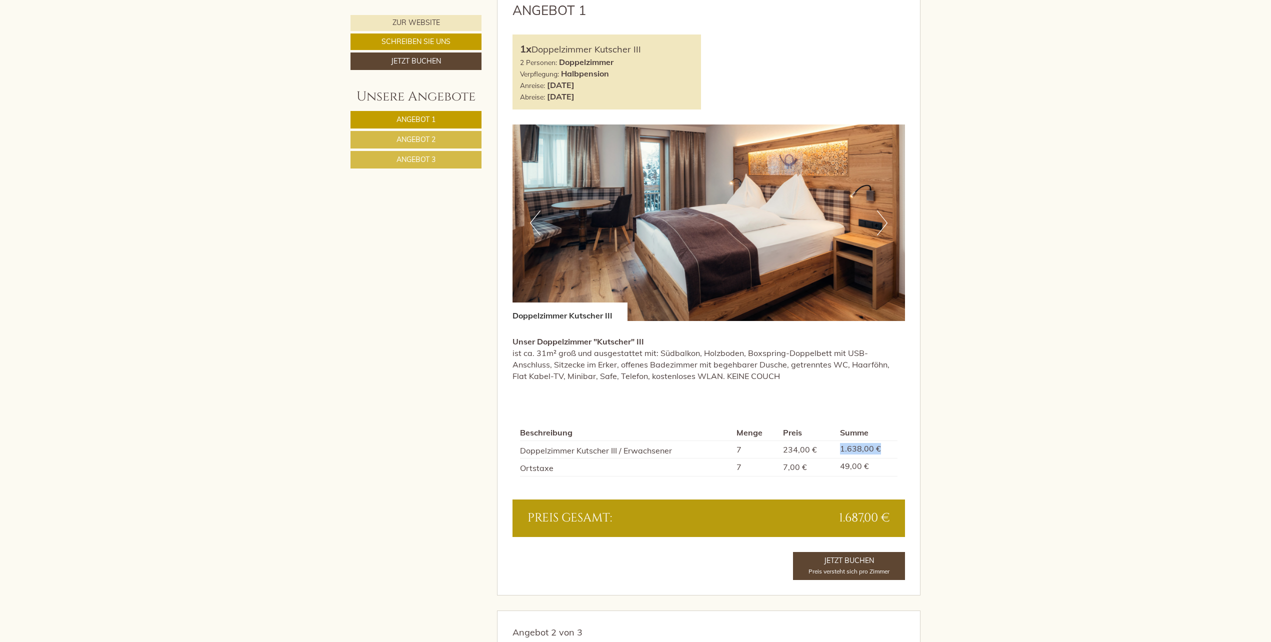
click at [884, 223] on button "Next" at bounding box center [882, 222] width 10 height 25
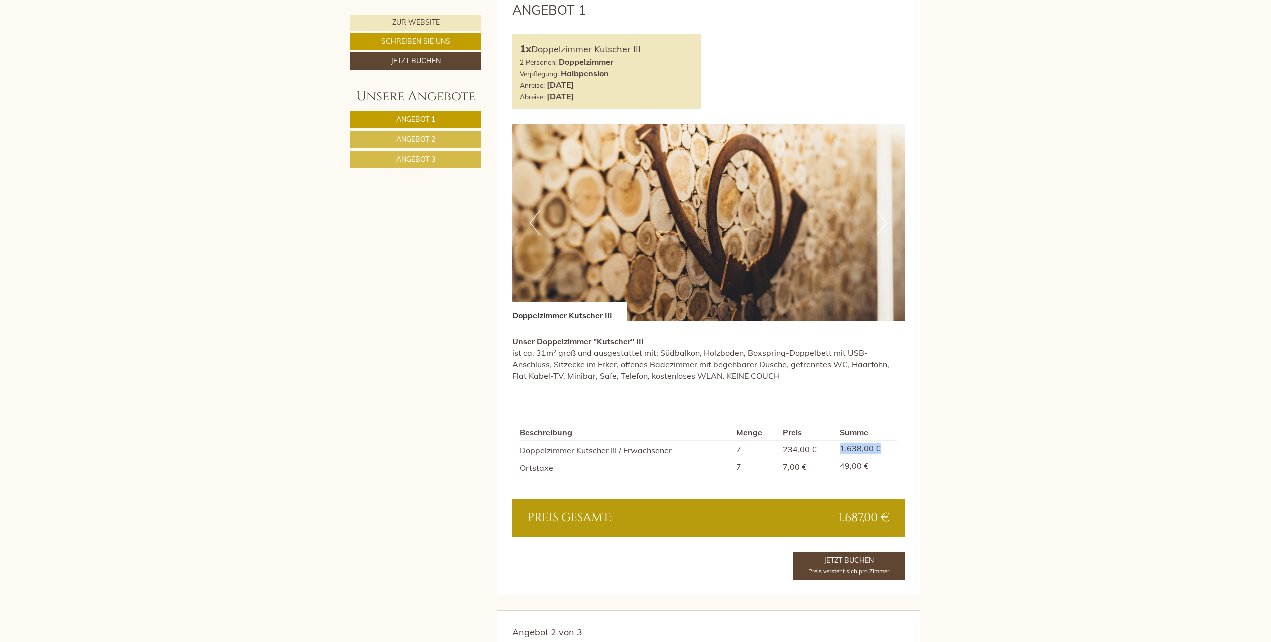
click at [884, 228] on button "Next" at bounding box center [882, 222] width 10 height 25
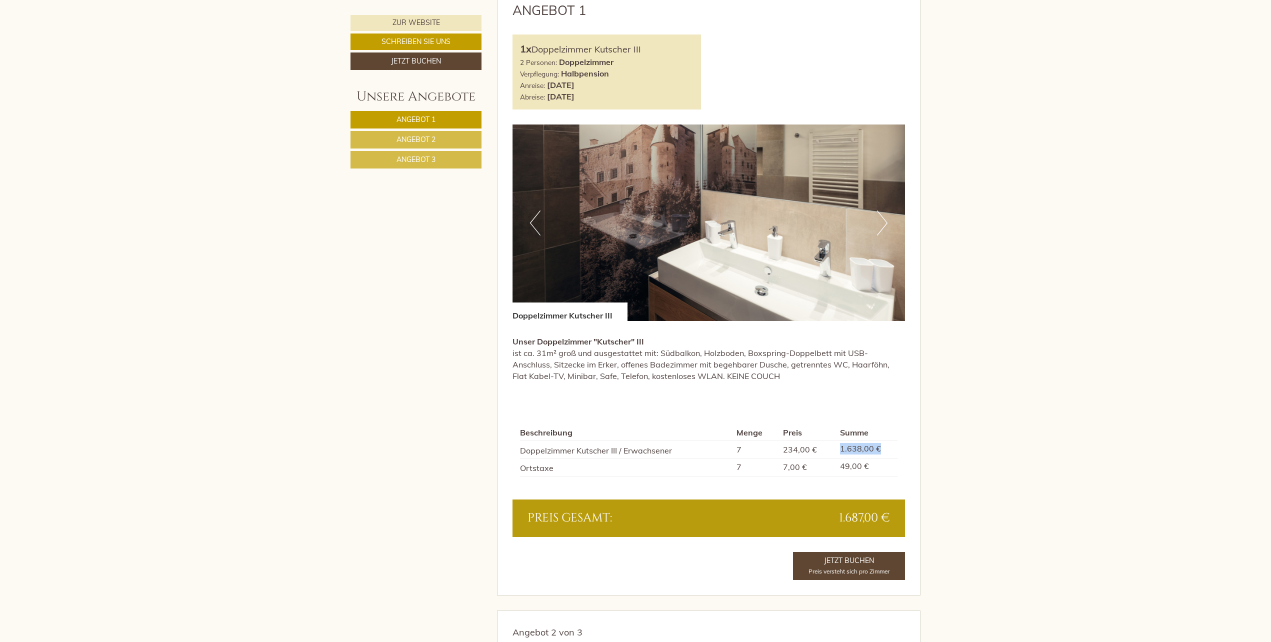
click at [884, 228] on button "Next" at bounding box center [882, 222] width 10 height 25
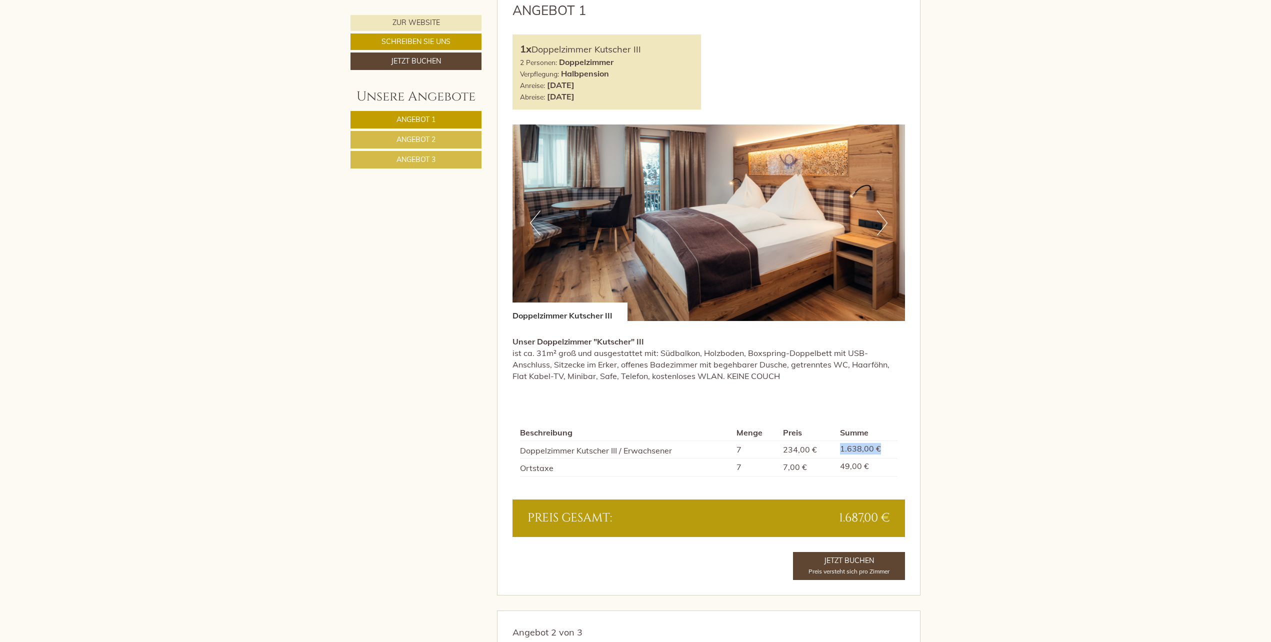
click at [884, 228] on button "Next" at bounding box center [882, 222] width 10 height 25
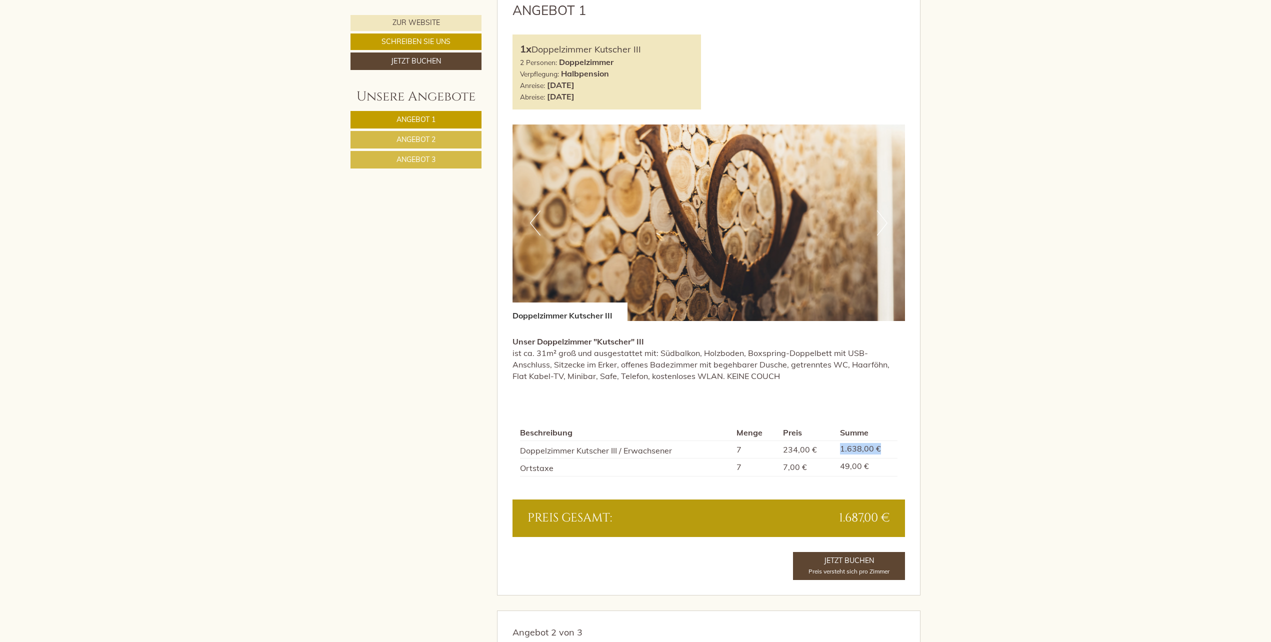
click at [884, 228] on button "Next" at bounding box center [882, 222] width 10 height 25
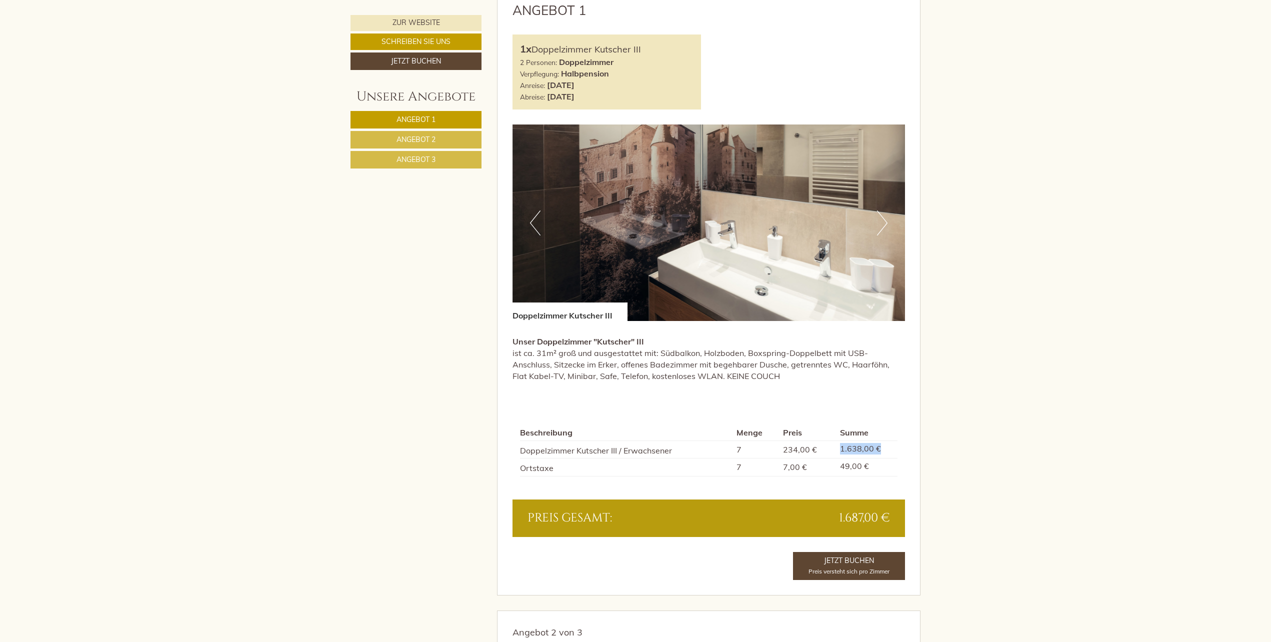
click at [884, 228] on button "Next" at bounding box center [882, 222] width 10 height 25
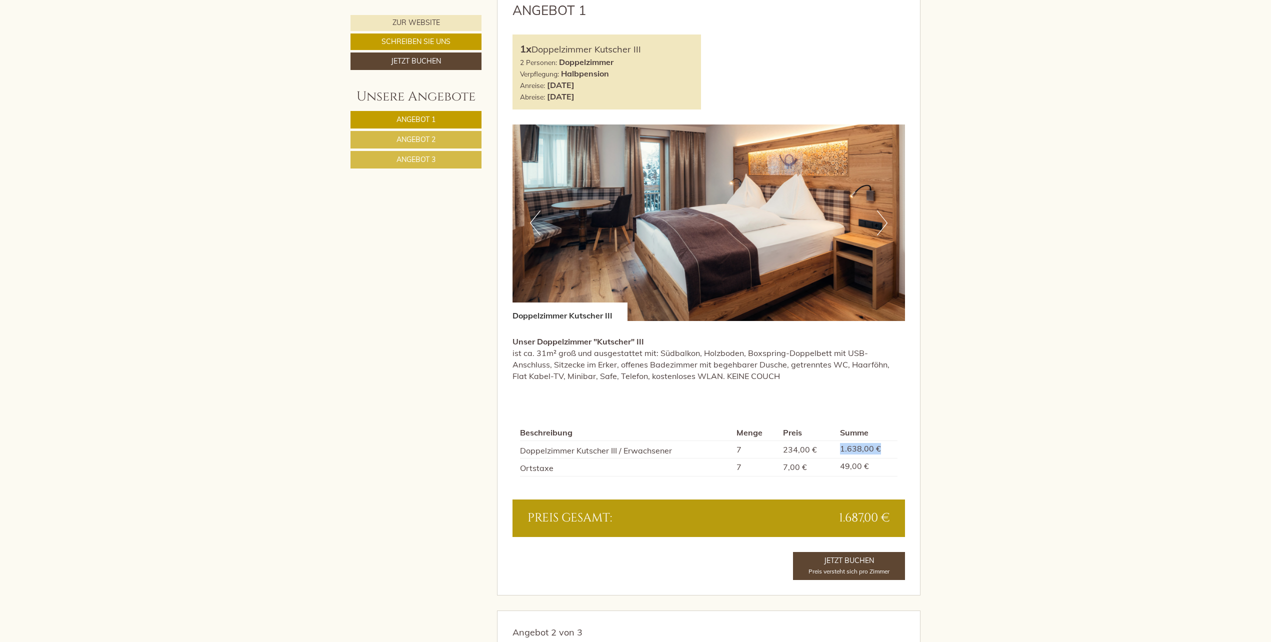
click at [879, 220] on button "Next" at bounding box center [882, 222] width 10 height 25
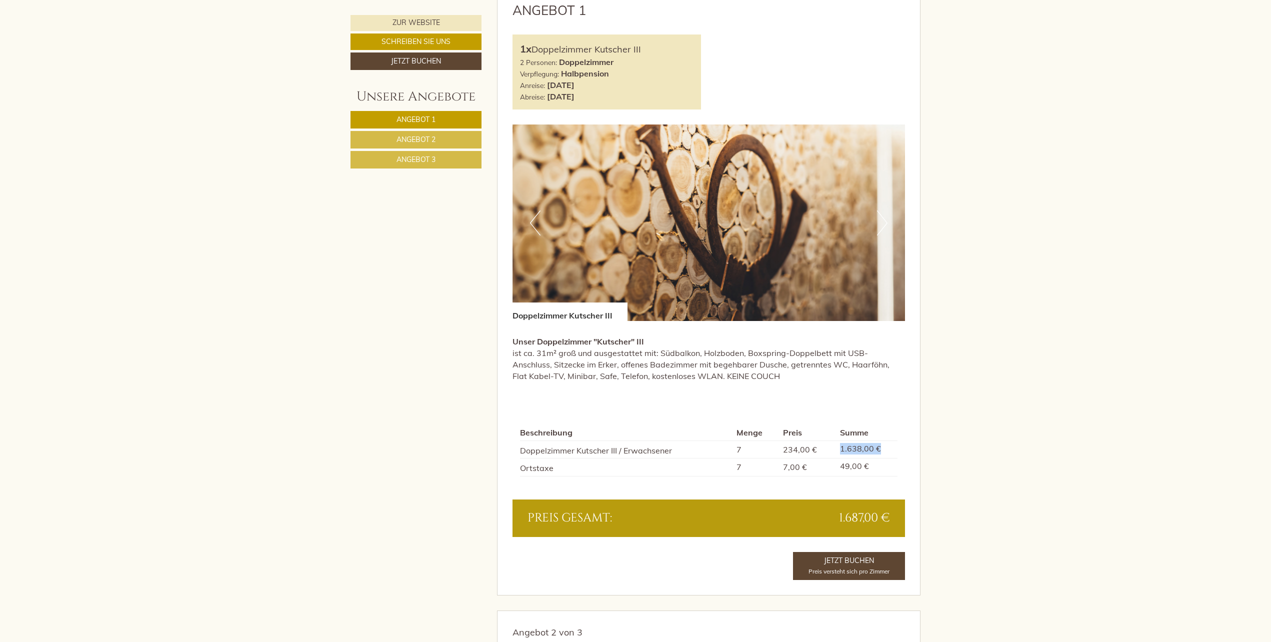
click at [879, 220] on button "Next" at bounding box center [882, 222] width 10 height 25
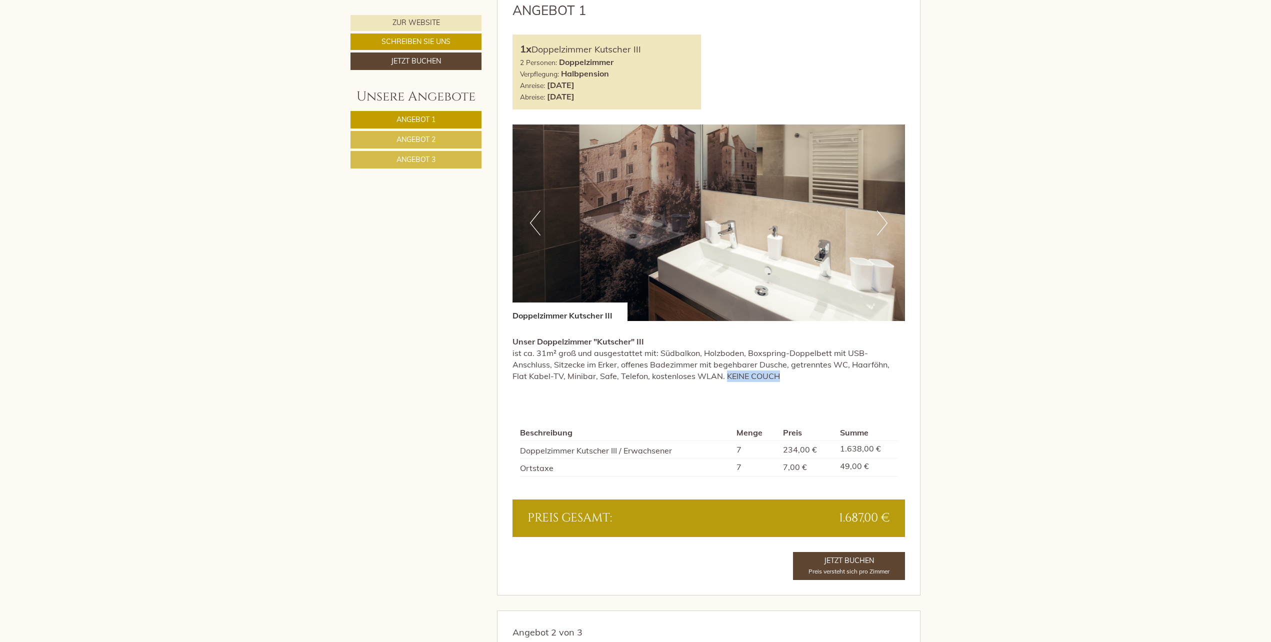
drag, startPoint x: 670, startPoint y: 372, endPoint x: 742, endPoint y: 373, distance: 72.0
click at [742, 373] on p "Unser Doppelzimmer "Kutscher" III ist ca. 31m² groß und ausgestattet mit: Südba…" at bounding box center [708, 358] width 393 height 45
click at [882, 222] on button "Next" at bounding box center [882, 222] width 10 height 25
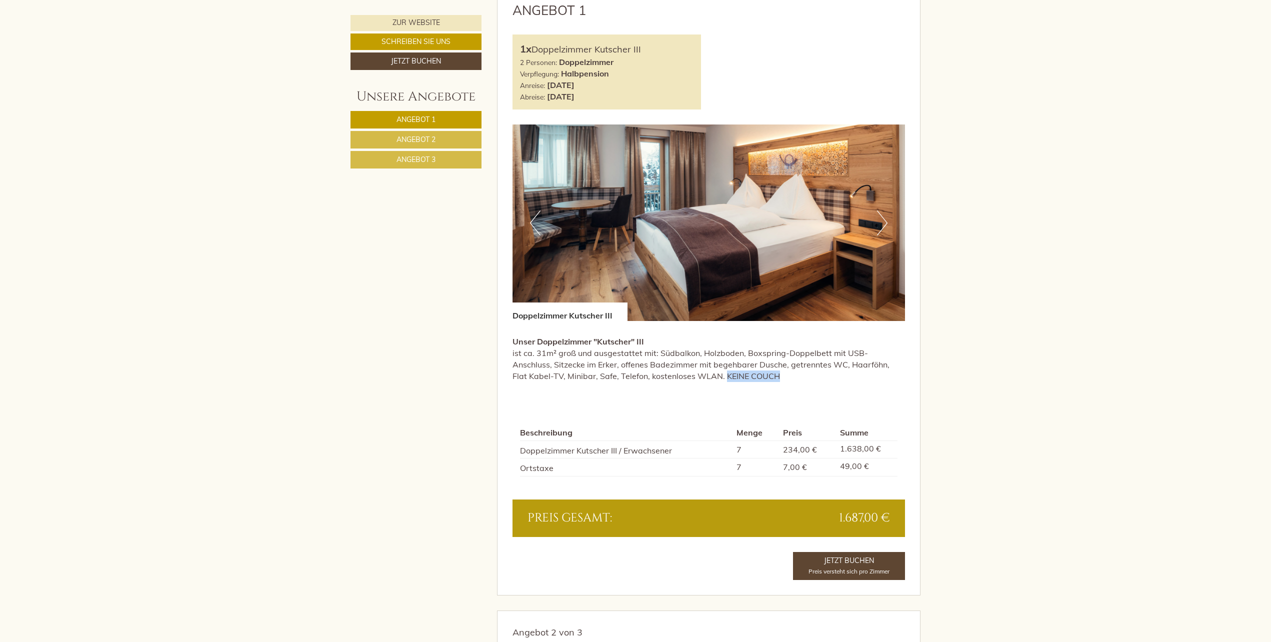
click at [882, 222] on button "Next" at bounding box center [882, 222] width 10 height 25
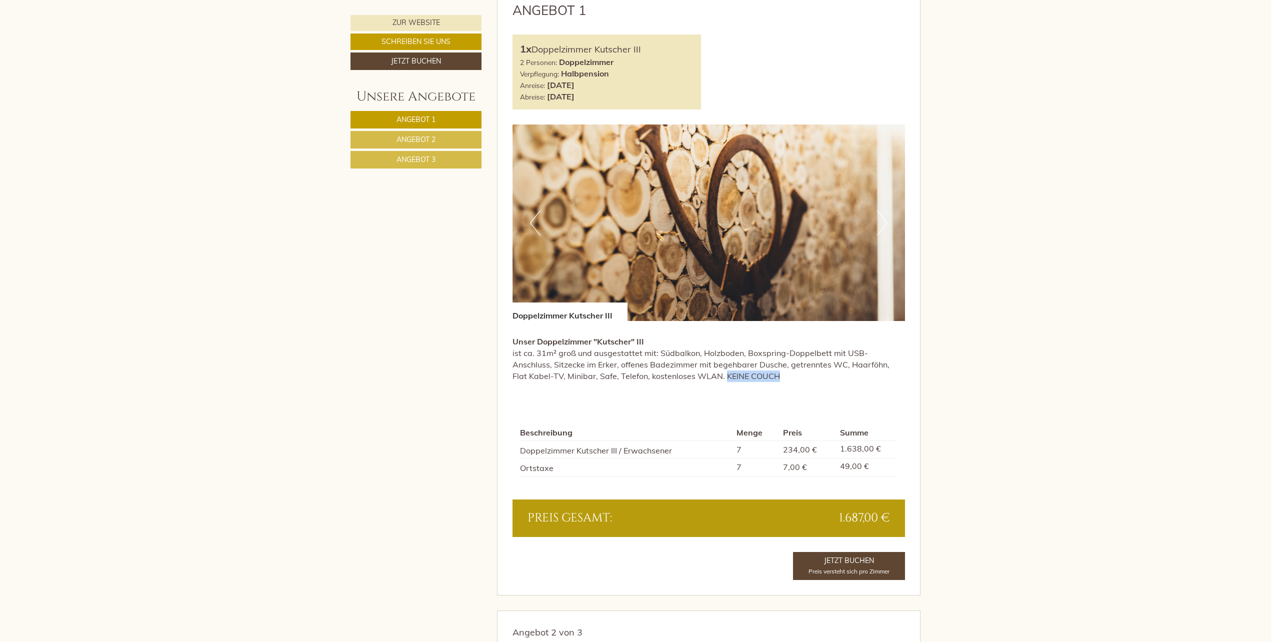
click at [530, 218] on button "Previous" at bounding box center [535, 222] width 10 height 25
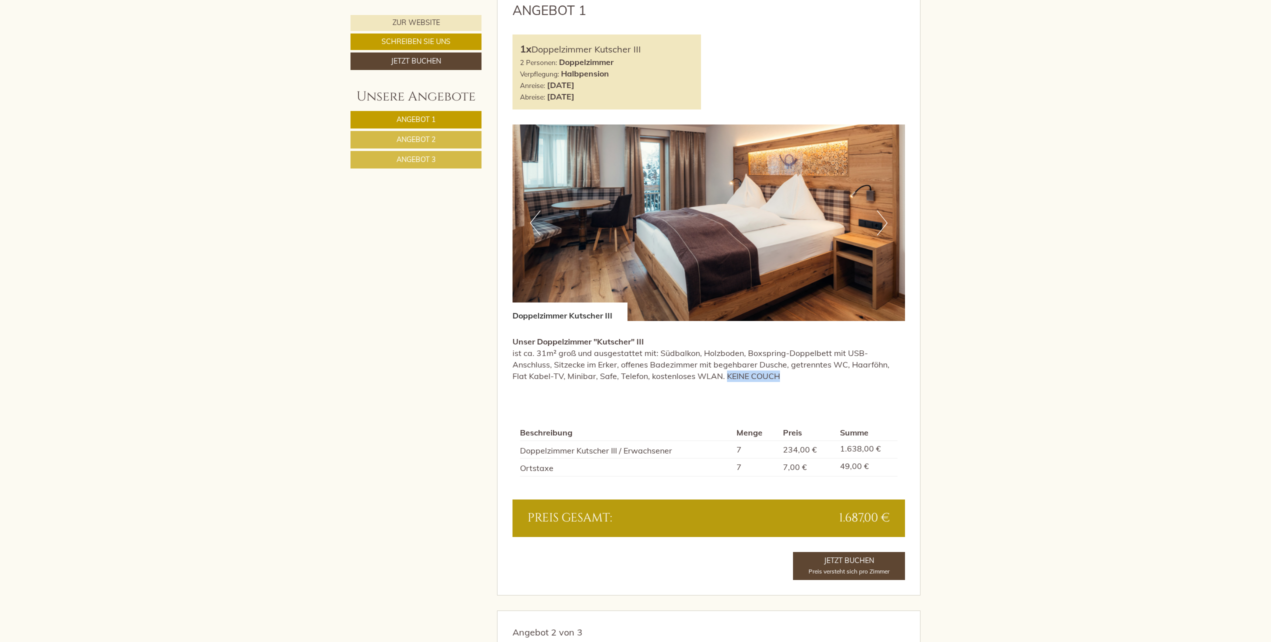
click at [883, 224] on button "Next" at bounding box center [882, 222] width 10 height 25
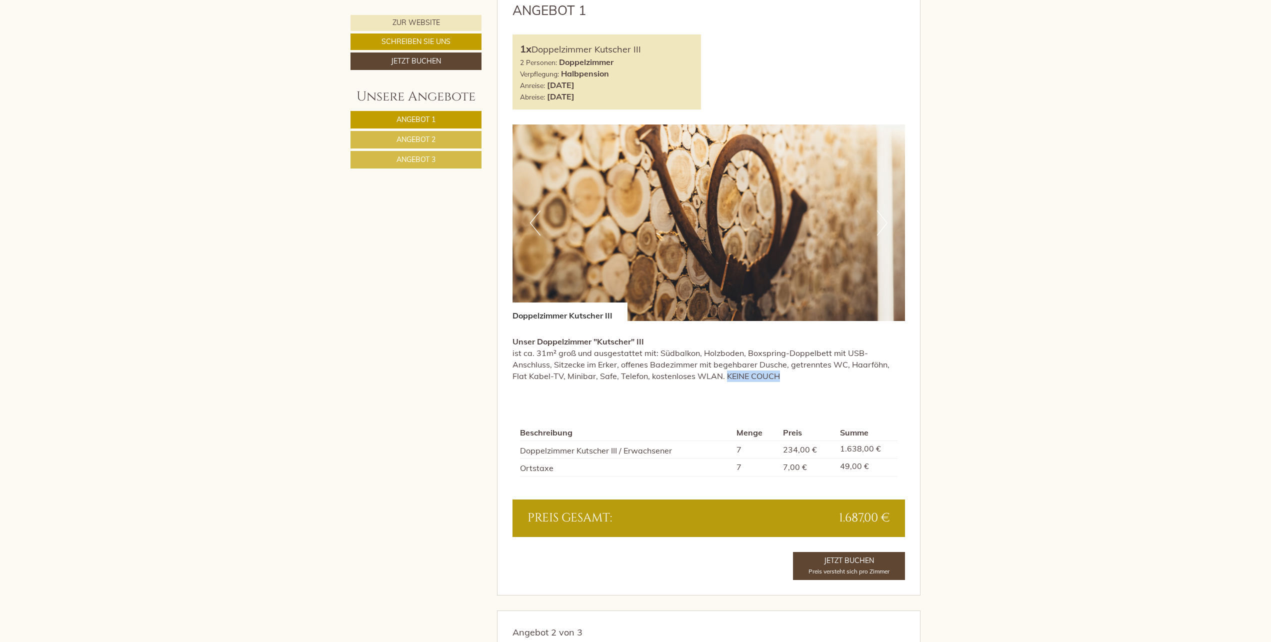
click at [883, 224] on button "Next" at bounding box center [882, 222] width 10 height 25
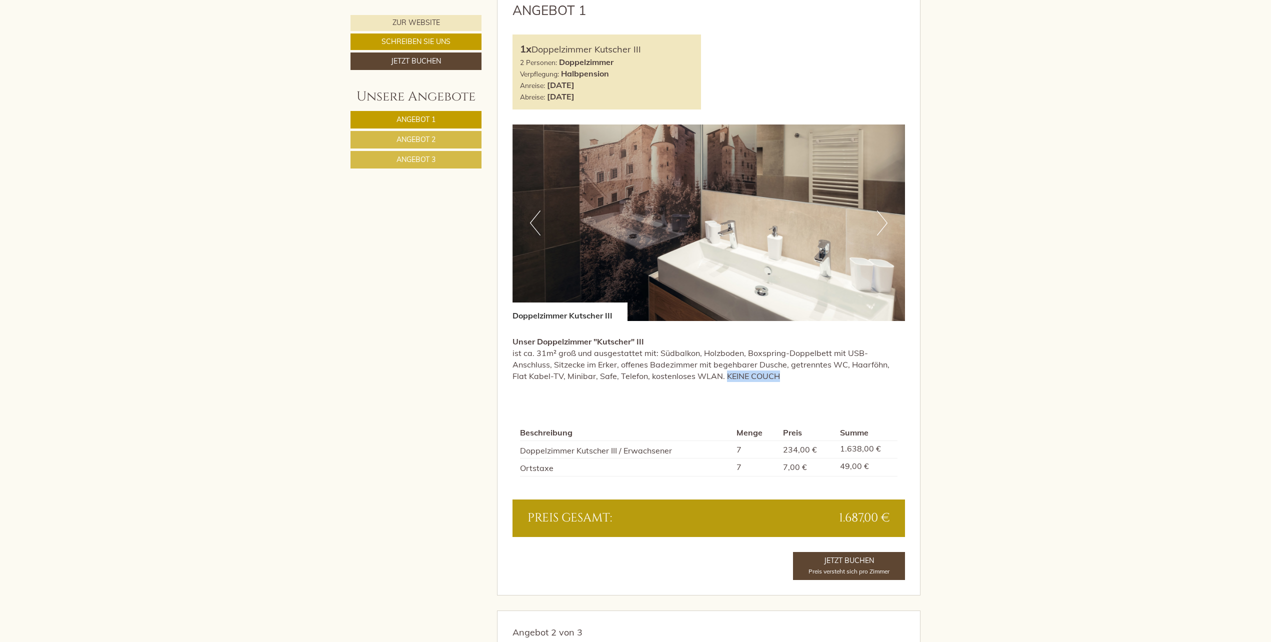
click at [884, 221] on button "Next" at bounding box center [882, 222] width 10 height 25
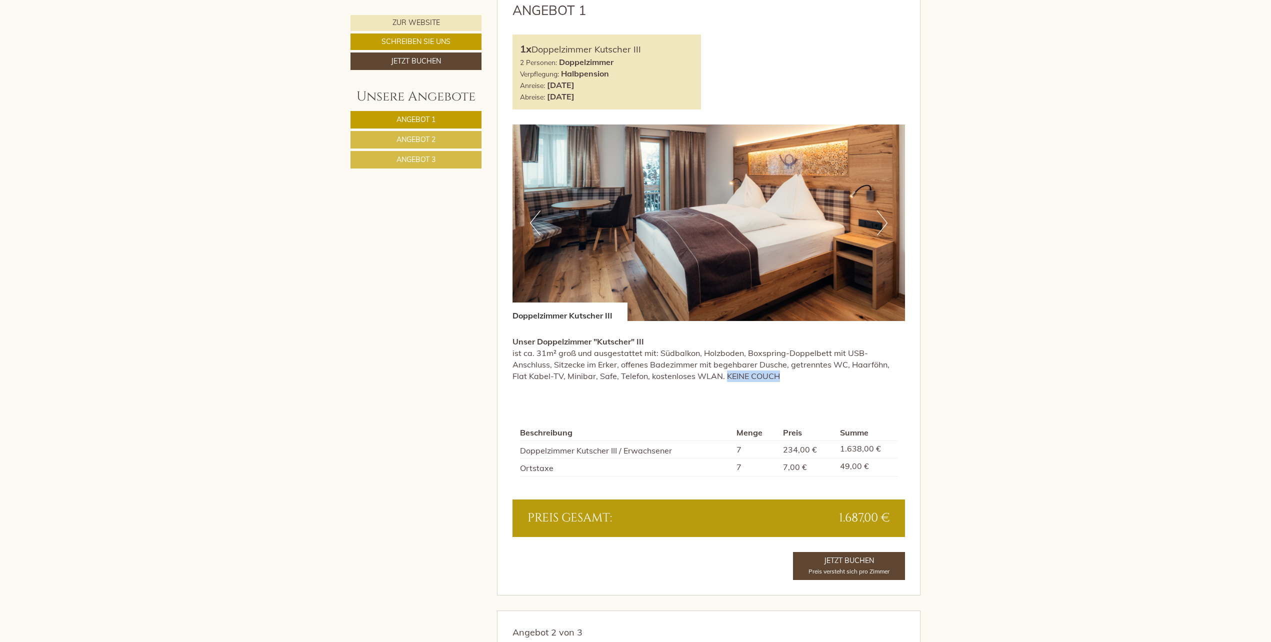
click at [885, 223] on button "Next" at bounding box center [882, 222] width 10 height 25
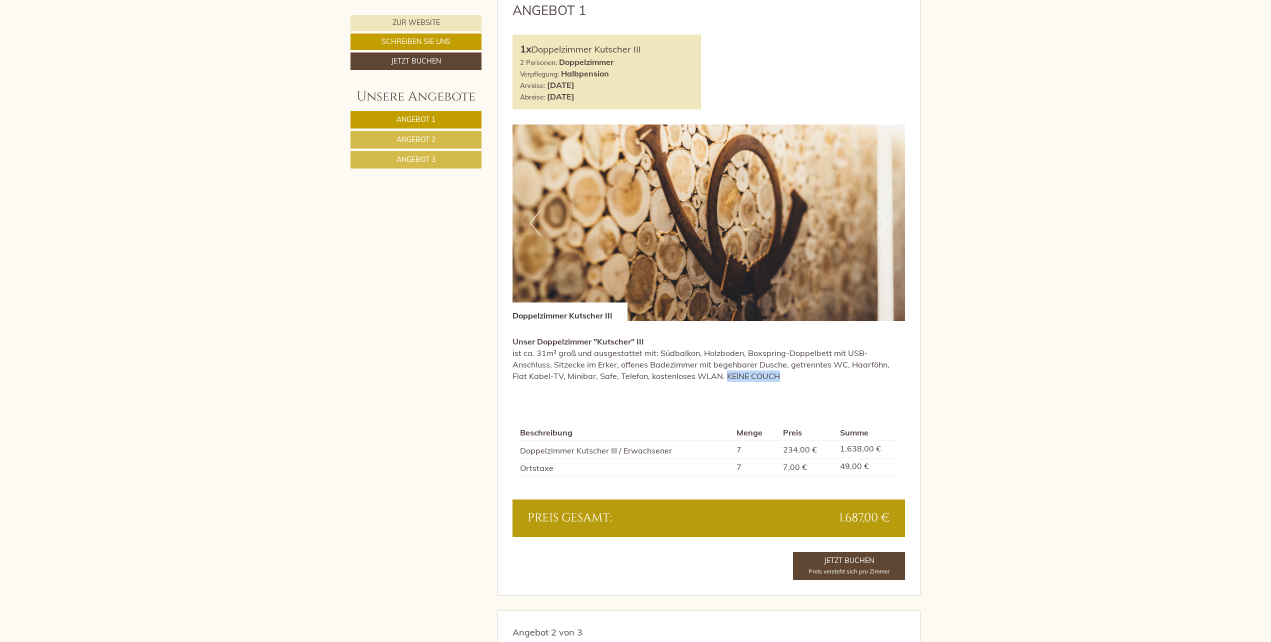
click at [885, 223] on button "Next" at bounding box center [882, 222] width 10 height 25
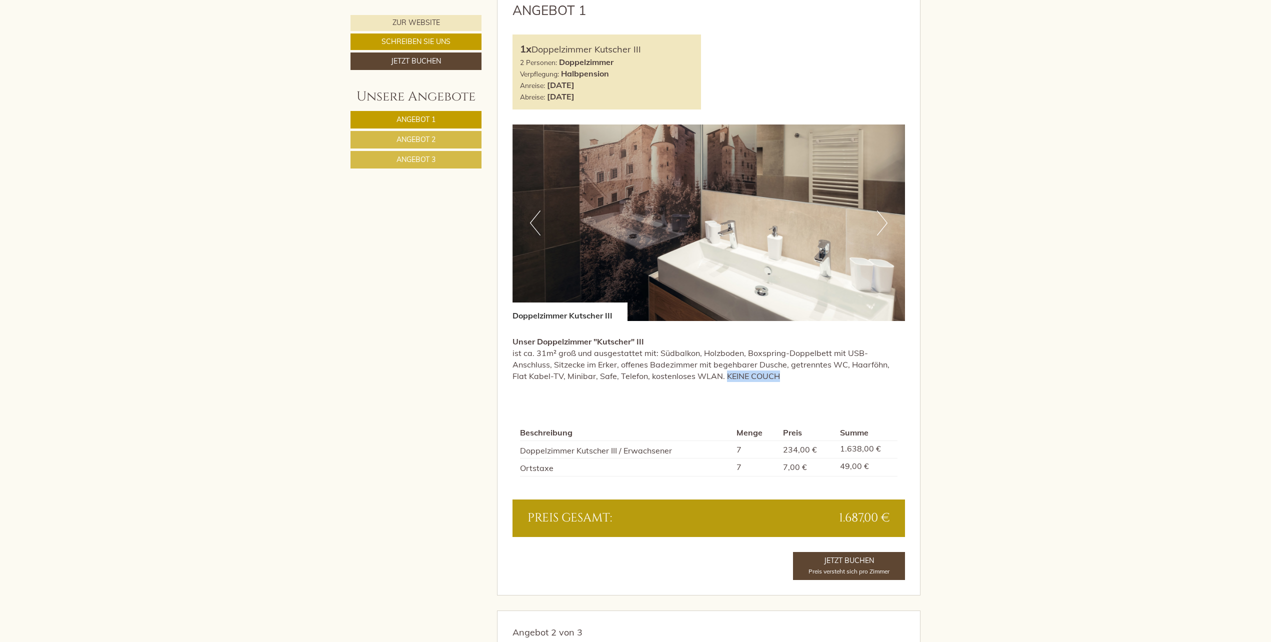
click at [885, 223] on button "Next" at bounding box center [882, 222] width 10 height 25
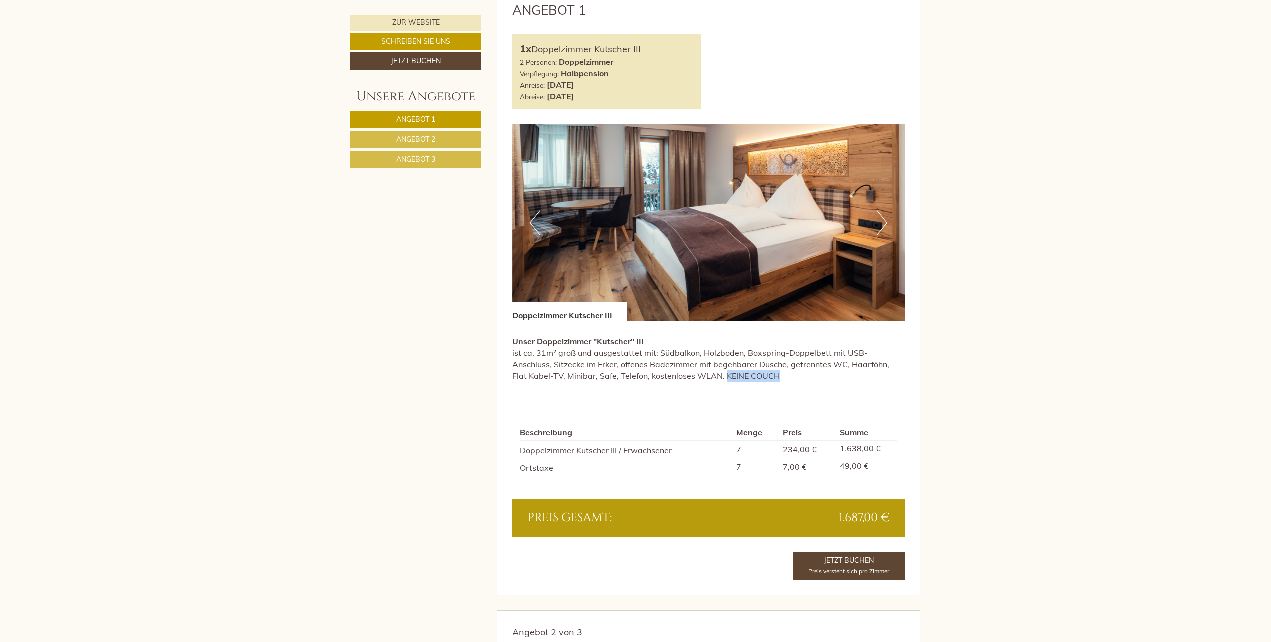
click at [884, 222] on button "Next" at bounding box center [882, 222] width 10 height 25
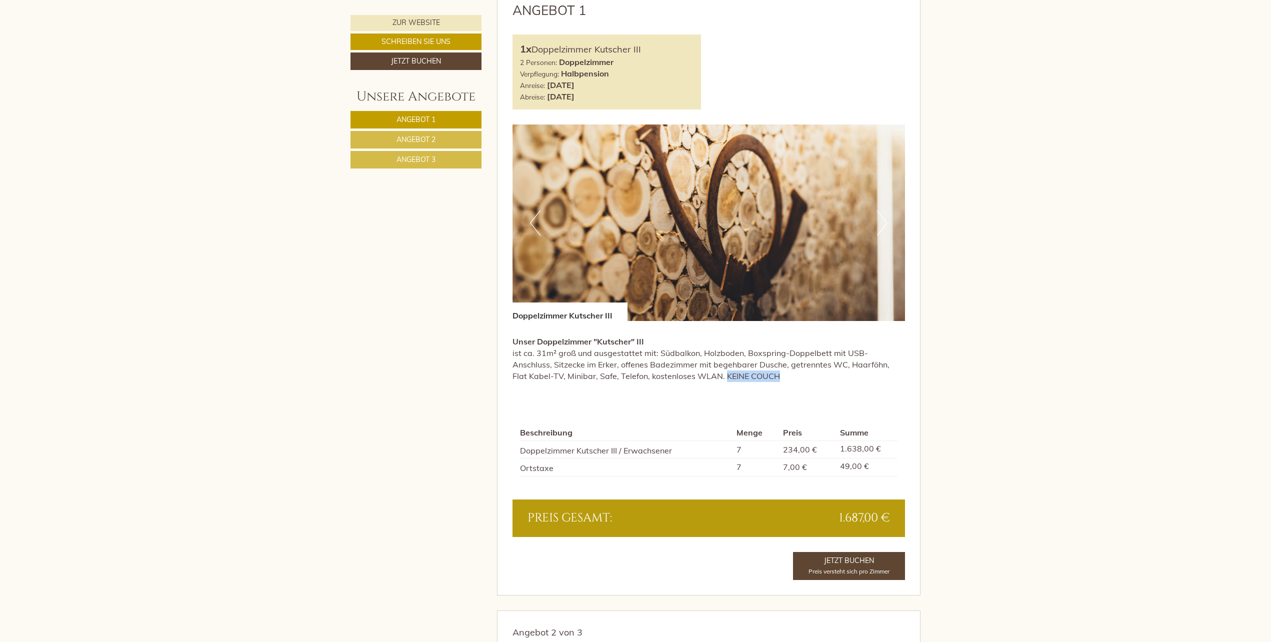
click at [884, 222] on button "Next" at bounding box center [882, 222] width 10 height 25
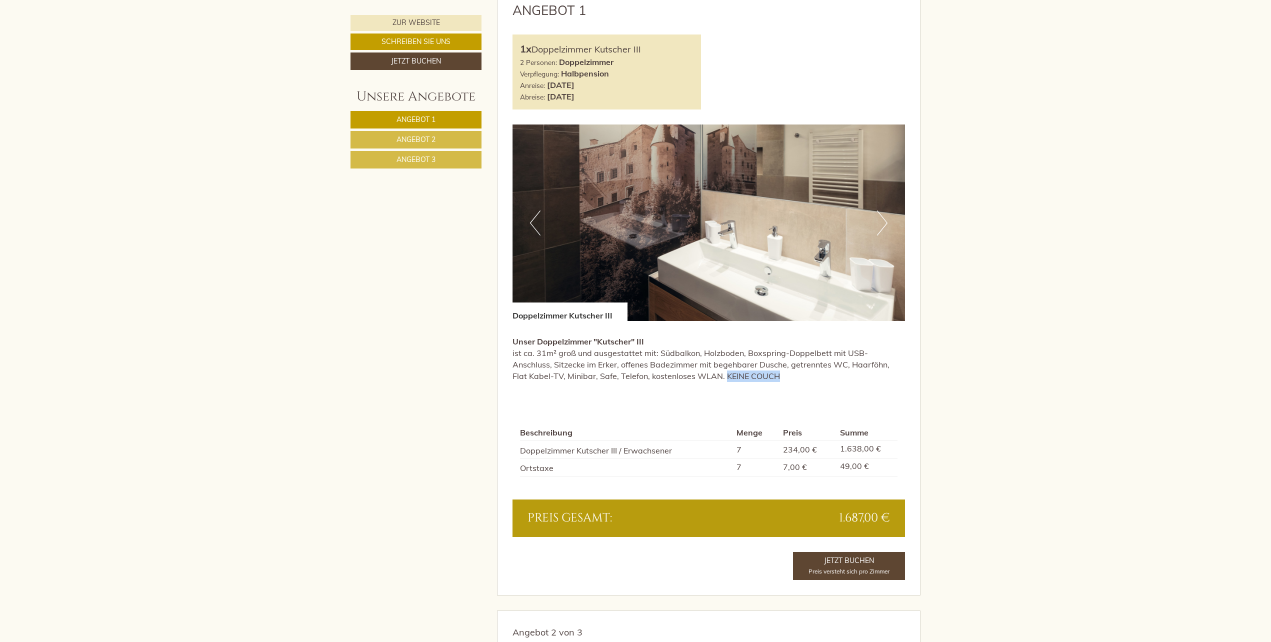
click at [884, 222] on button "Next" at bounding box center [882, 222] width 10 height 25
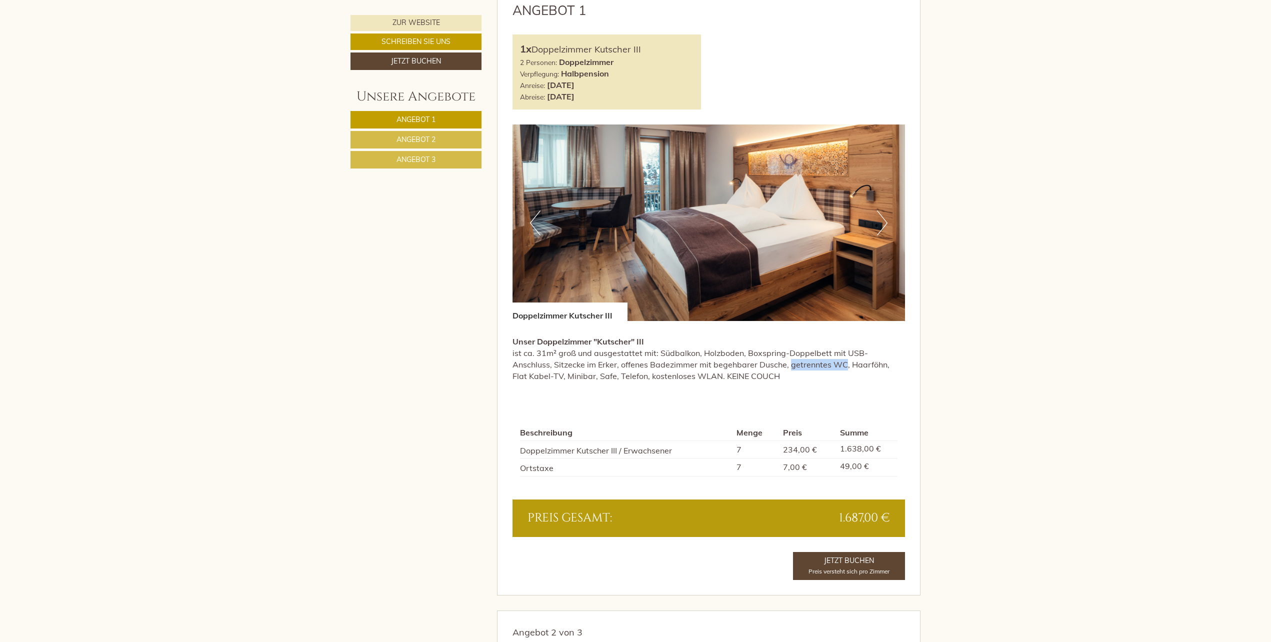
drag, startPoint x: 747, startPoint y: 364, endPoint x: 802, endPoint y: 362, distance: 55.0
click at [802, 362] on p "Unser Doppelzimmer "Kutscher" III ist ca. 31m² groß und ausgestattet mit: Südba…" at bounding box center [708, 358] width 393 height 45
click at [884, 223] on button "Next" at bounding box center [882, 222] width 10 height 25
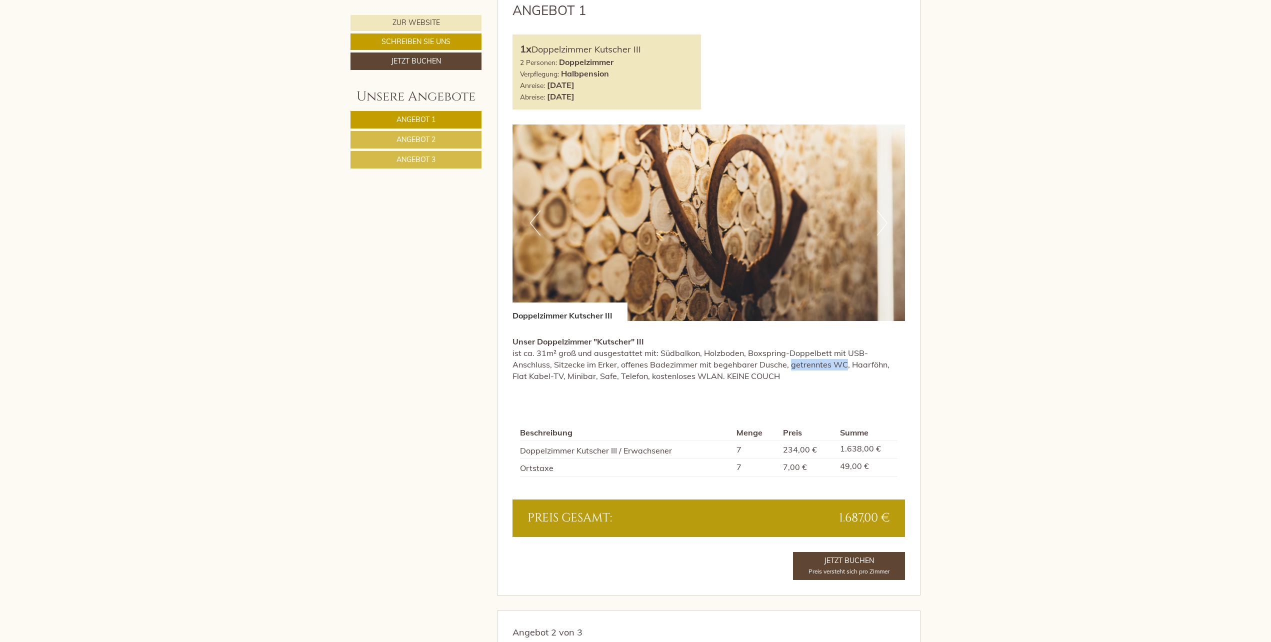
click at [884, 223] on button "Next" at bounding box center [882, 222] width 10 height 25
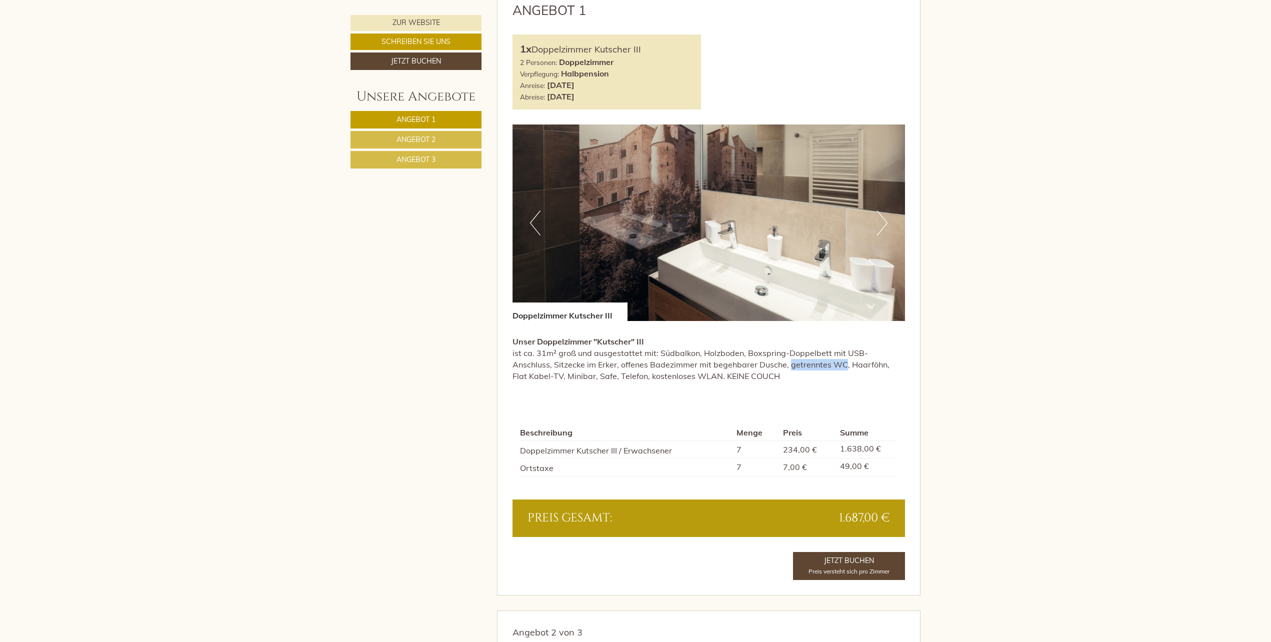
click at [884, 223] on button "Next" at bounding box center [882, 222] width 10 height 25
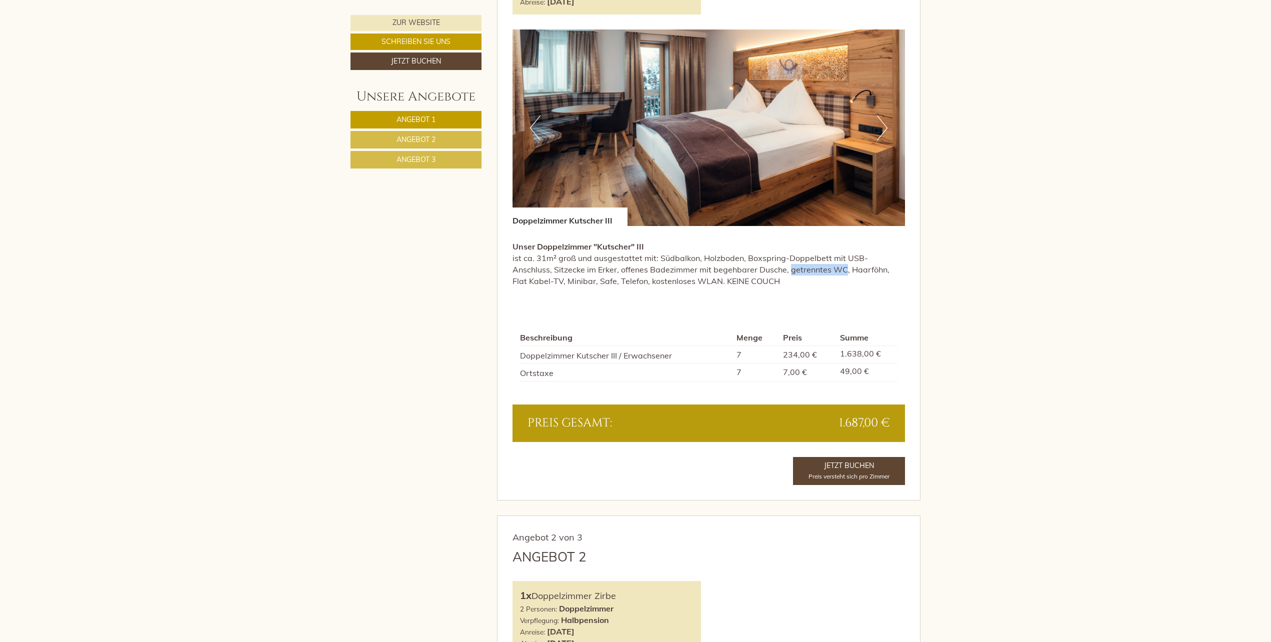
scroll to position [869, 0]
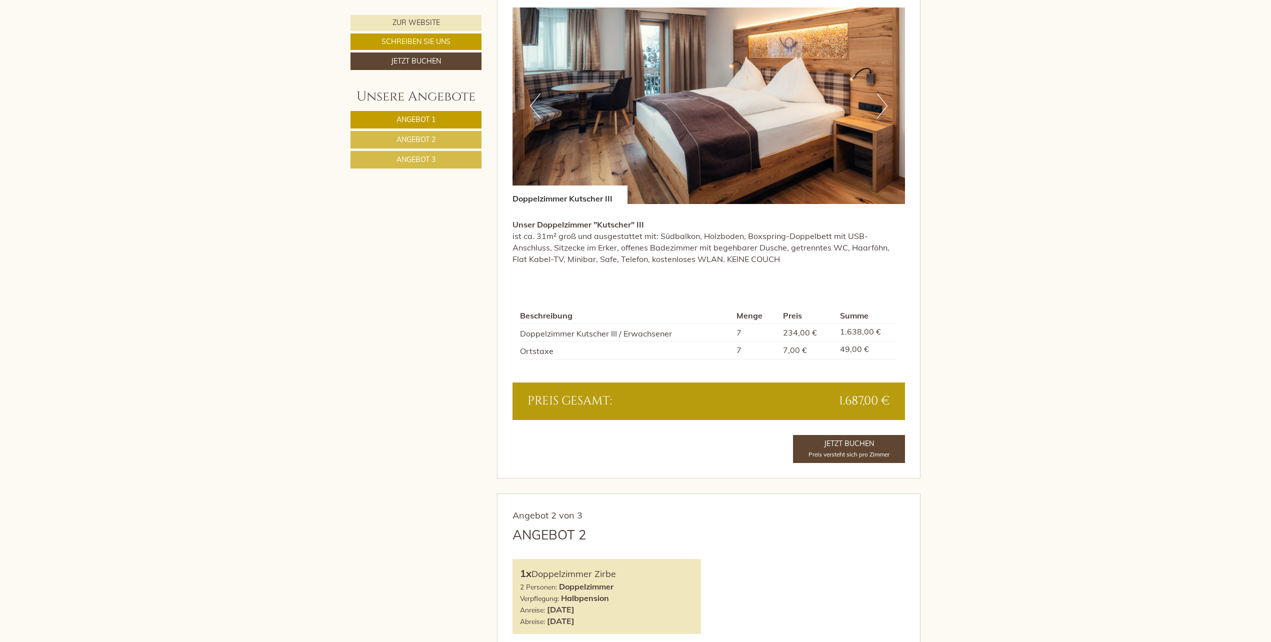
click at [521, 260] on p "Unser Doppelzimmer "Kutscher" III ist ca. 31m² groß und ausgestattet mit: Südba…" at bounding box center [708, 241] width 393 height 45
click at [883, 104] on button "Next" at bounding box center [882, 105] width 10 height 25
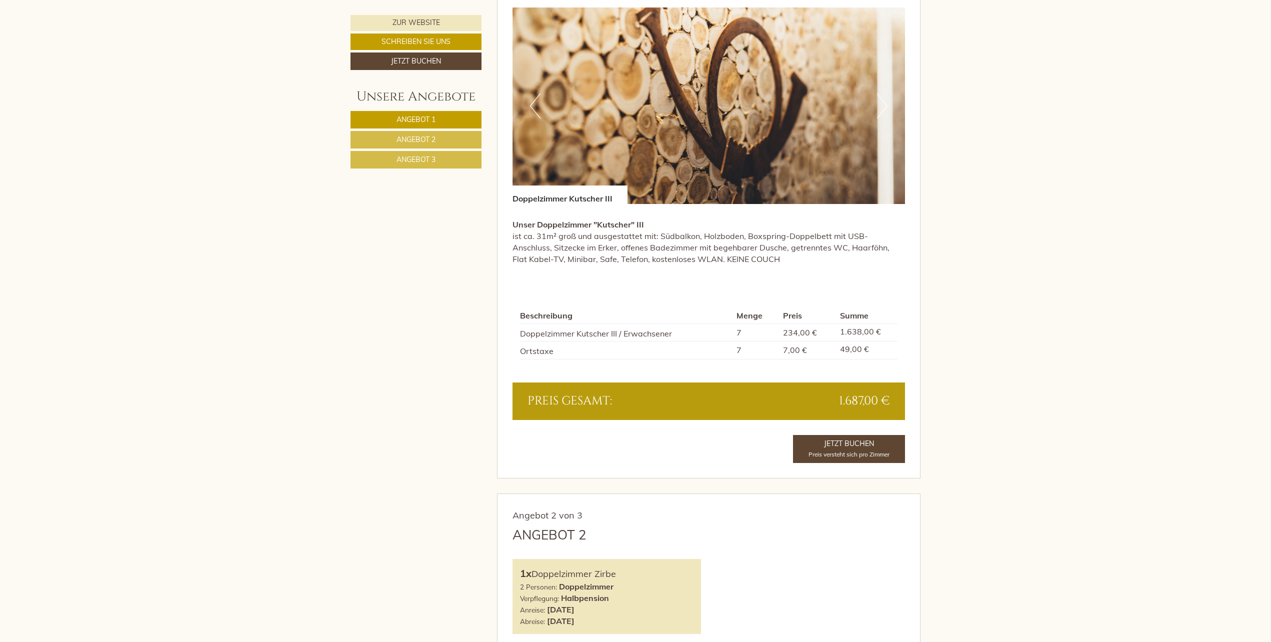
click at [883, 104] on button "Next" at bounding box center [882, 105] width 10 height 25
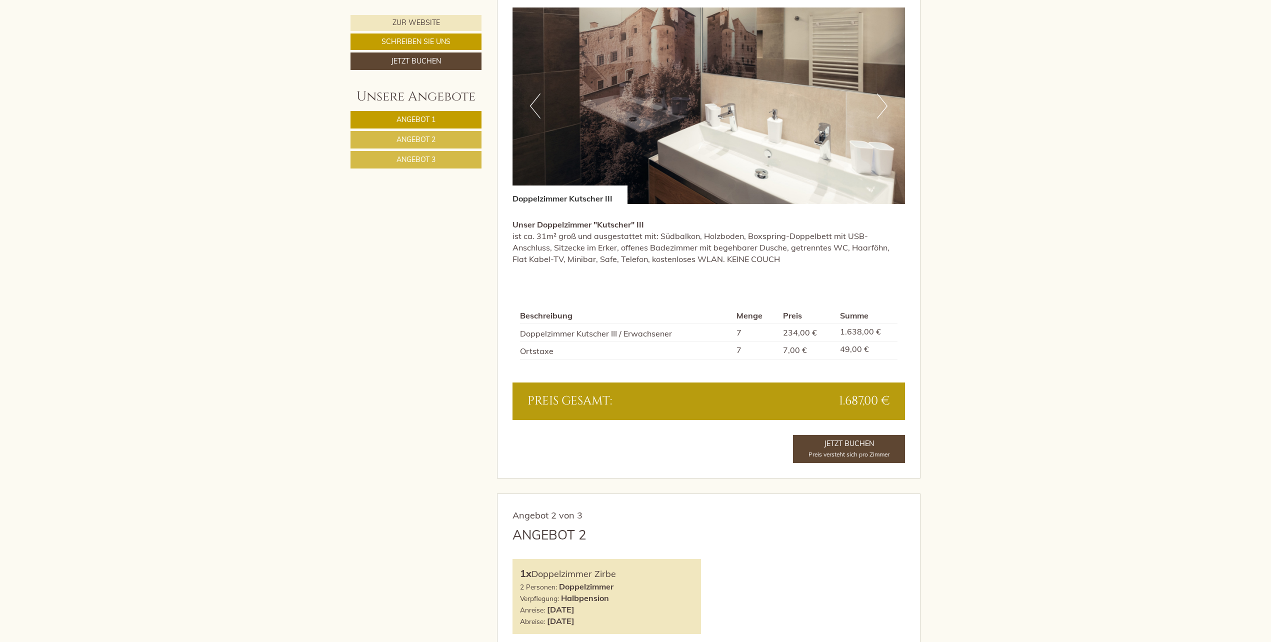
click at [883, 104] on button "Next" at bounding box center [882, 105] width 10 height 25
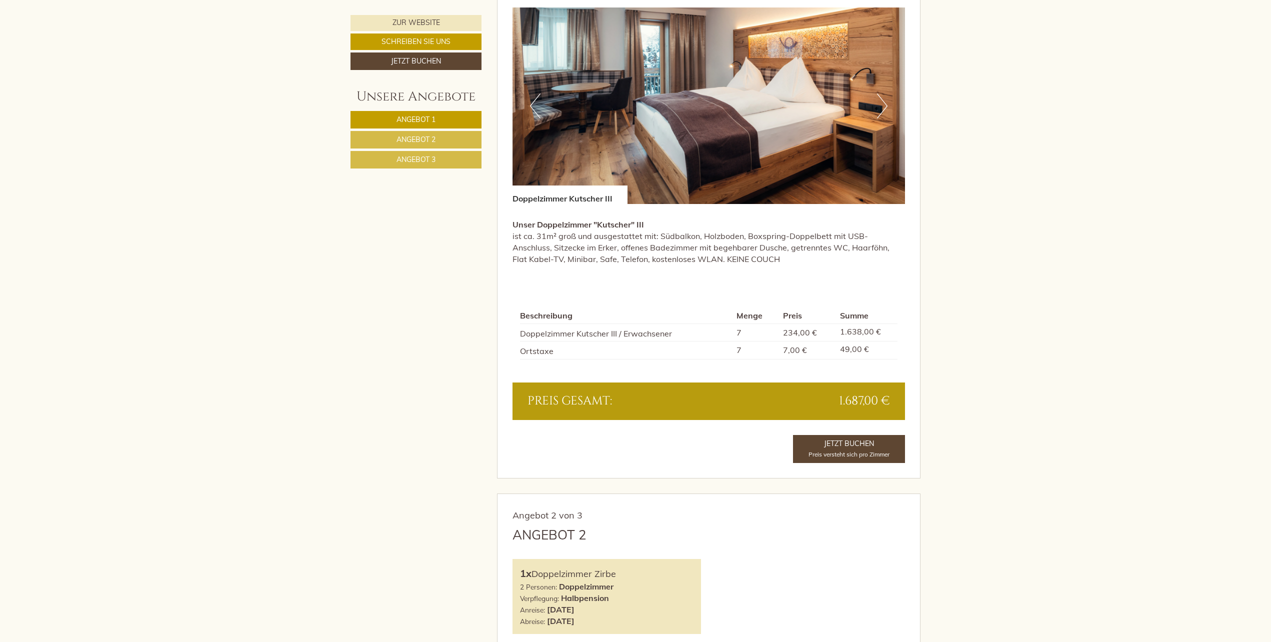
click at [883, 104] on button "Next" at bounding box center [882, 105] width 10 height 25
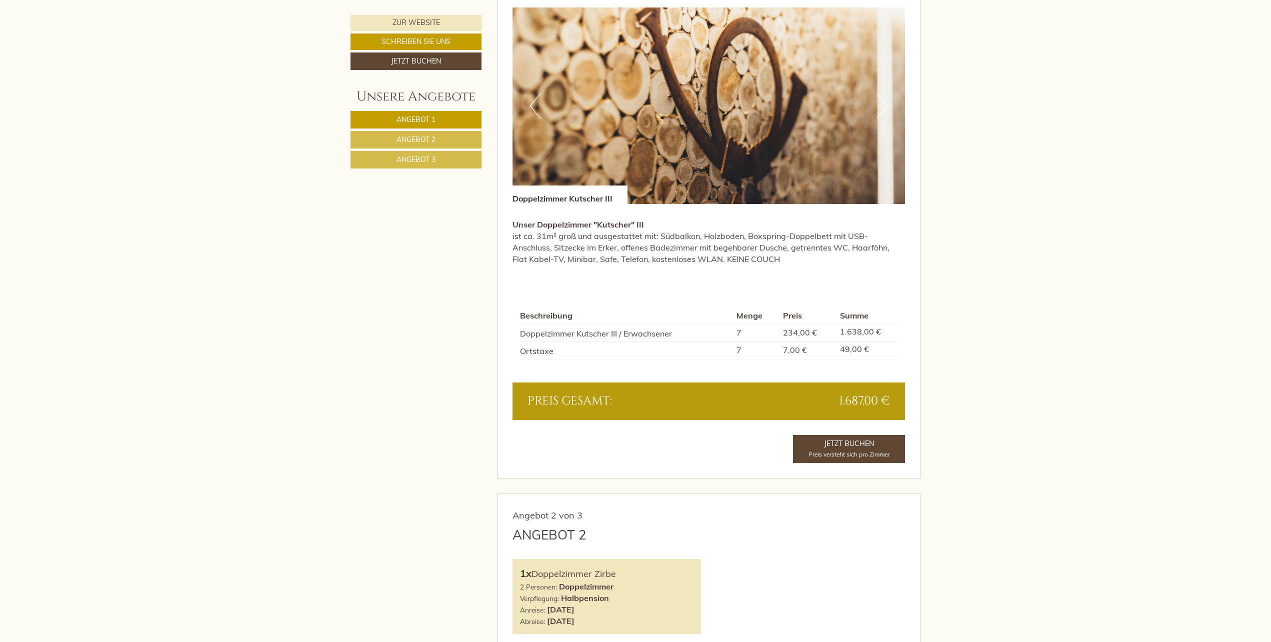
click at [882, 106] on button "Next" at bounding box center [882, 105] width 10 height 25
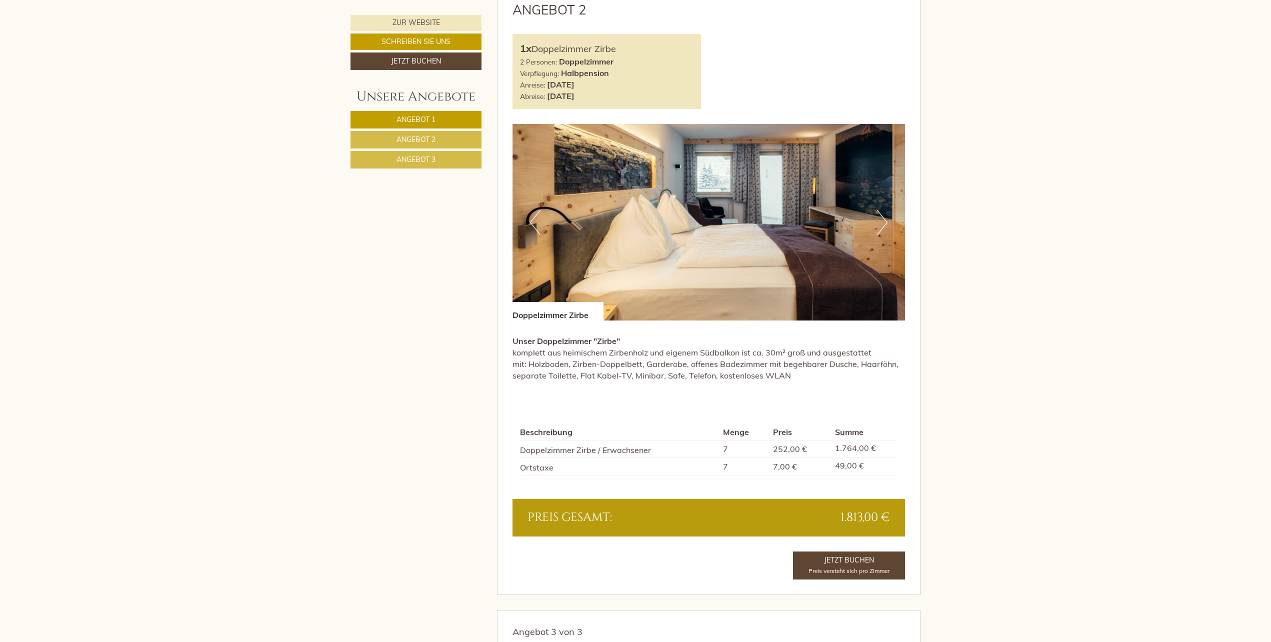
scroll to position [1397, 0]
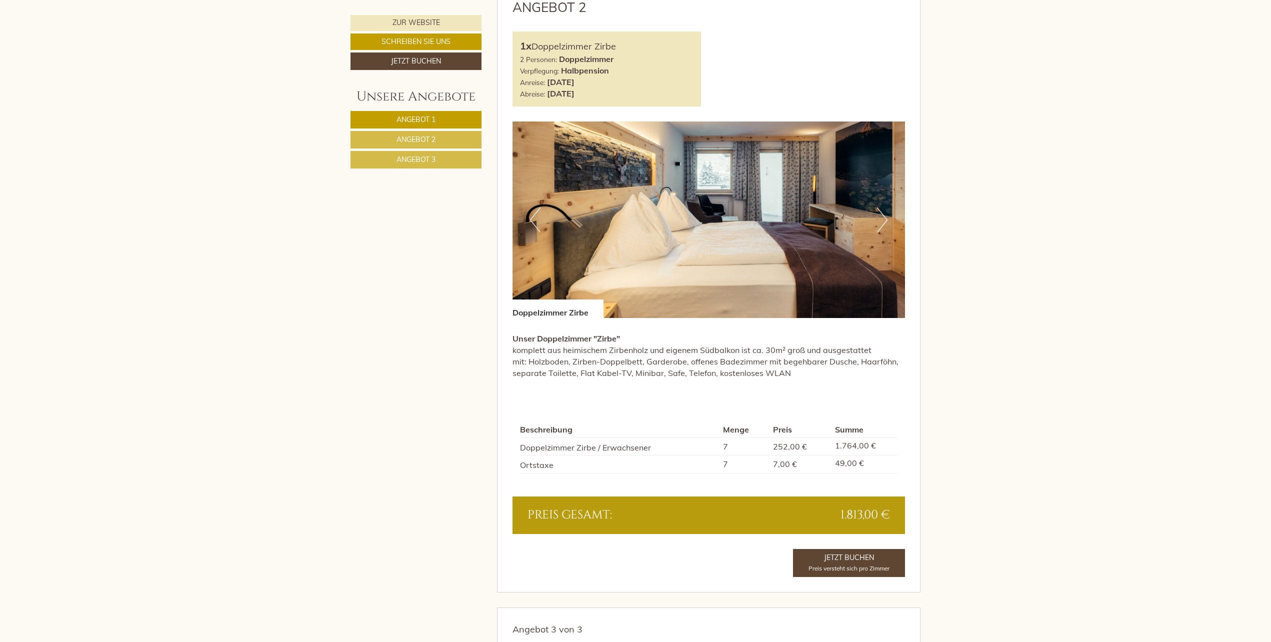
click at [885, 219] on button "Next" at bounding box center [882, 219] width 10 height 25
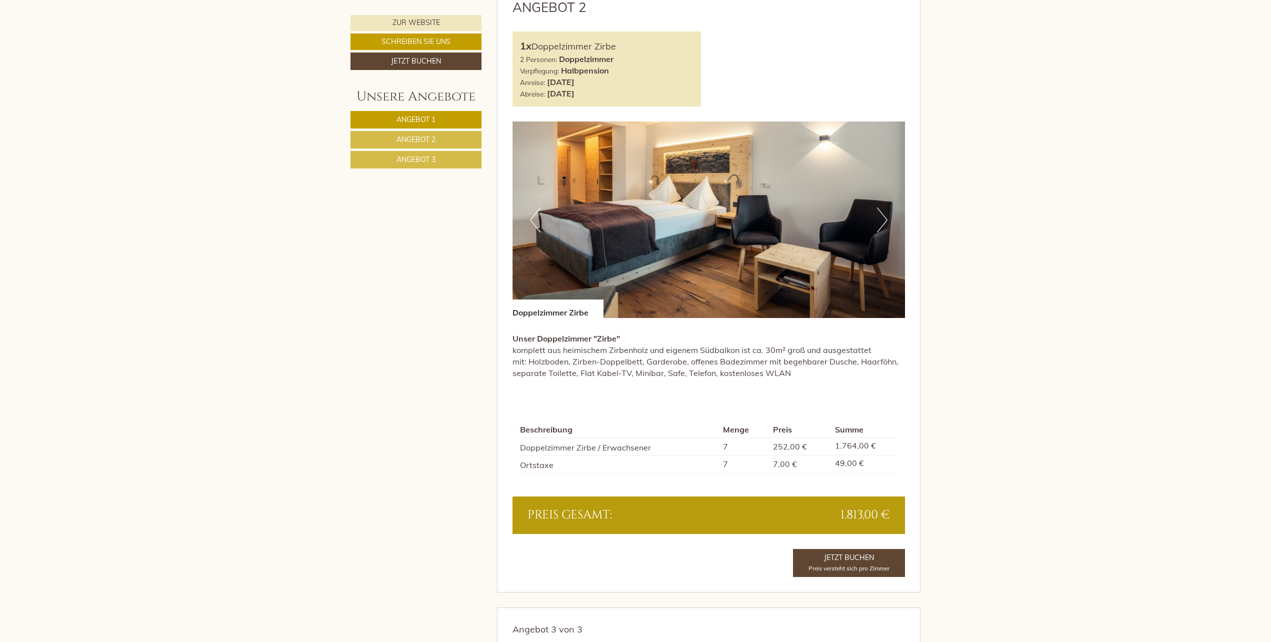
click at [885, 219] on button "Next" at bounding box center [882, 219] width 10 height 25
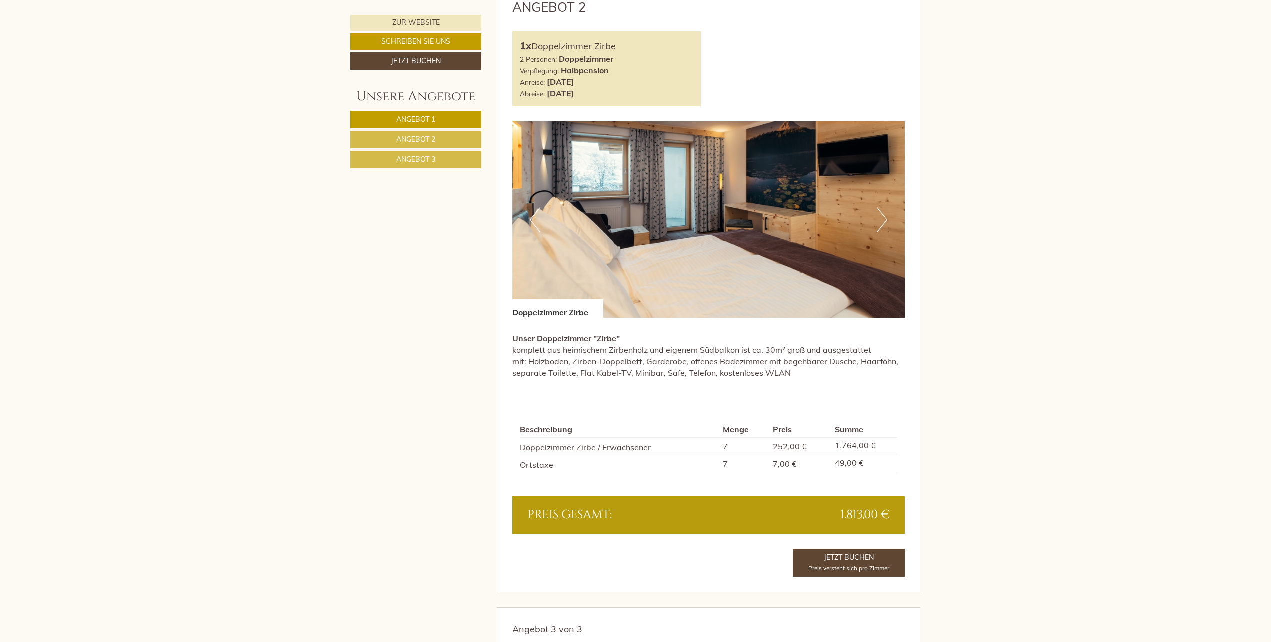
click at [884, 219] on button "Next" at bounding box center [882, 219] width 10 height 25
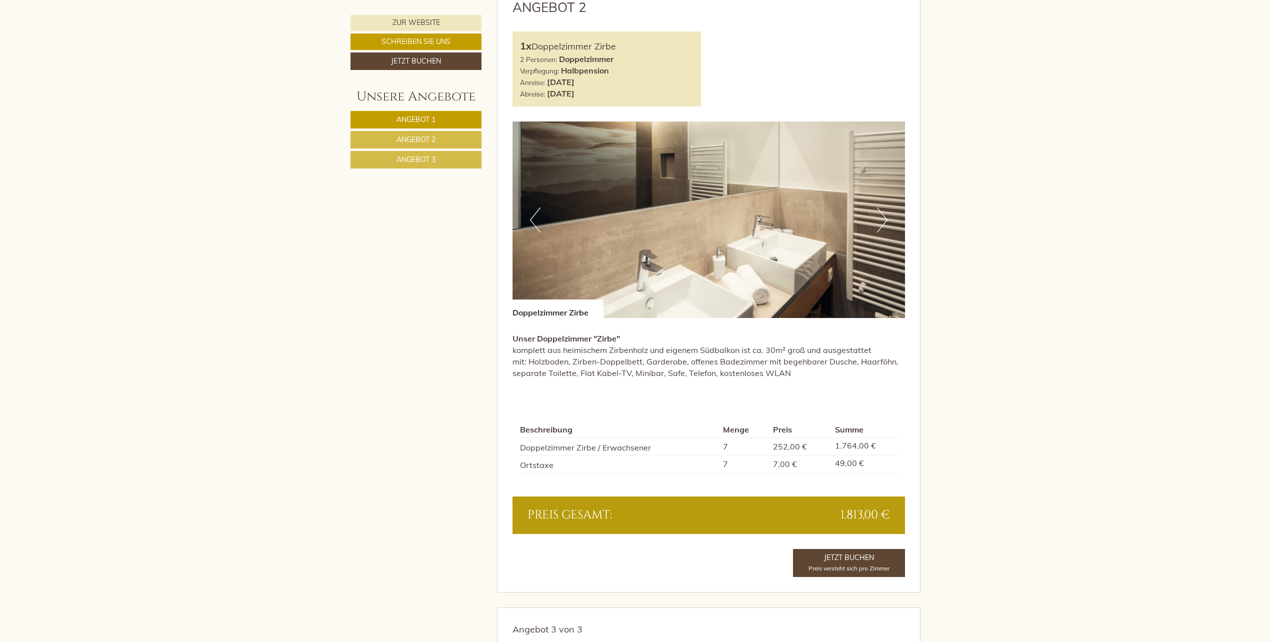
click at [884, 219] on button "Next" at bounding box center [882, 219] width 10 height 25
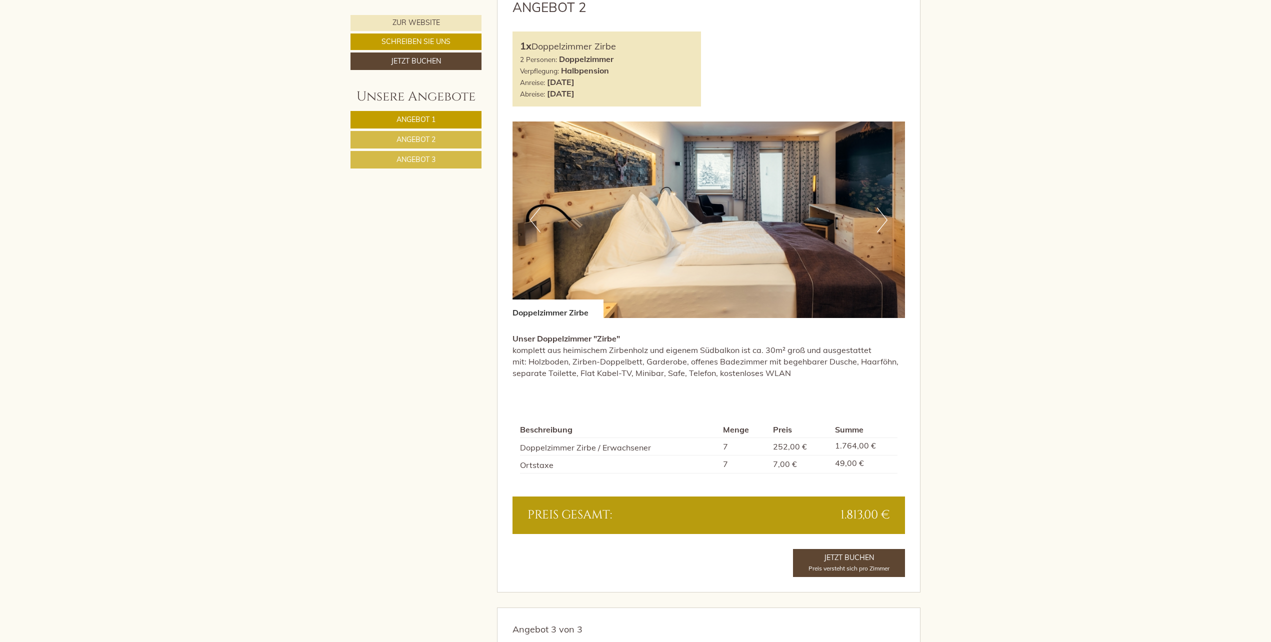
click at [884, 219] on button "Next" at bounding box center [882, 219] width 10 height 25
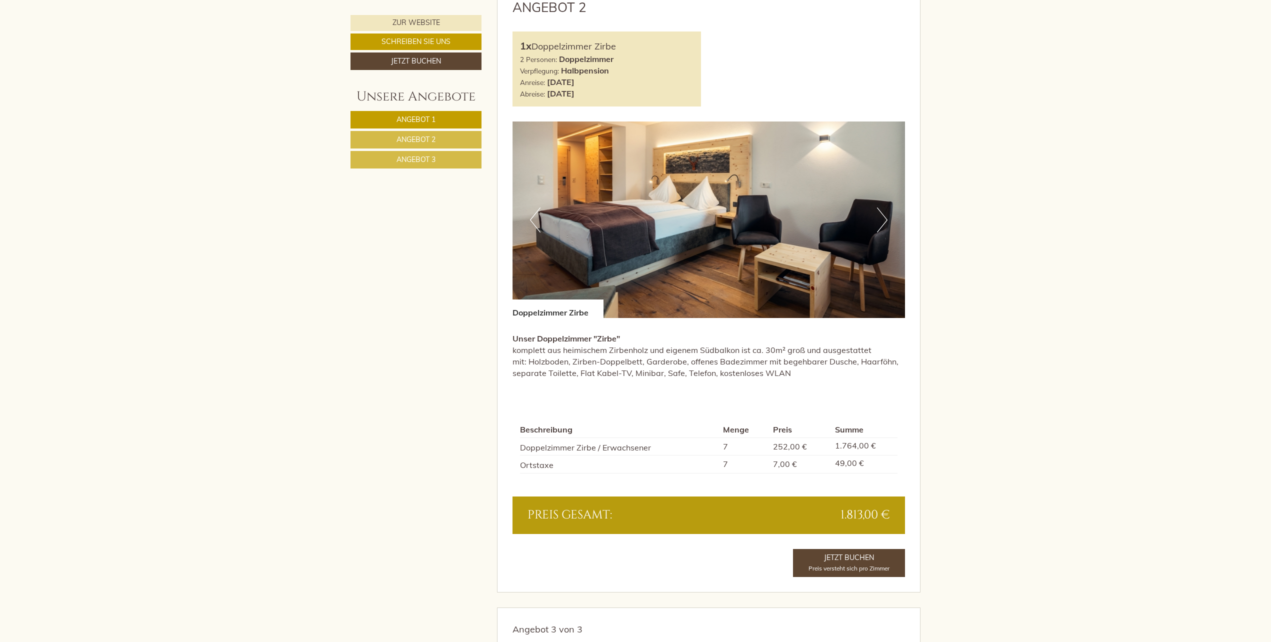
click at [884, 219] on button "Next" at bounding box center [882, 219] width 10 height 25
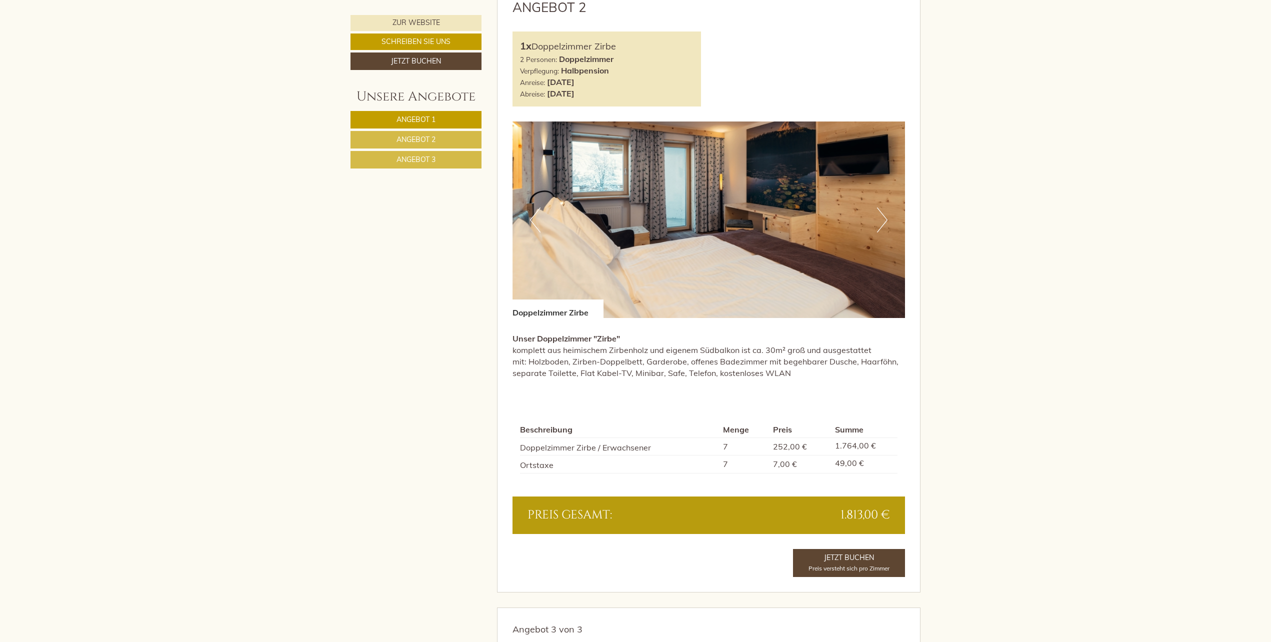
click at [884, 219] on button "Next" at bounding box center [882, 219] width 10 height 25
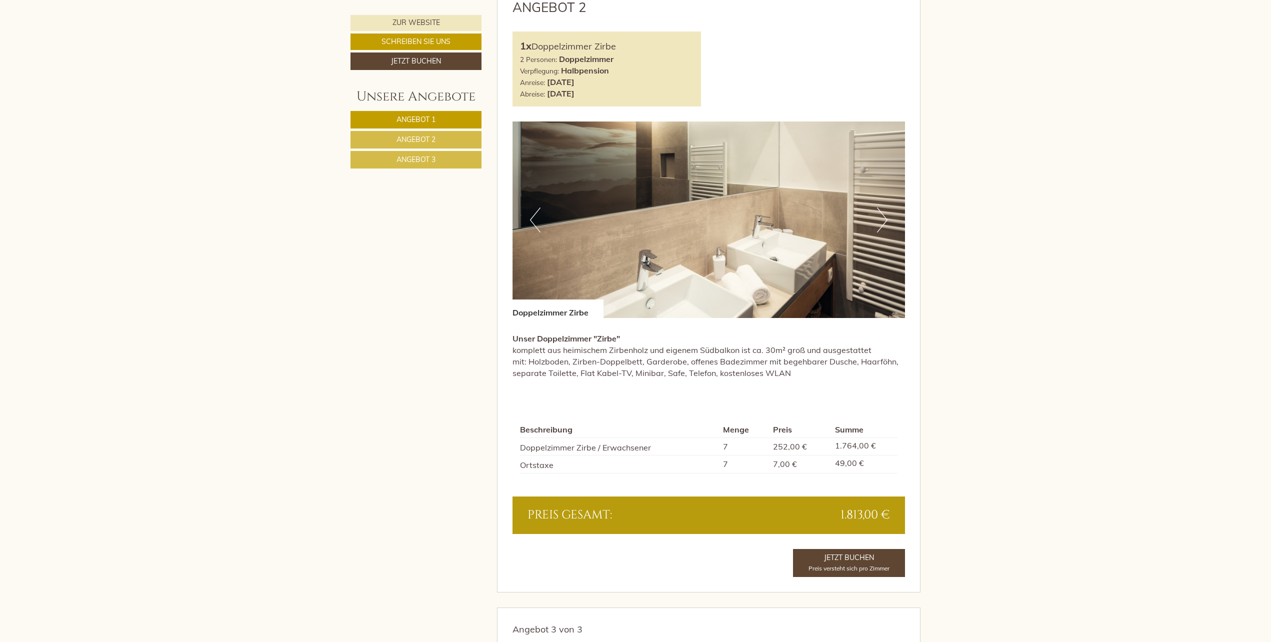
click at [884, 219] on button "Next" at bounding box center [882, 219] width 10 height 25
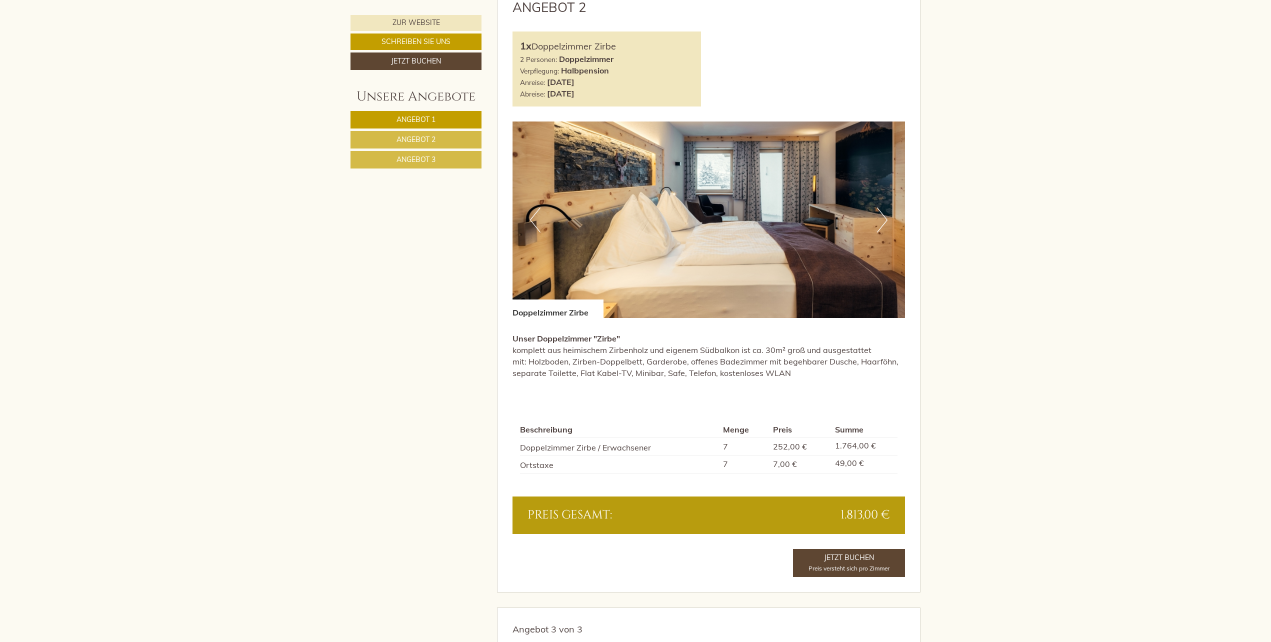
click at [884, 219] on button "Next" at bounding box center [882, 219] width 10 height 25
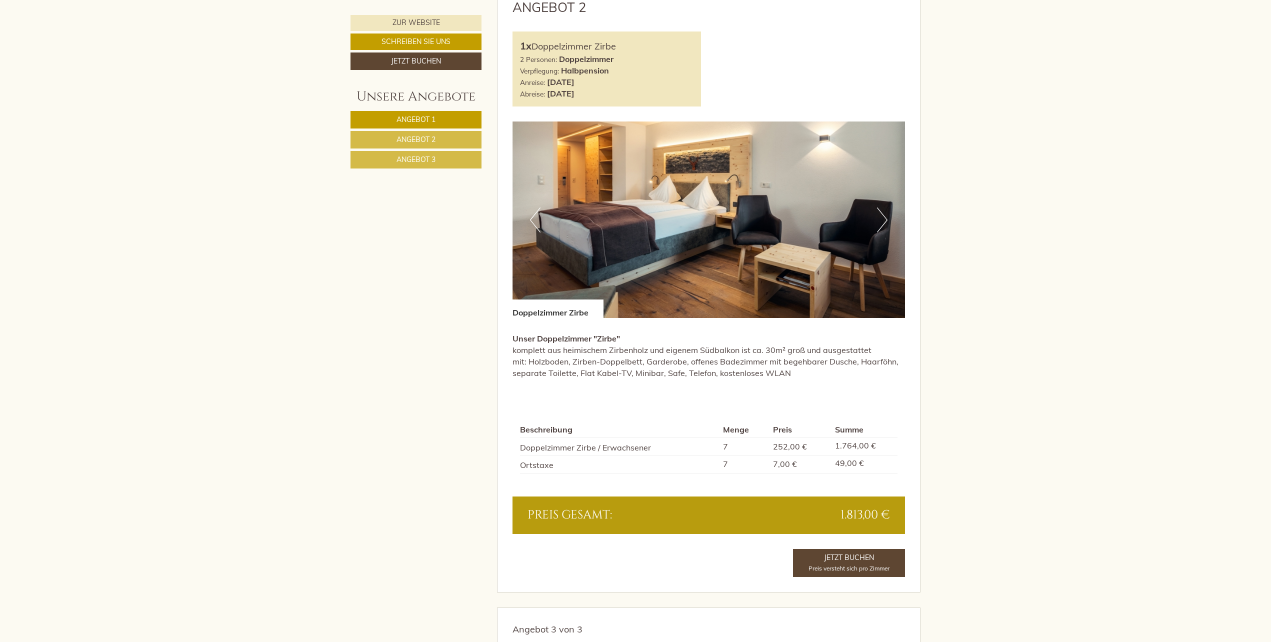
click at [884, 219] on button "Next" at bounding box center [882, 219] width 10 height 25
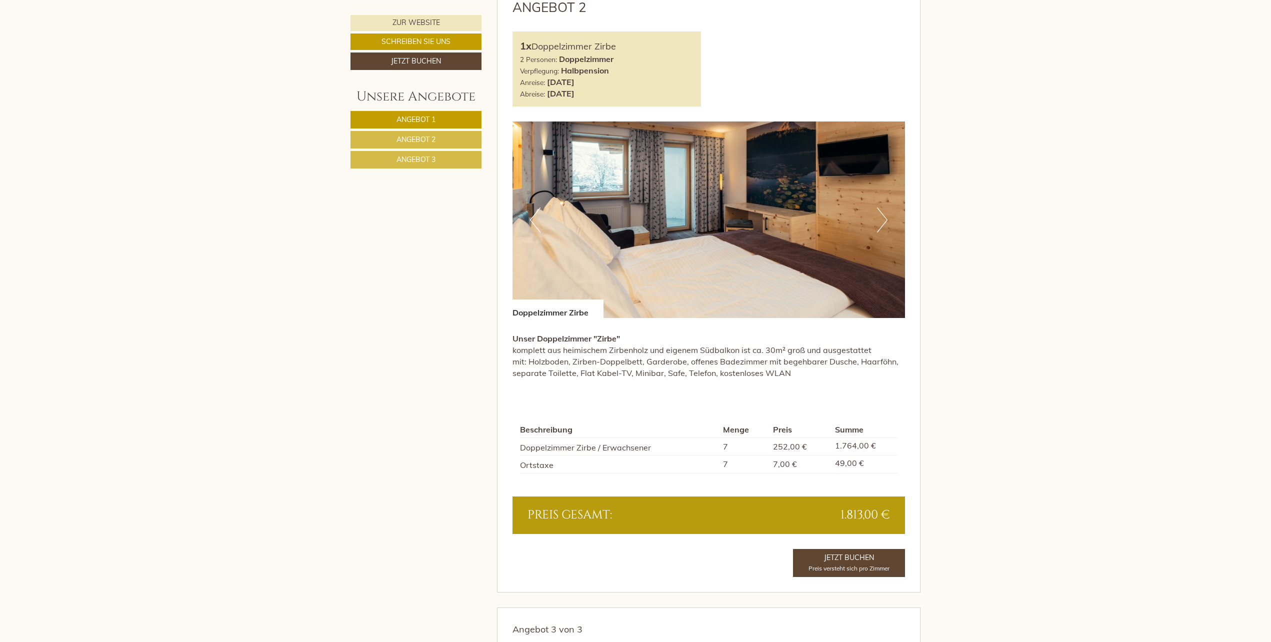
click at [884, 219] on button "Next" at bounding box center [882, 219] width 10 height 25
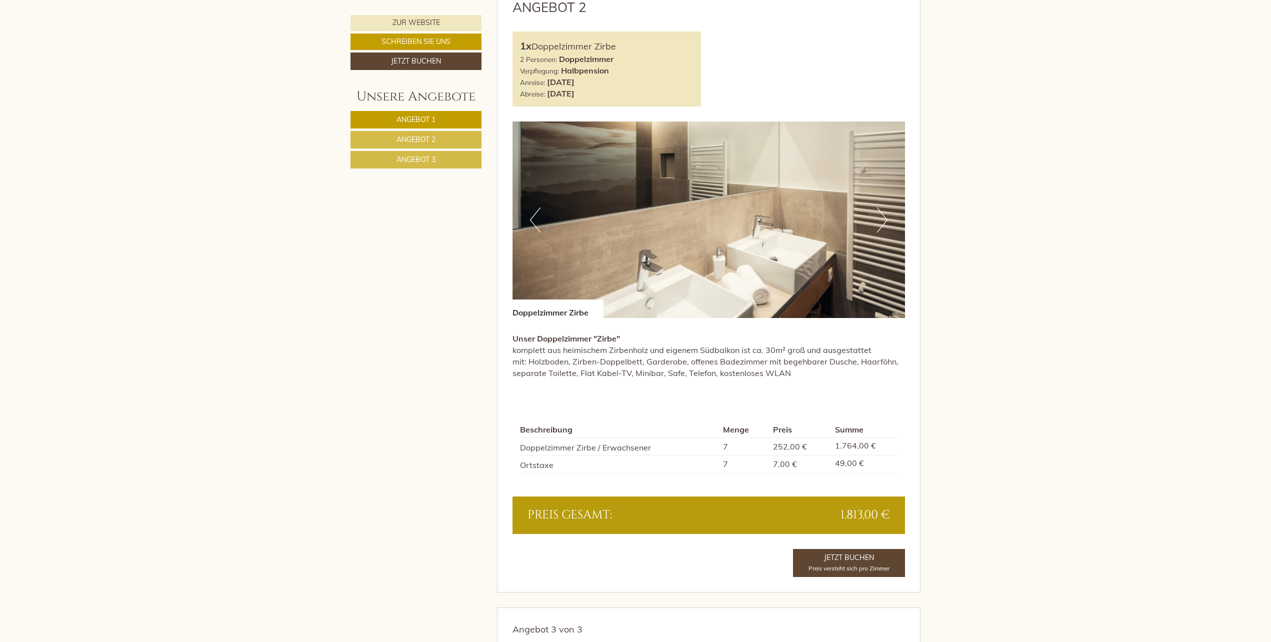
click at [886, 215] on button "Next" at bounding box center [882, 219] width 10 height 25
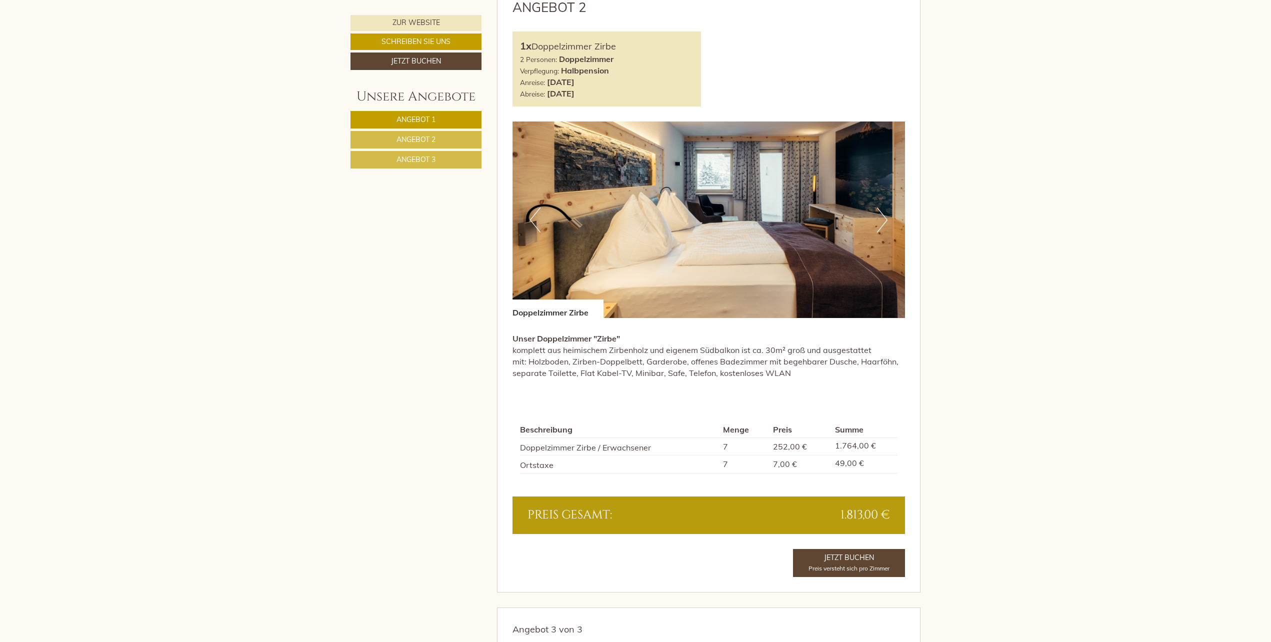
click at [886, 215] on button "Next" at bounding box center [882, 219] width 10 height 25
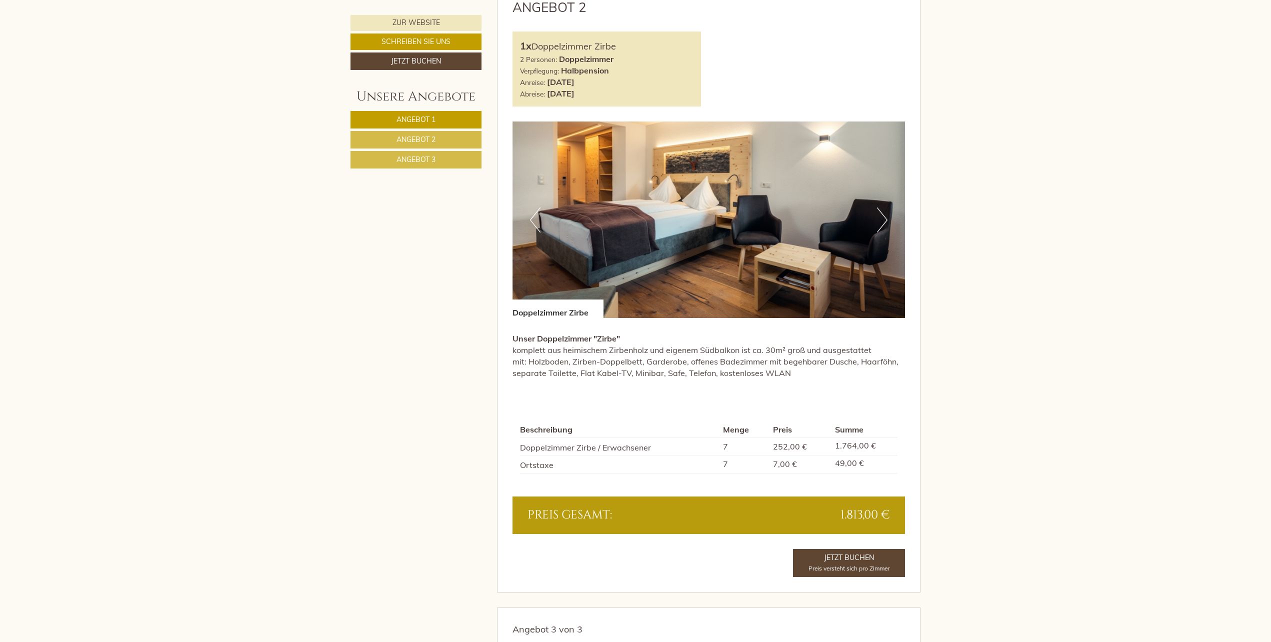
click at [886, 215] on button "Next" at bounding box center [882, 219] width 10 height 25
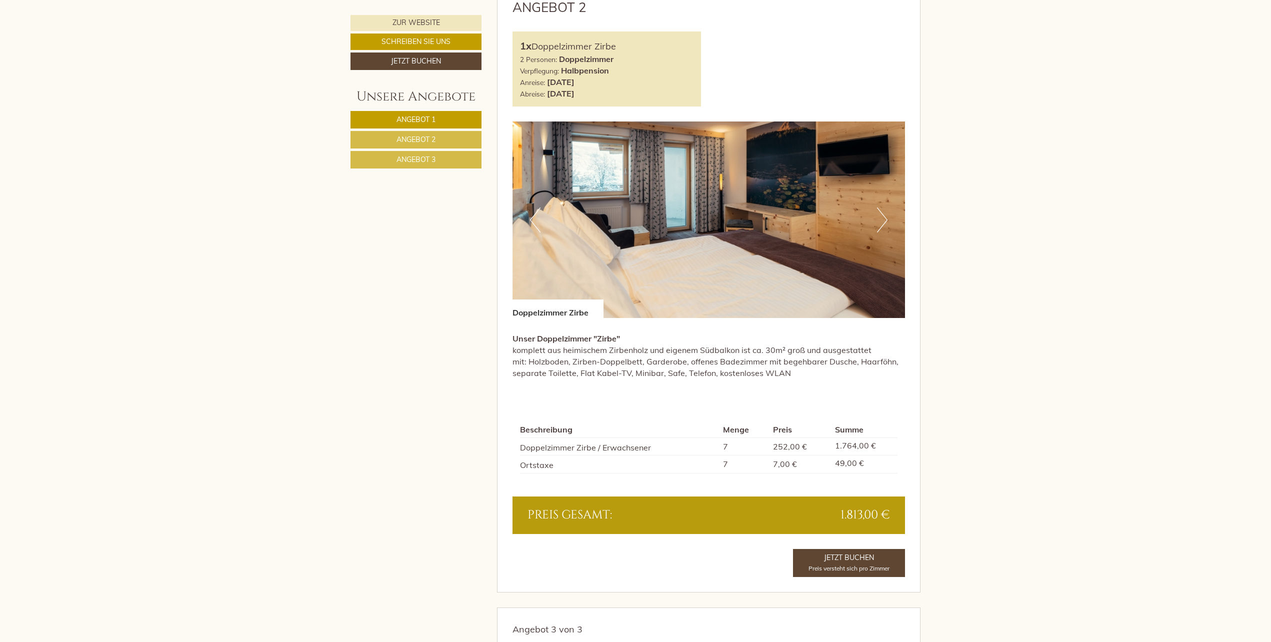
click at [886, 215] on button "Next" at bounding box center [882, 219] width 10 height 25
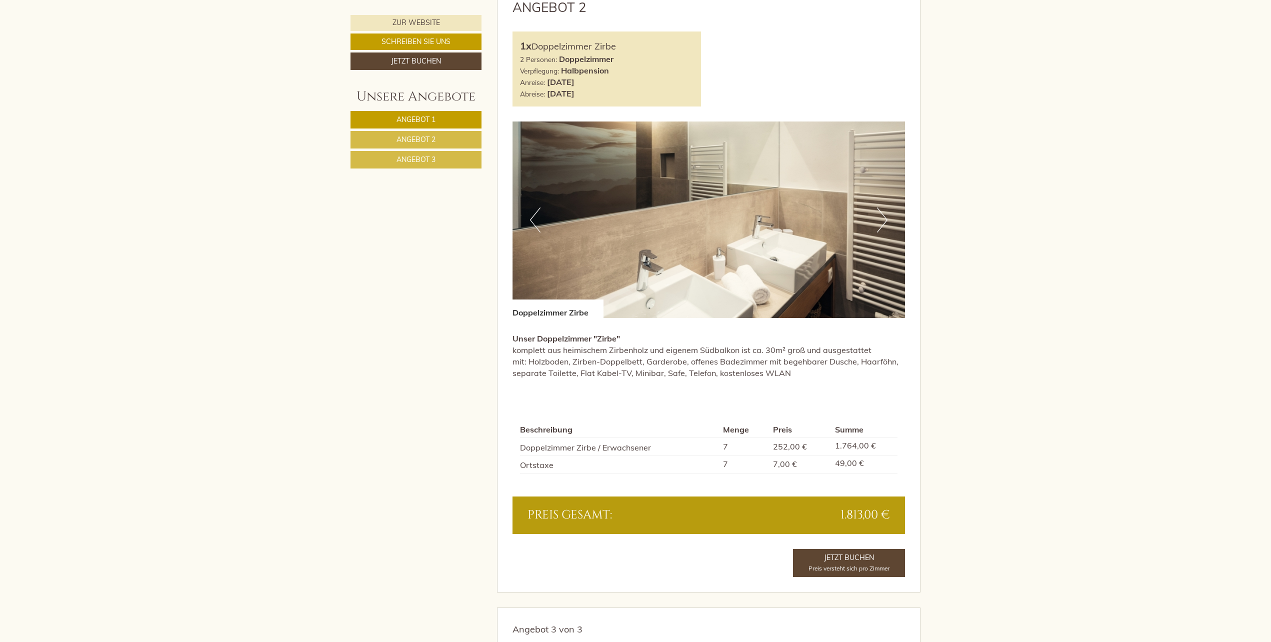
click at [882, 218] on button "Next" at bounding box center [882, 219] width 10 height 25
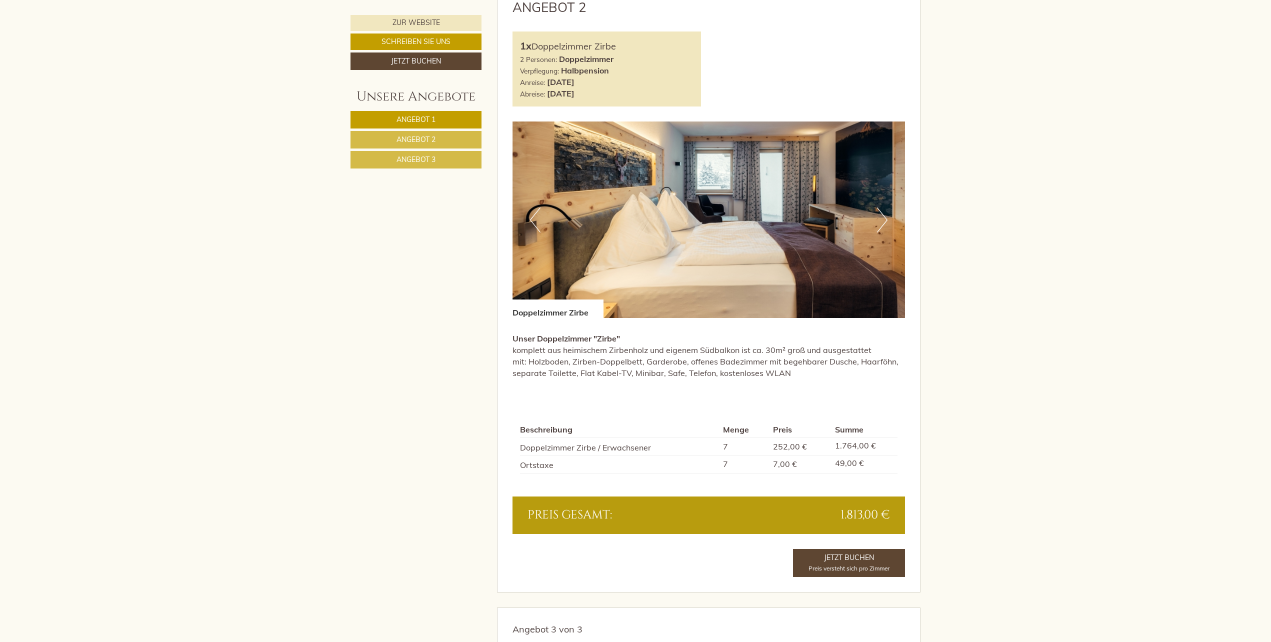
click at [884, 221] on button "Next" at bounding box center [882, 219] width 10 height 25
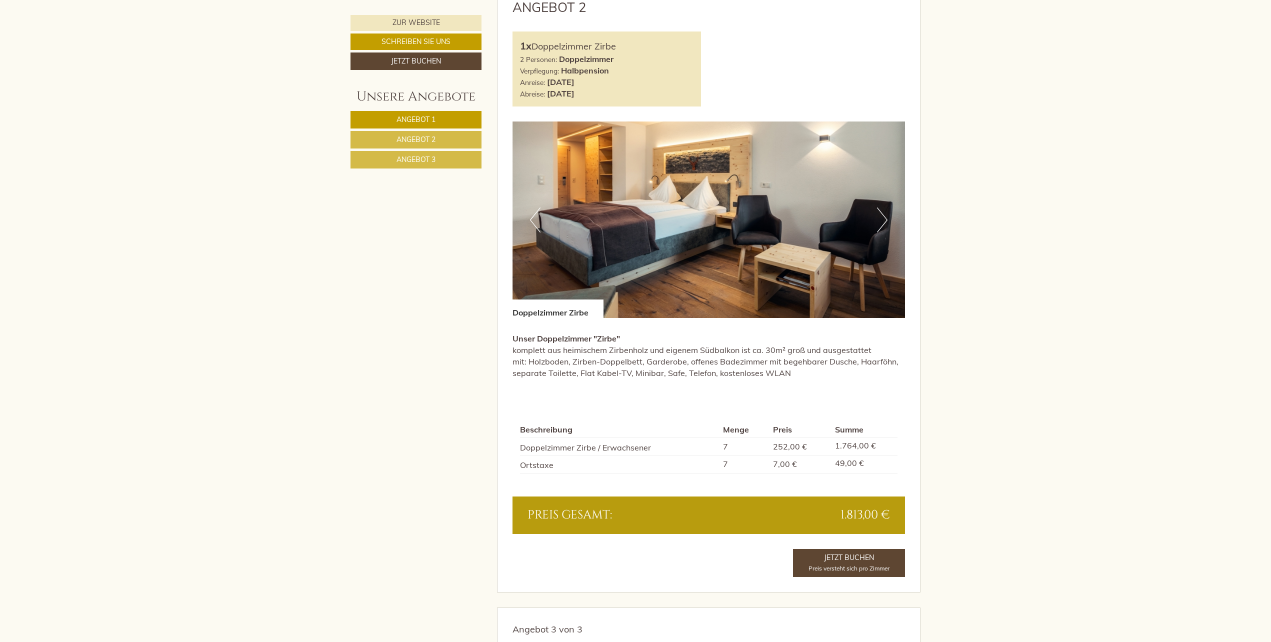
click at [882, 216] on button "Next" at bounding box center [882, 219] width 10 height 25
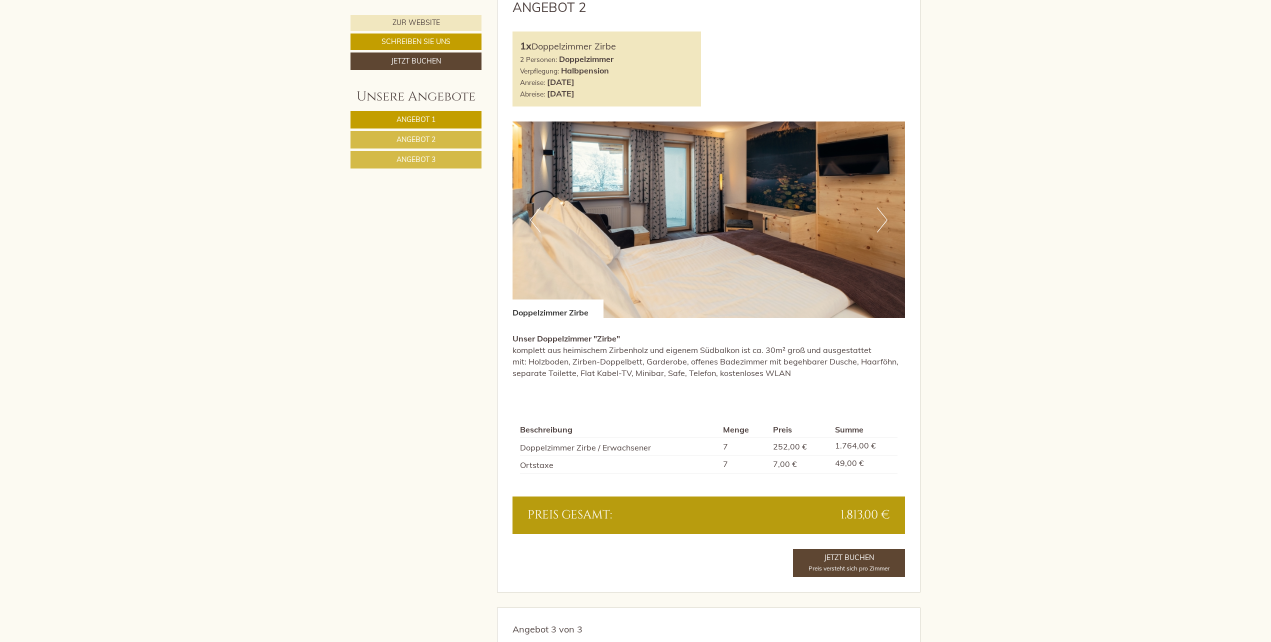
click at [884, 219] on button "Next" at bounding box center [882, 219] width 10 height 25
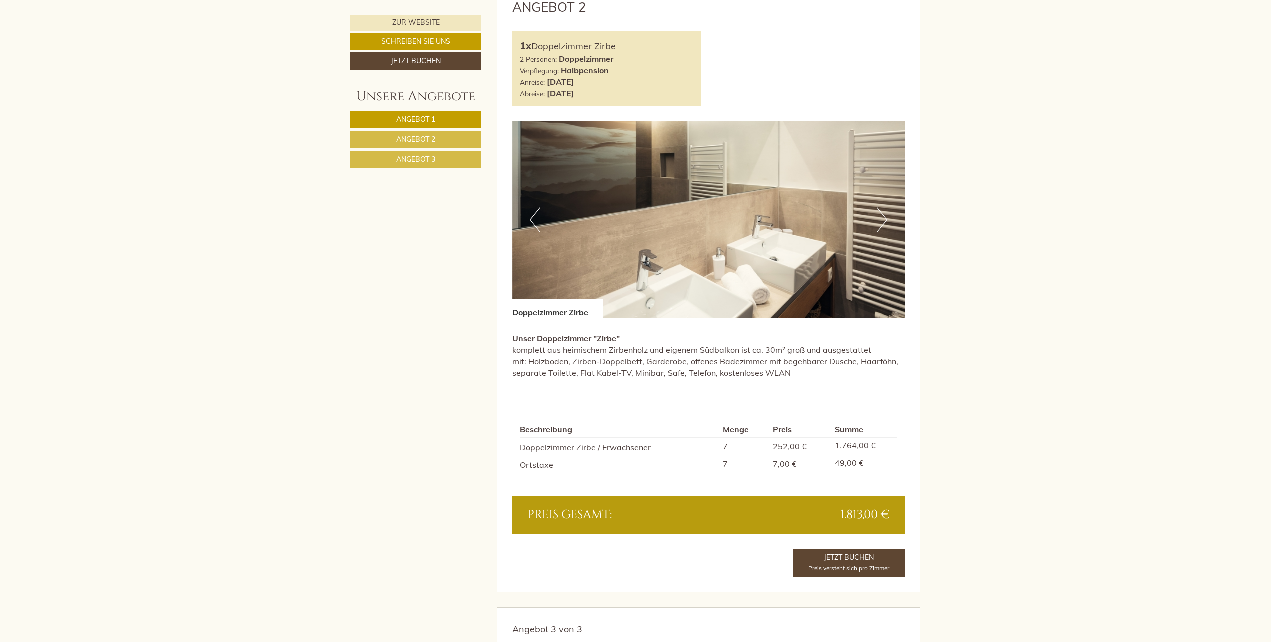
click at [884, 219] on button "Next" at bounding box center [882, 219] width 10 height 25
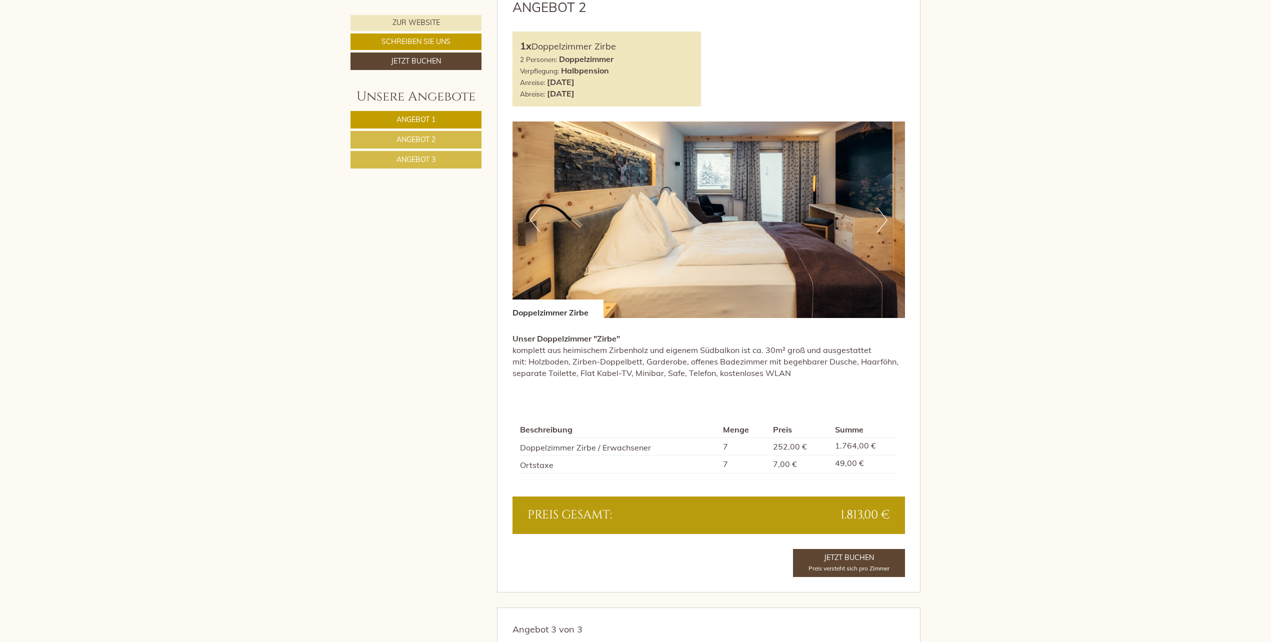
click at [884, 219] on button "Next" at bounding box center [882, 219] width 10 height 25
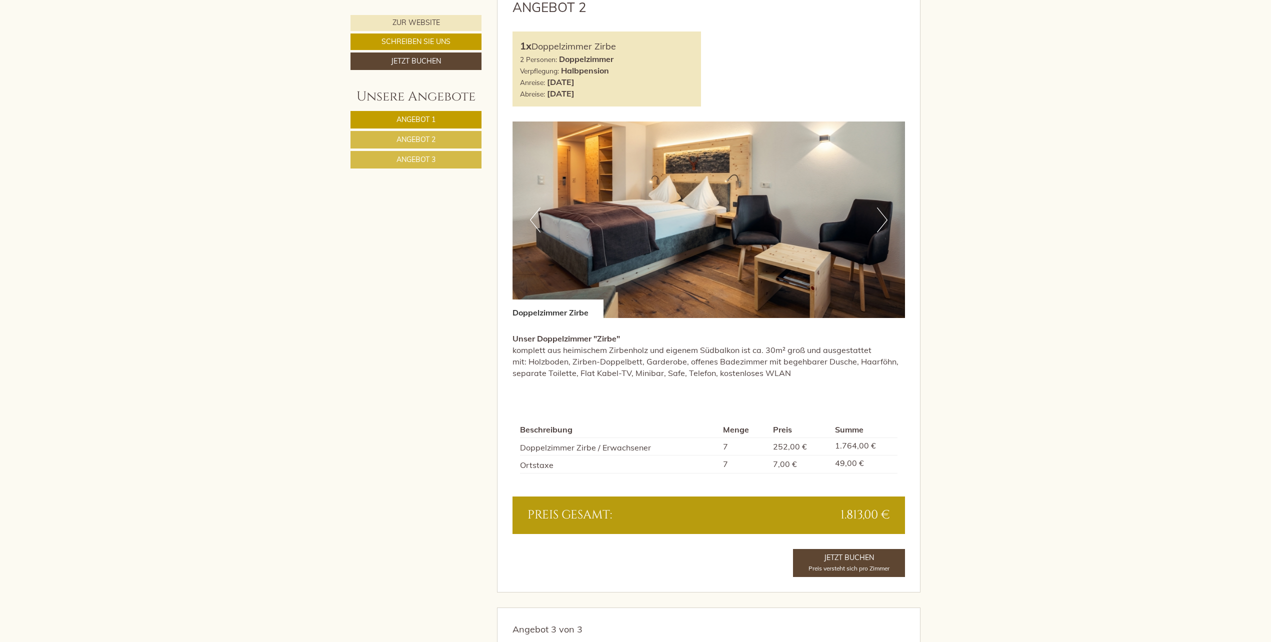
click at [884, 221] on button "Next" at bounding box center [882, 219] width 10 height 25
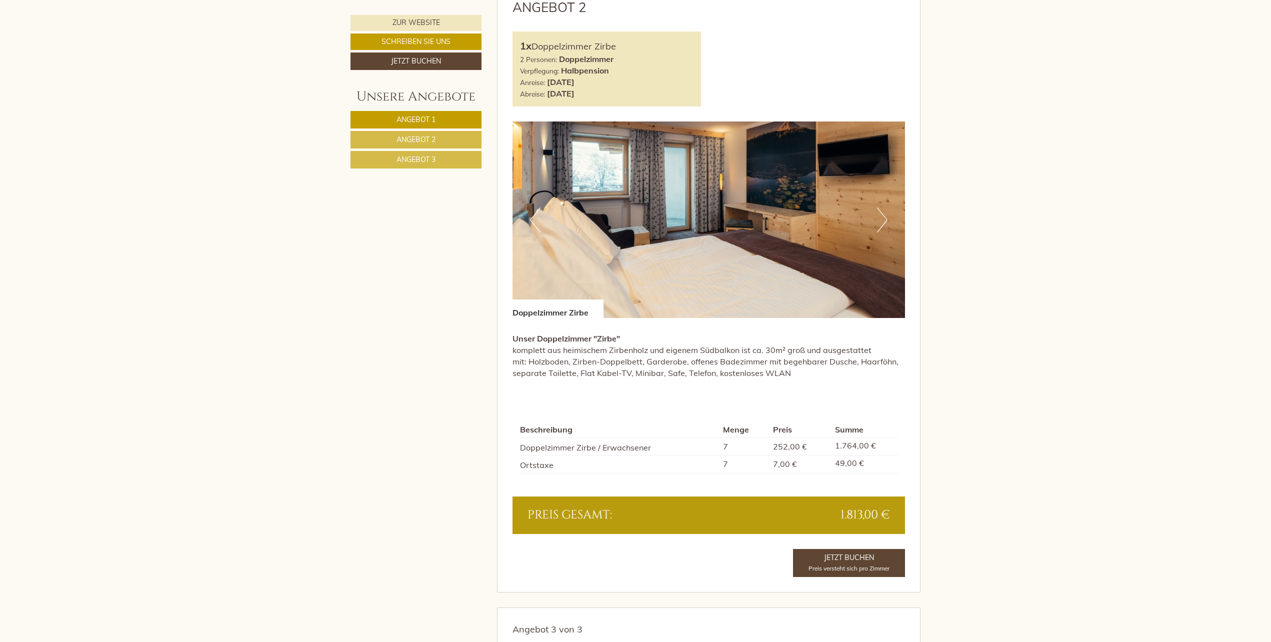
click at [886, 216] on button "Next" at bounding box center [882, 219] width 10 height 25
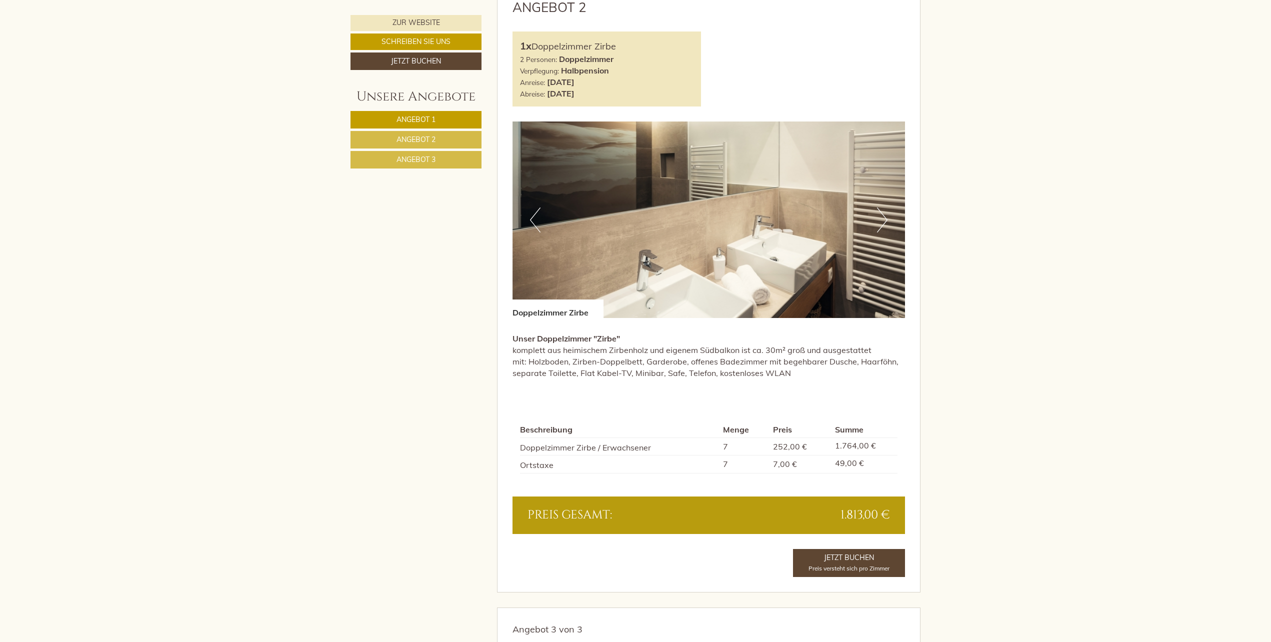
click at [884, 218] on button "Next" at bounding box center [882, 219] width 10 height 25
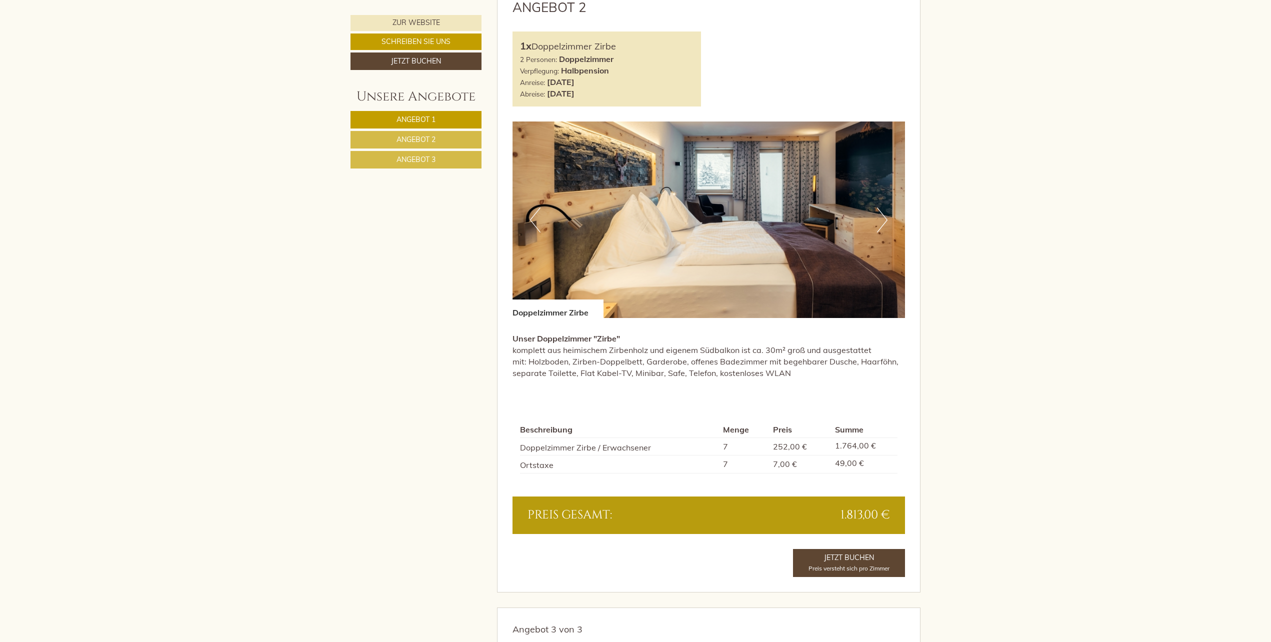
click at [648, 371] on p "Unser Doppelzimmer "Zirbe" komplett aus heimischem Zirbenholz und eigenem Südba…" at bounding box center [708, 355] width 393 height 45
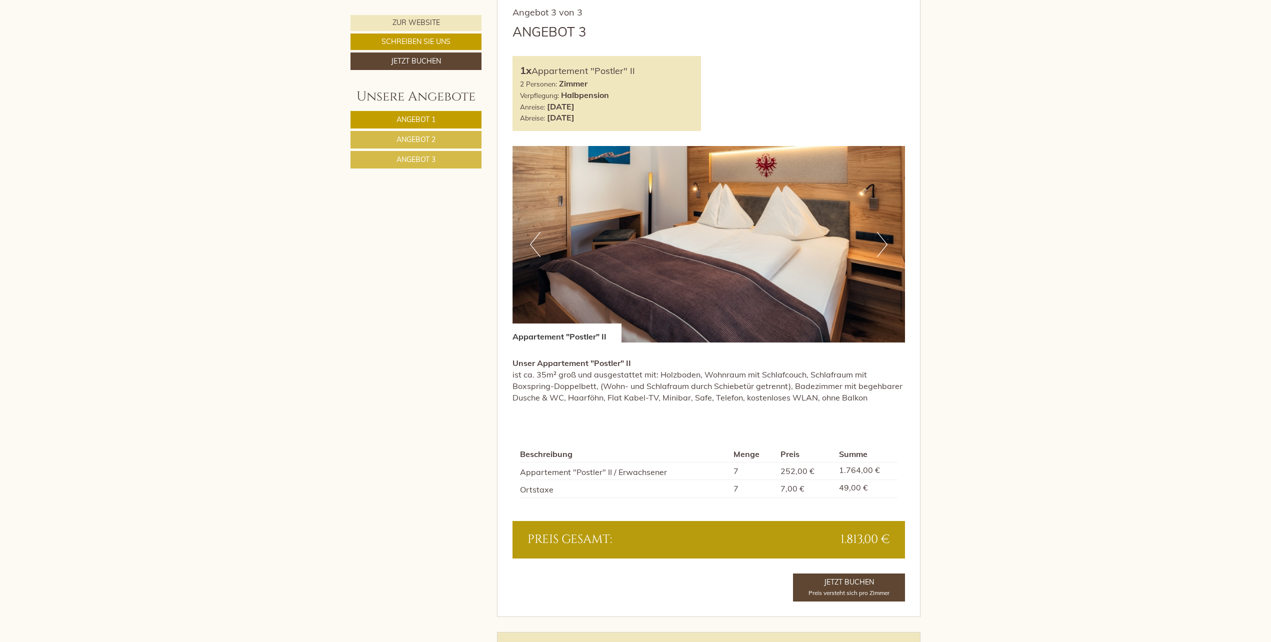
scroll to position [2017, 0]
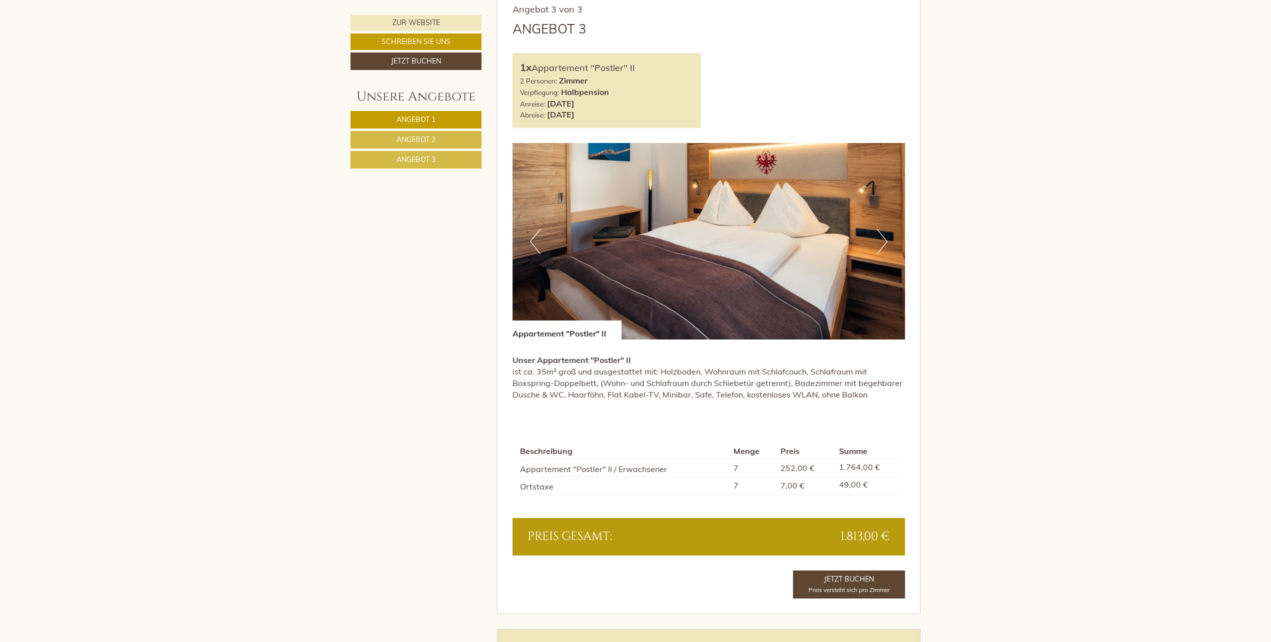
click at [882, 239] on button "Next" at bounding box center [882, 241] width 10 height 25
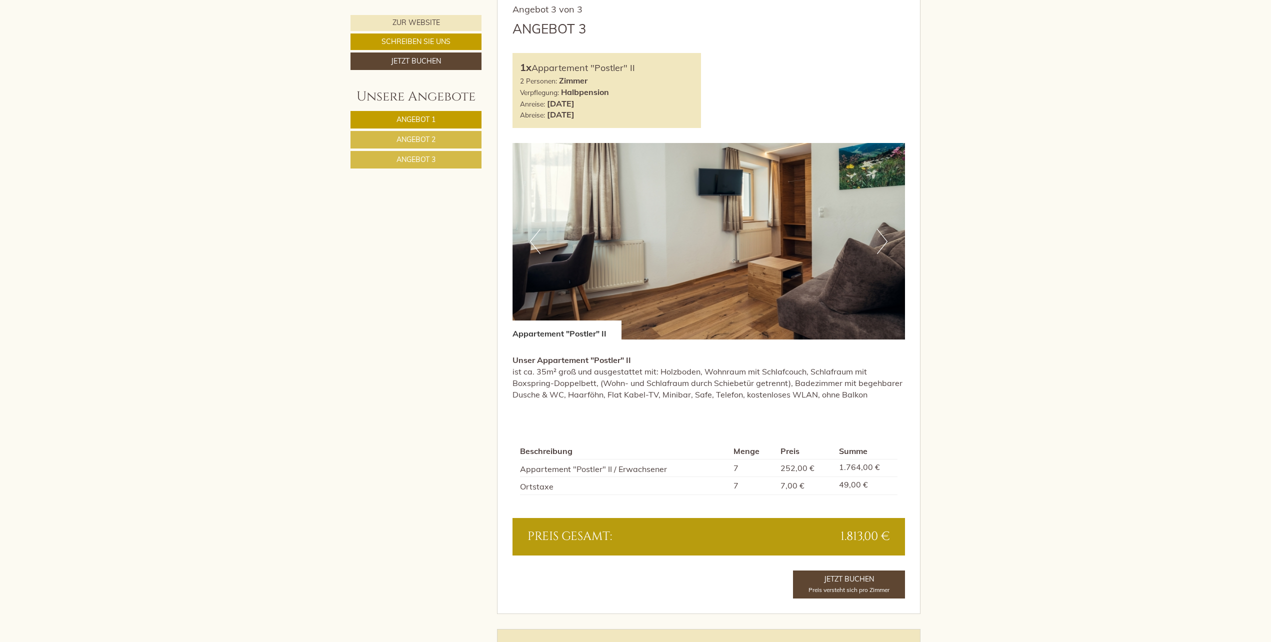
click at [882, 239] on button "Next" at bounding box center [882, 241] width 10 height 25
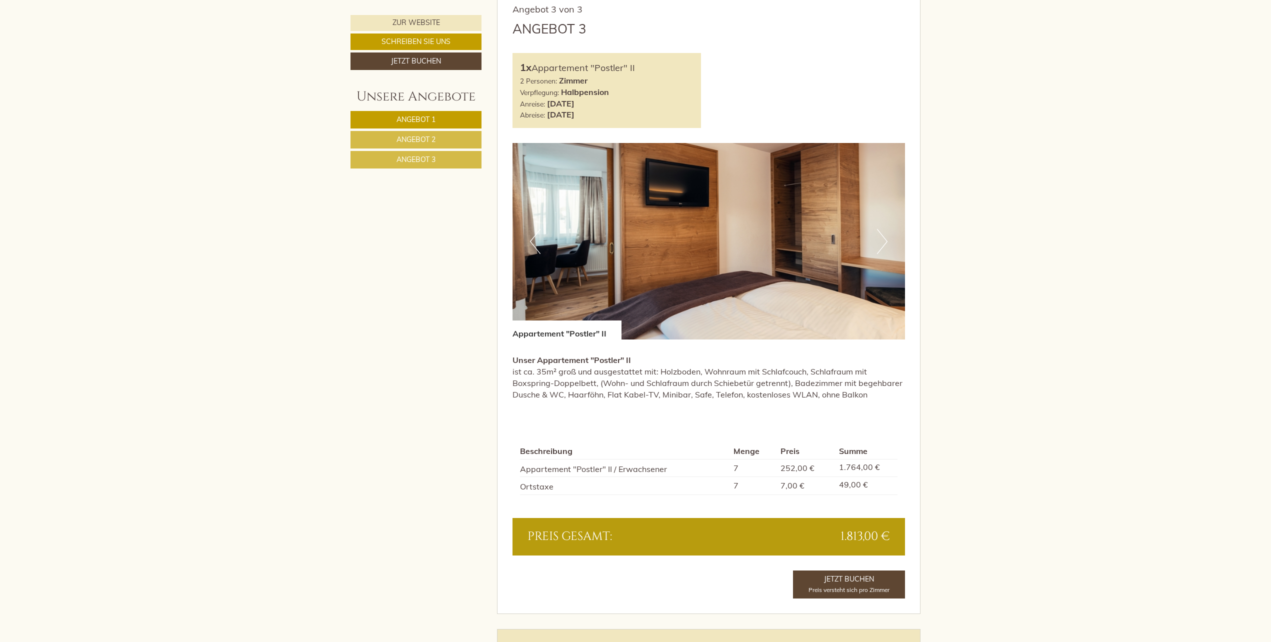
click at [882, 239] on button "Next" at bounding box center [882, 241] width 10 height 25
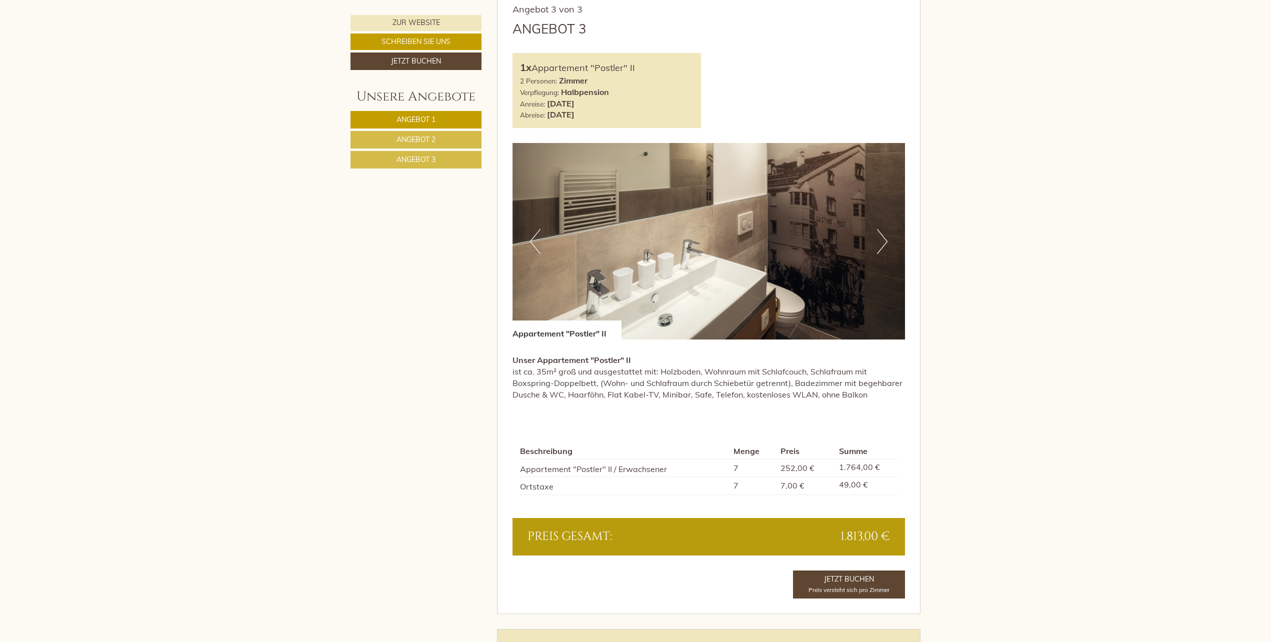
click at [882, 239] on button "Next" at bounding box center [882, 241] width 10 height 25
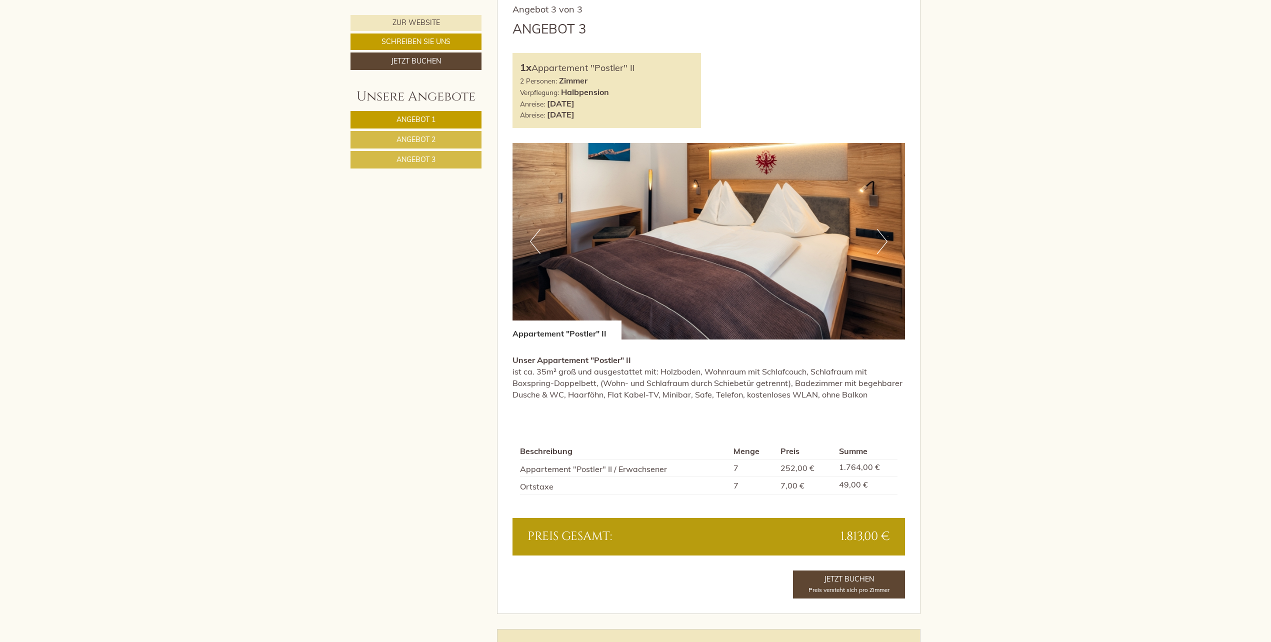
click at [882, 239] on button "Next" at bounding box center [882, 241] width 10 height 25
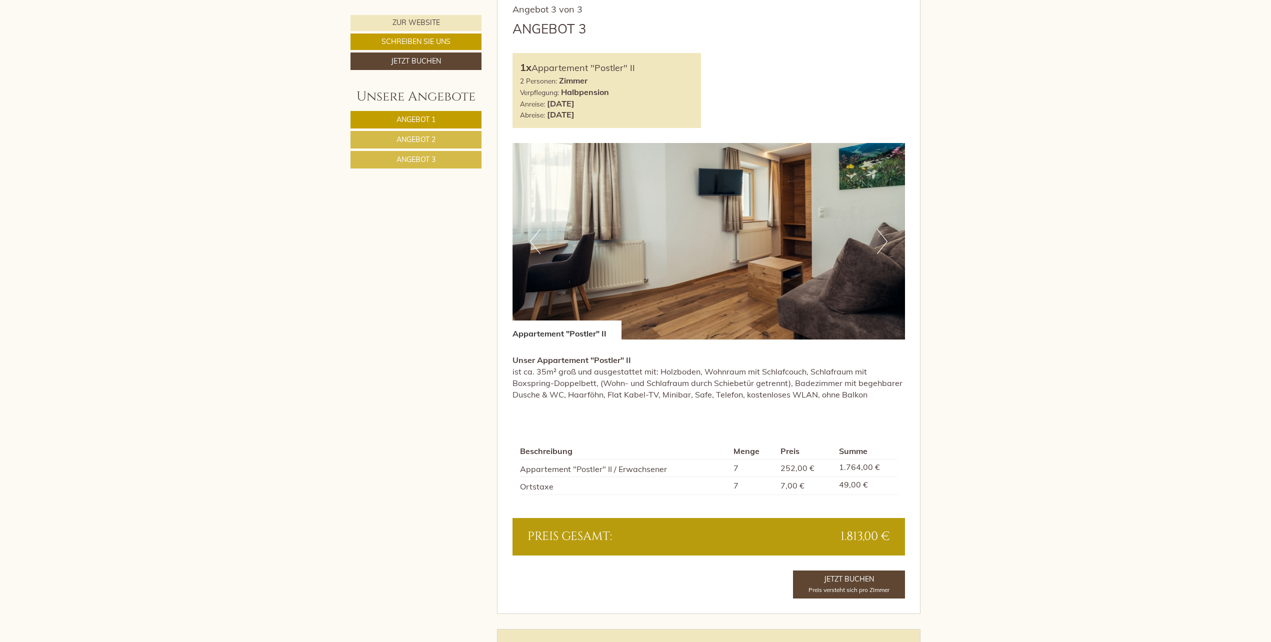
click at [883, 241] on button "Next" at bounding box center [882, 241] width 10 height 25
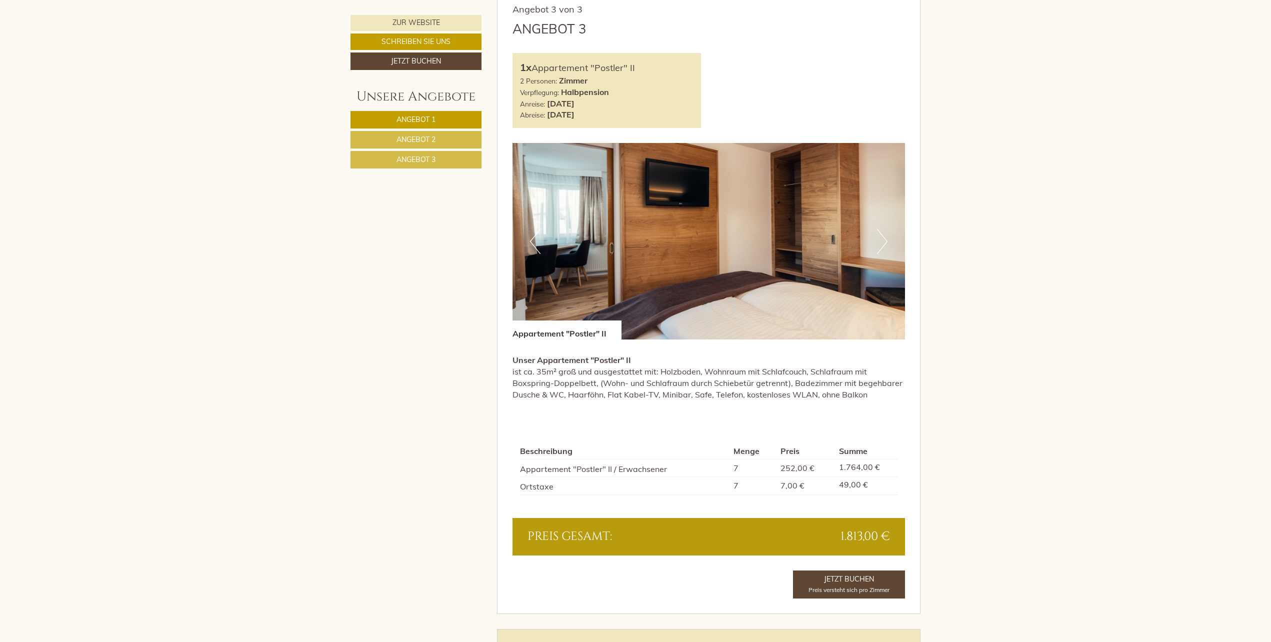
click at [883, 241] on button "Next" at bounding box center [882, 241] width 10 height 25
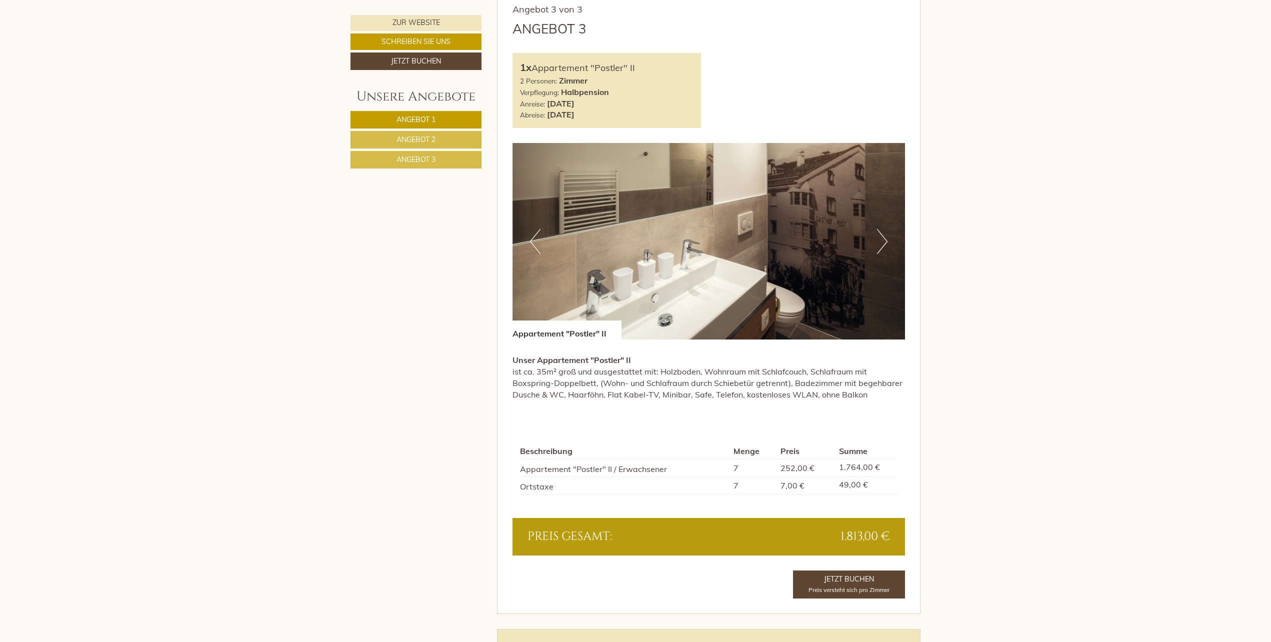
click at [883, 241] on button "Next" at bounding box center [882, 241] width 10 height 25
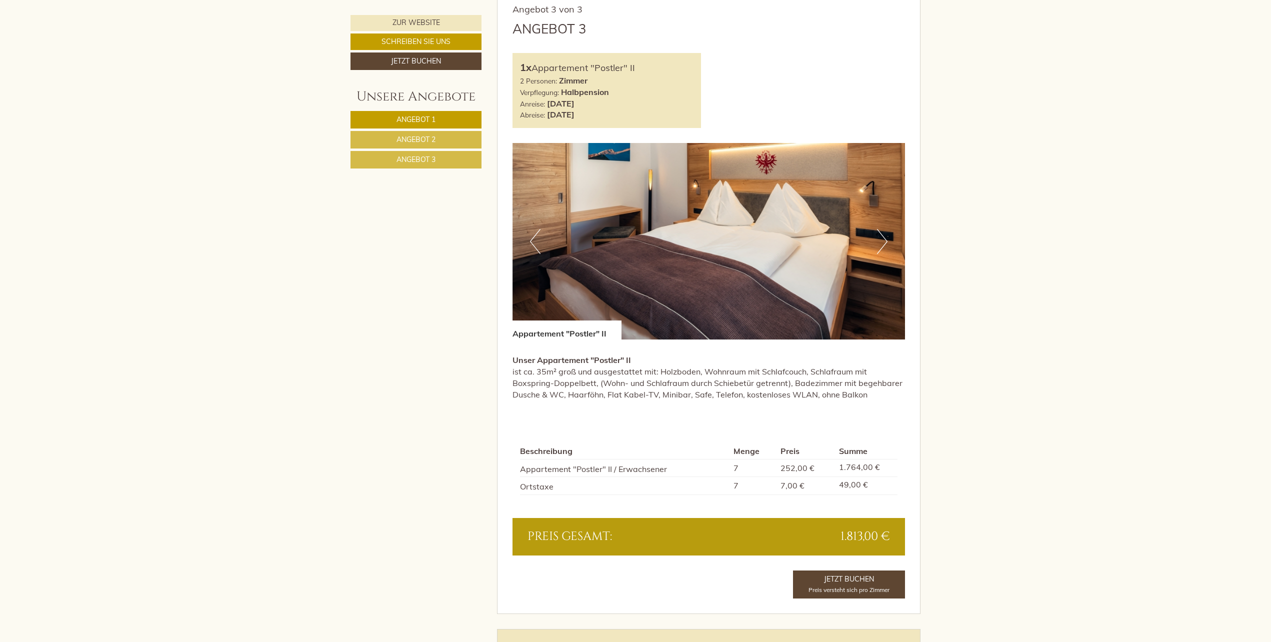
click at [534, 242] on button "Previous" at bounding box center [535, 241] width 10 height 25
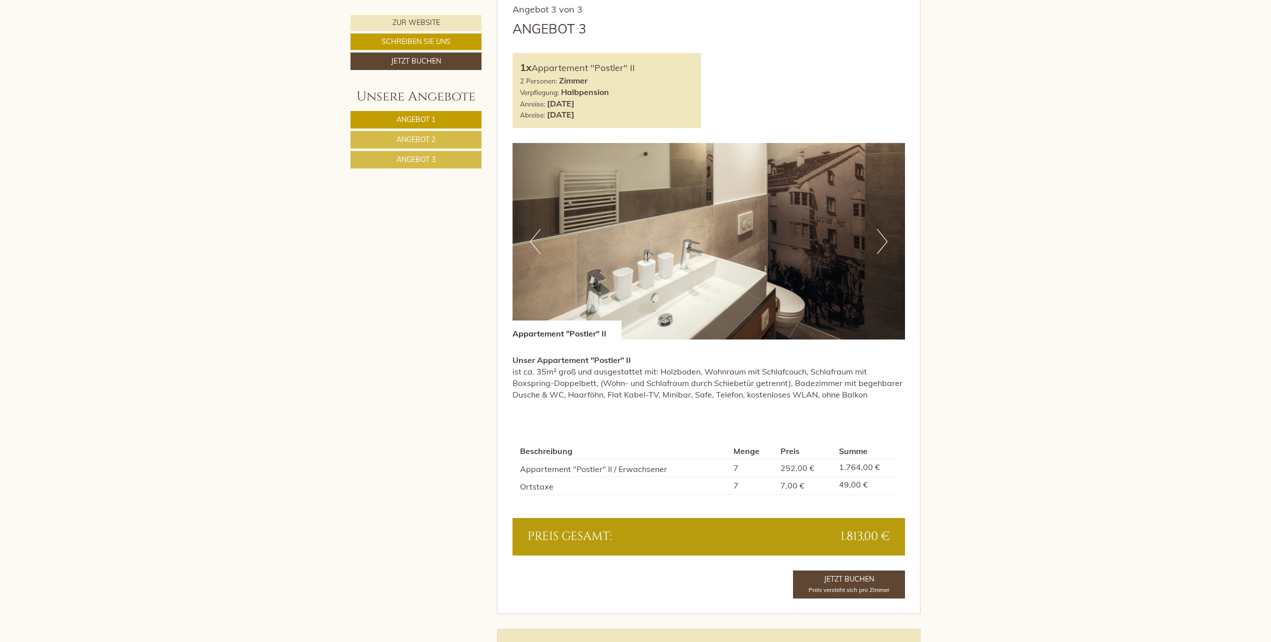
click at [678, 393] on p "Unser Appartement "Postler" II ist ca. 35m² groß und ausgestattet mit: Holzbode…" at bounding box center [708, 376] width 393 height 45
